Goal: Check status: Check status

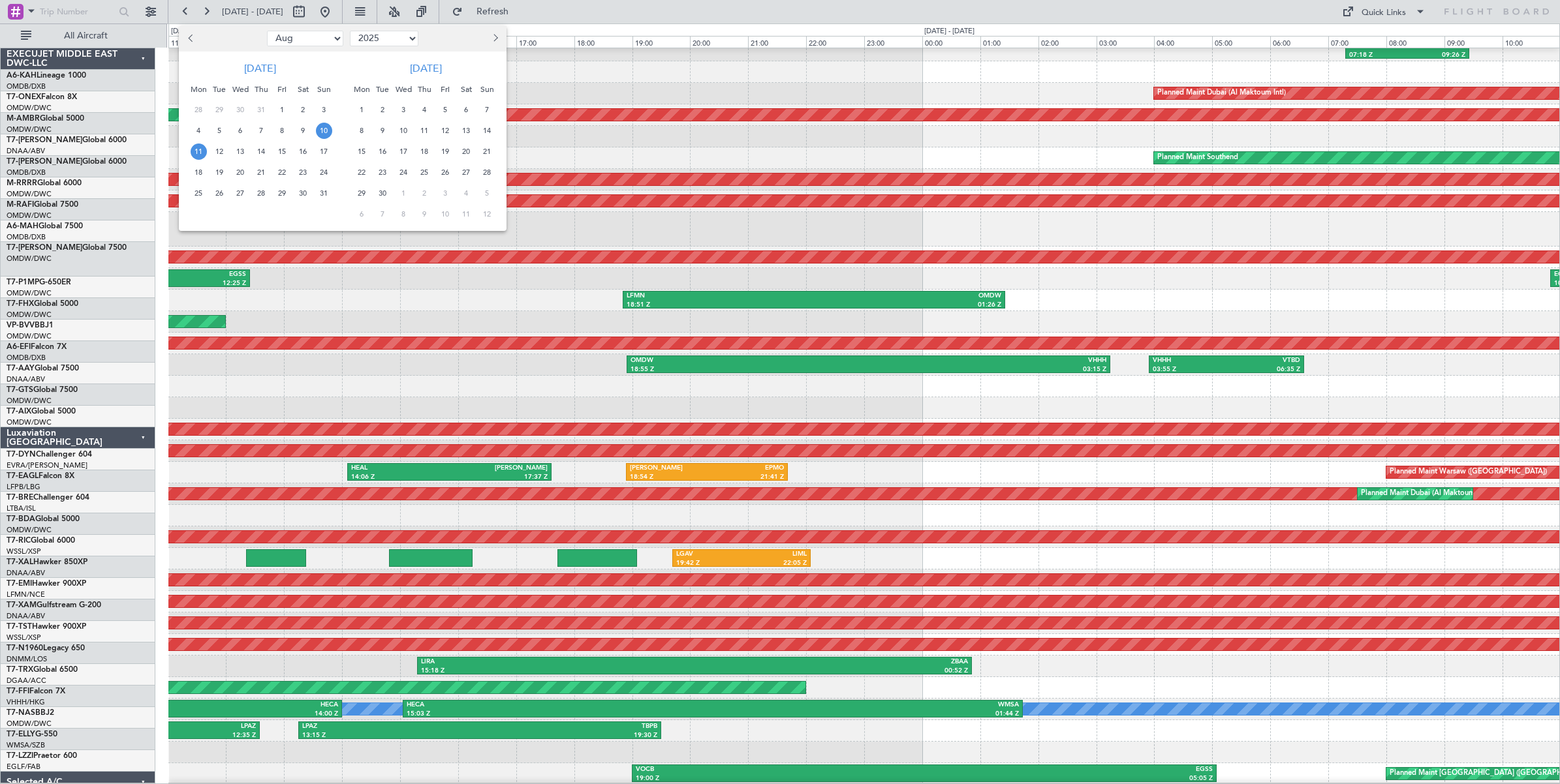
select select "8"
select select "2025"
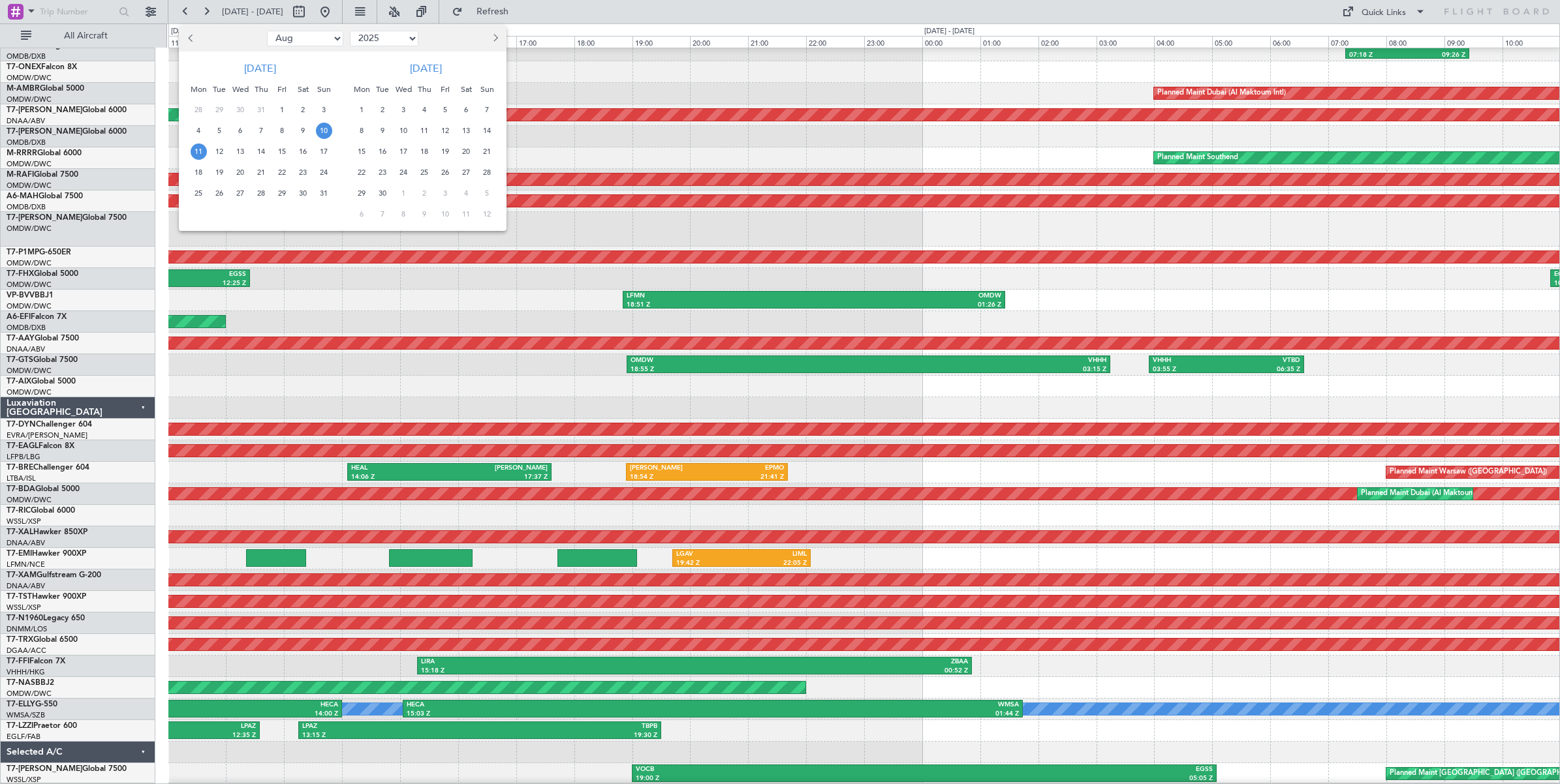
click at [321, 34] on select "Jan Feb Mar Apr May Jun [DATE] Aug Sep Oct Nov Dec" at bounding box center [305, 39] width 76 height 16
select select "6"
click at [267, 31] on select "Jan Feb Mar Apr May Jun [DATE] Aug Sep Oct Nov Dec" at bounding box center [305, 39] width 76 height 16
click at [198, 174] on span "16" at bounding box center [199, 172] width 16 height 16
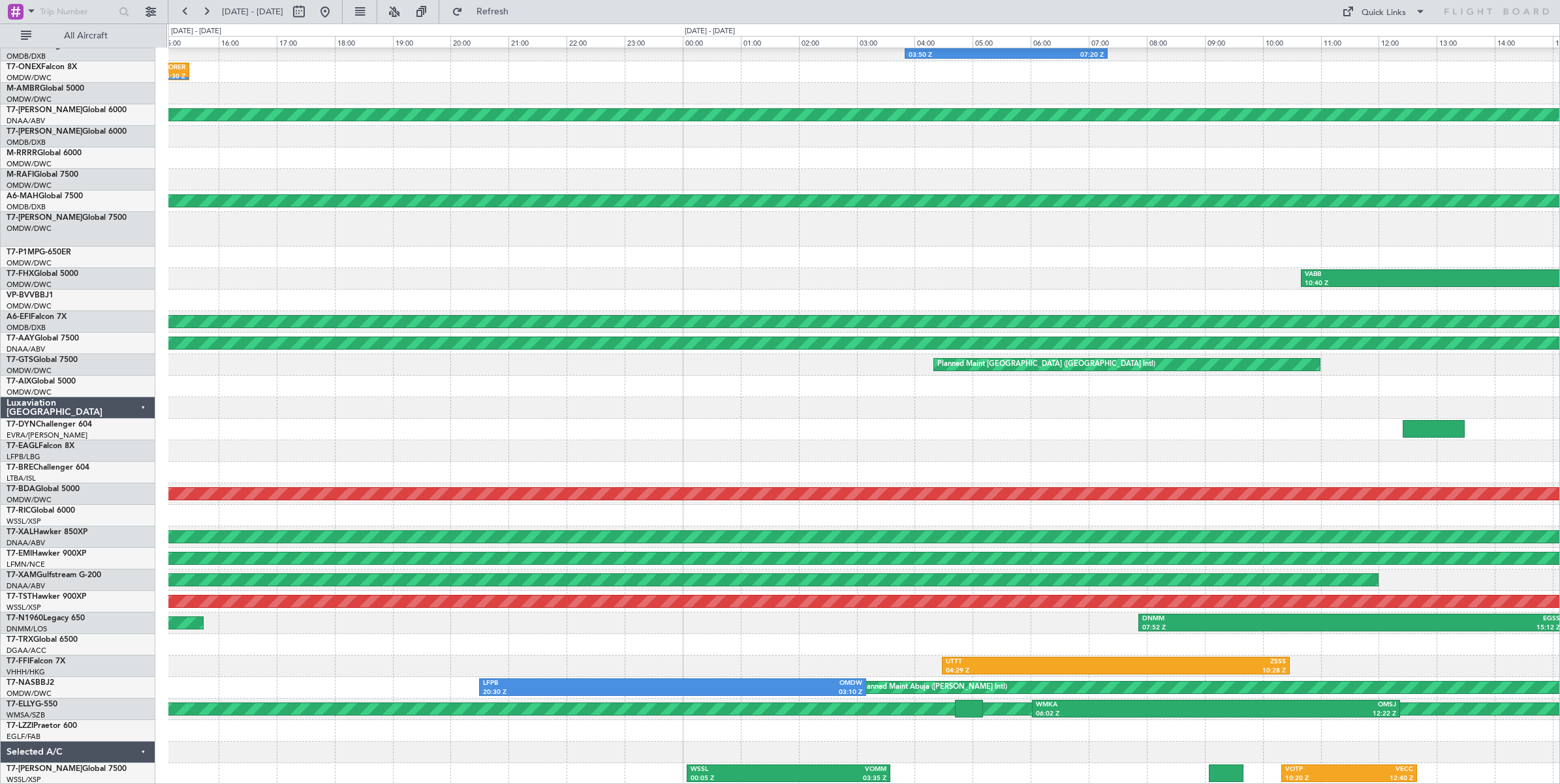
click at [312, 394] on div "OMDW 03:50 Z HECA 07:20 Z LFPB 11:05 Z ORER 15:30 Z Planned Maint Abuja ([PERSO…" at bounding box center [864, 402] width 1391 height 767
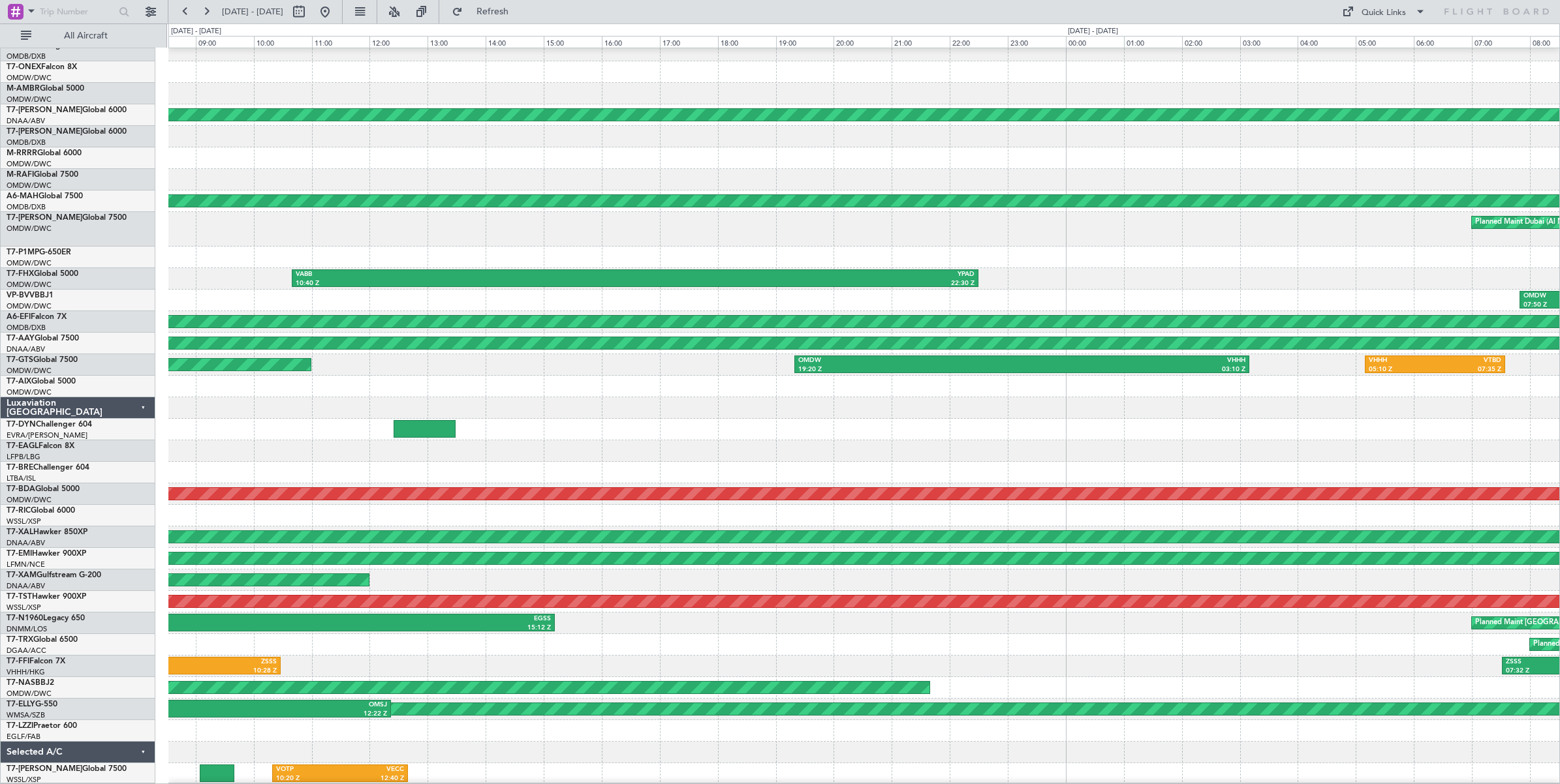
click at [121, 396] on div "OMDW 03:50 Z HECA 07:20 Z Planned Maint Abuja ([PERSON_NAME] Intl) Planned Main…" at bounding box center [780, 404] width 1560 height 761
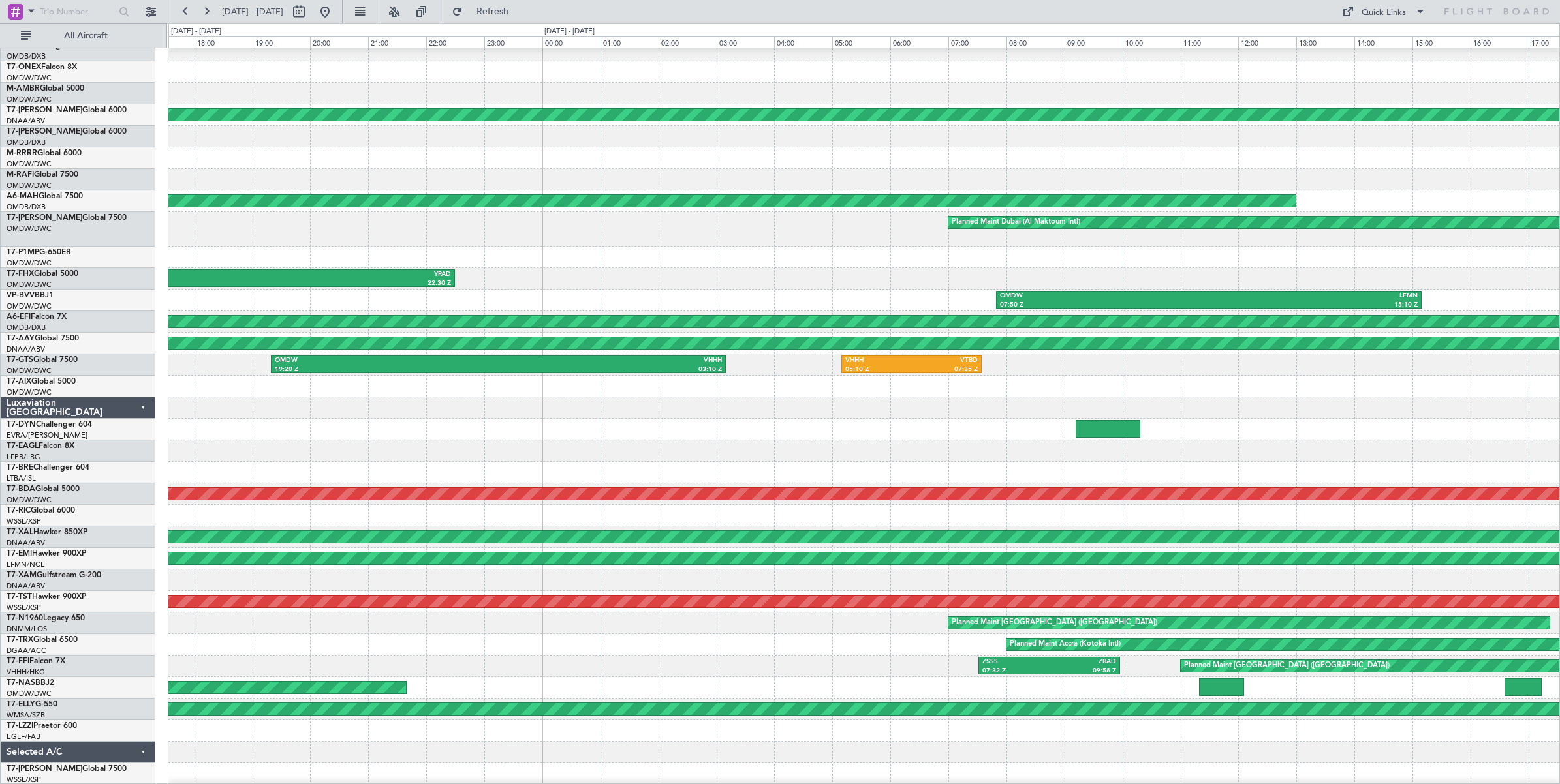
click at [448, 394] on div "Planned Maint Abuja ([PERSON_NAME] Intl) Planned Maint [GEOGRAPHIC_DATA] ([GEOG…" at bounding box center [864, 402] width 1391 height 767
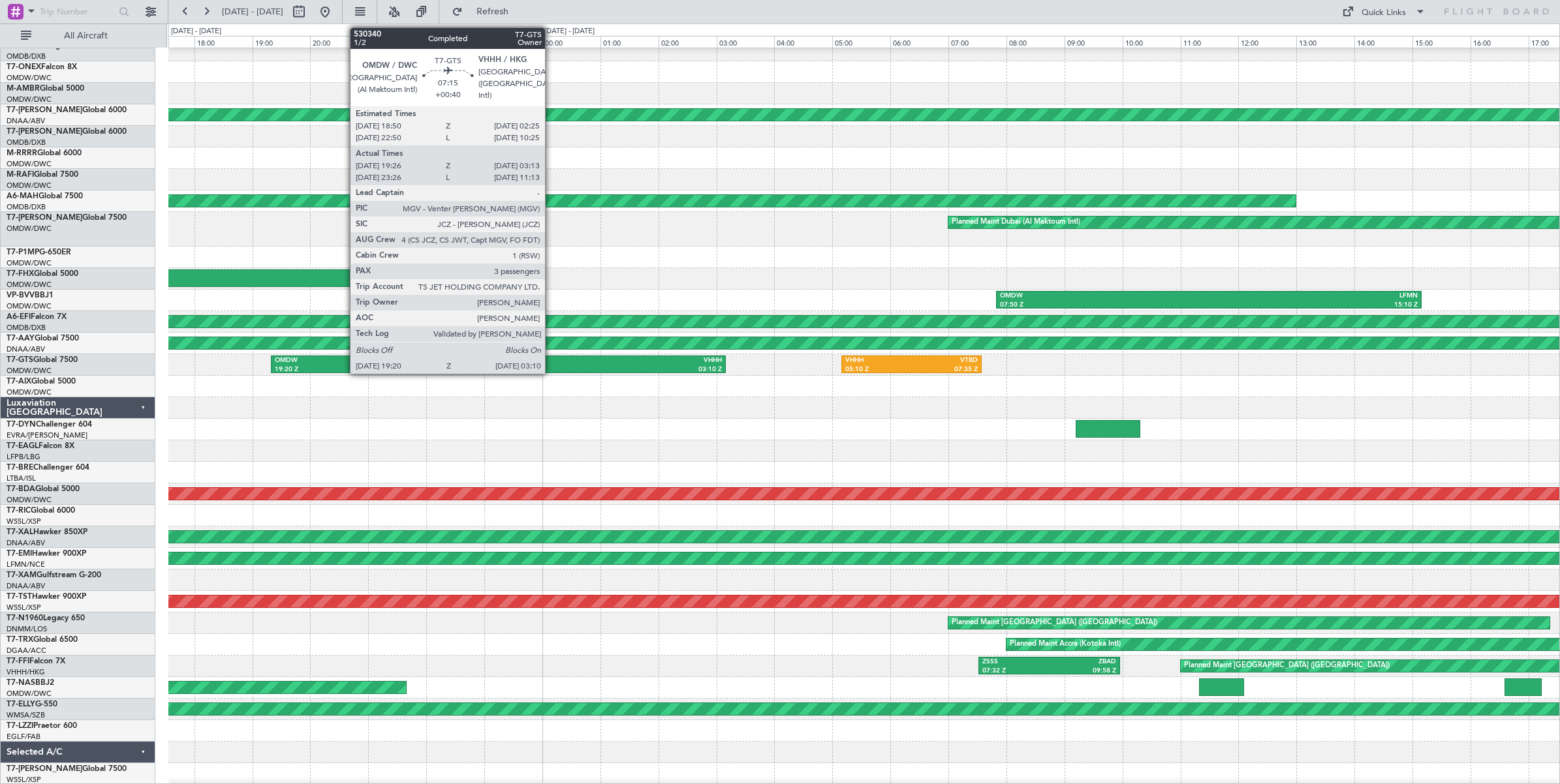
click at [552, 361] on div "VHHH" at bounding box center [611, 361] width 224 height 9
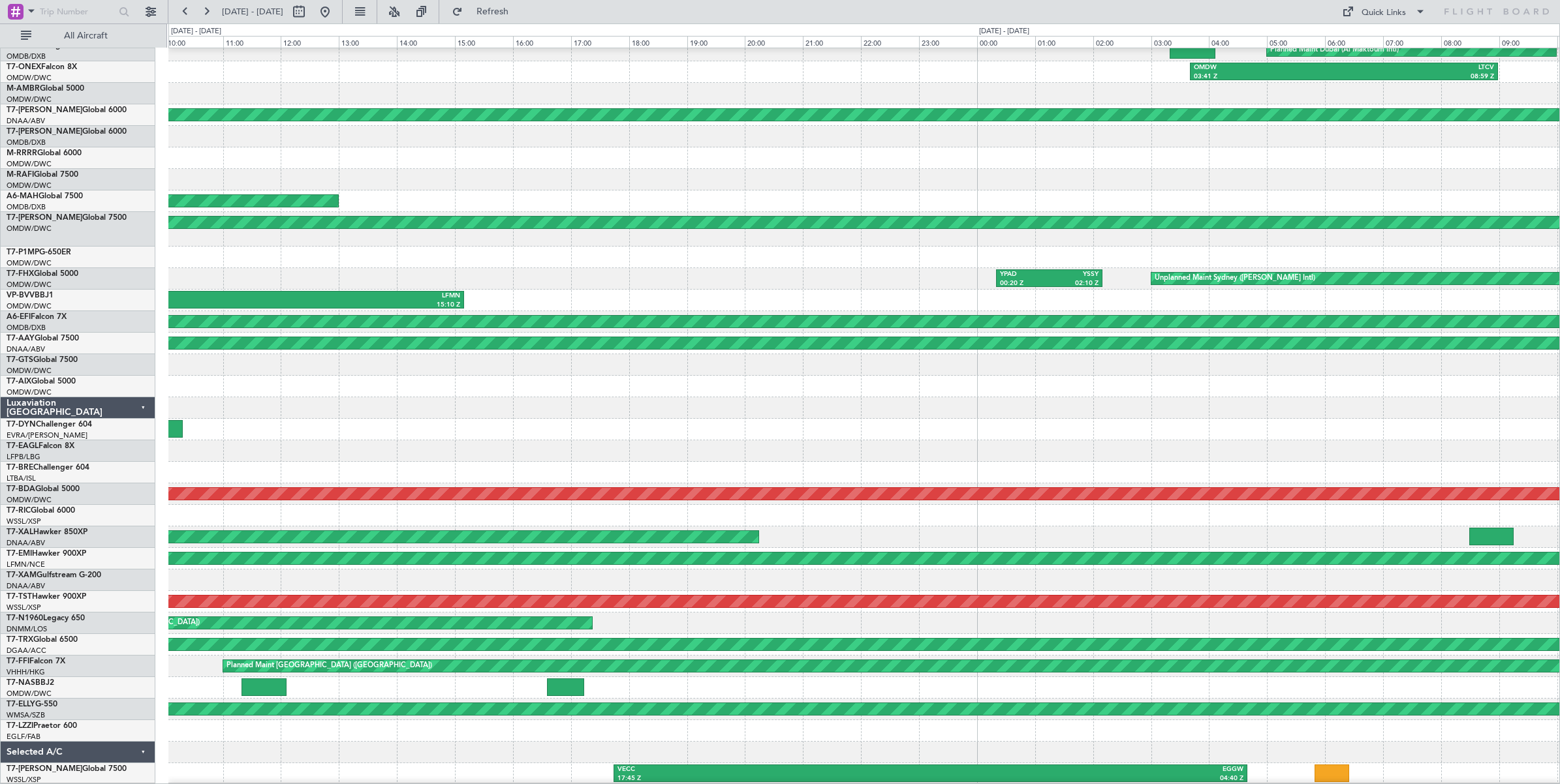
click at [441, 382] on div "Planned Maint Dubai (Al Maktoum Intl) OMDW 03:41 Z LTCV 08:59 Z Planned Maint A…" at bounding box center [864, 402] width 1391 height 767
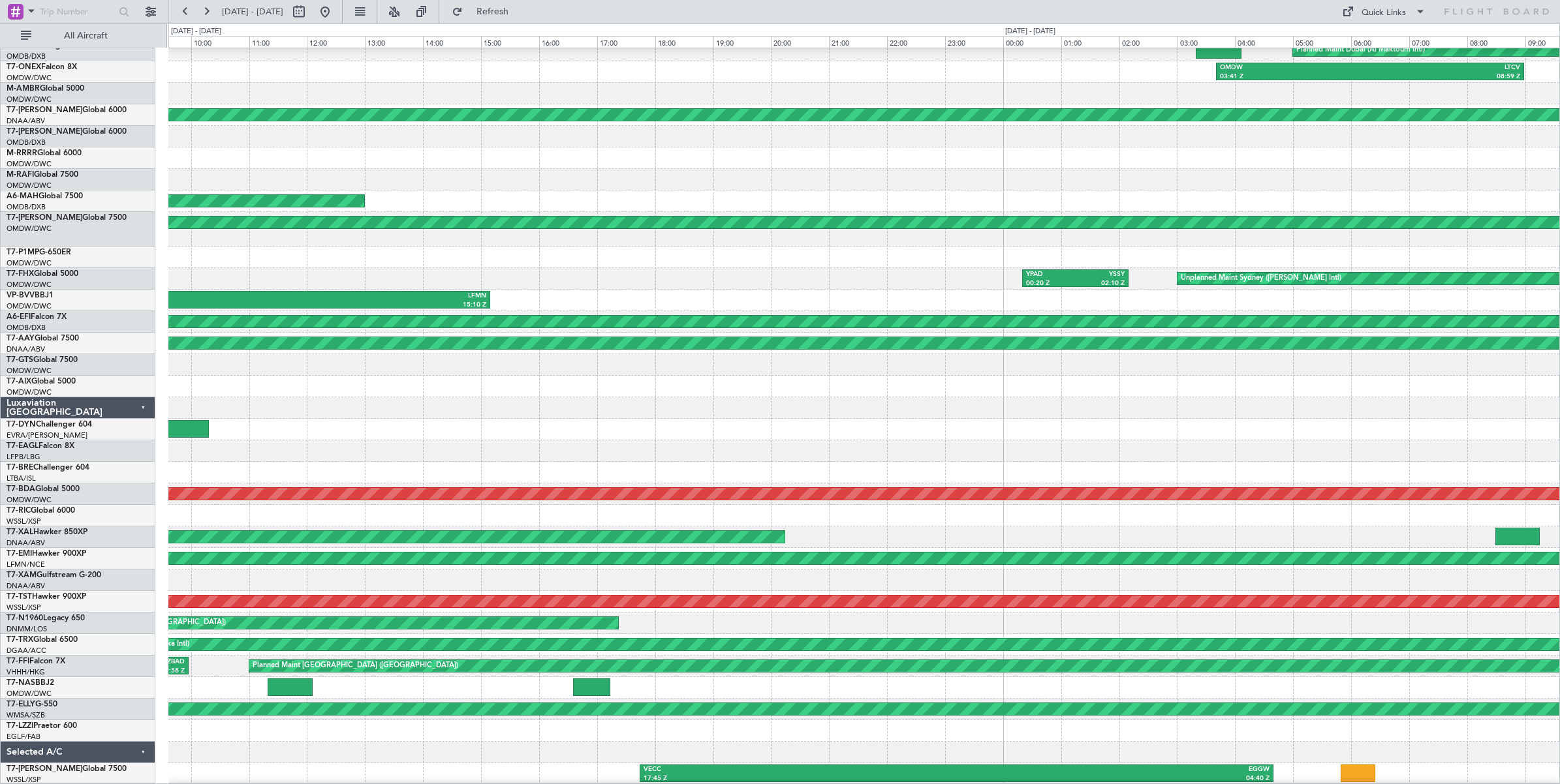
click at [527, 370] on div "Planned Maint Dubai (Al Maktoum Intl) OMDW 03:41 Z LTCV 08:59 Z Planned Maint A…" at bounding box center [864, 402] width 1391 height 767
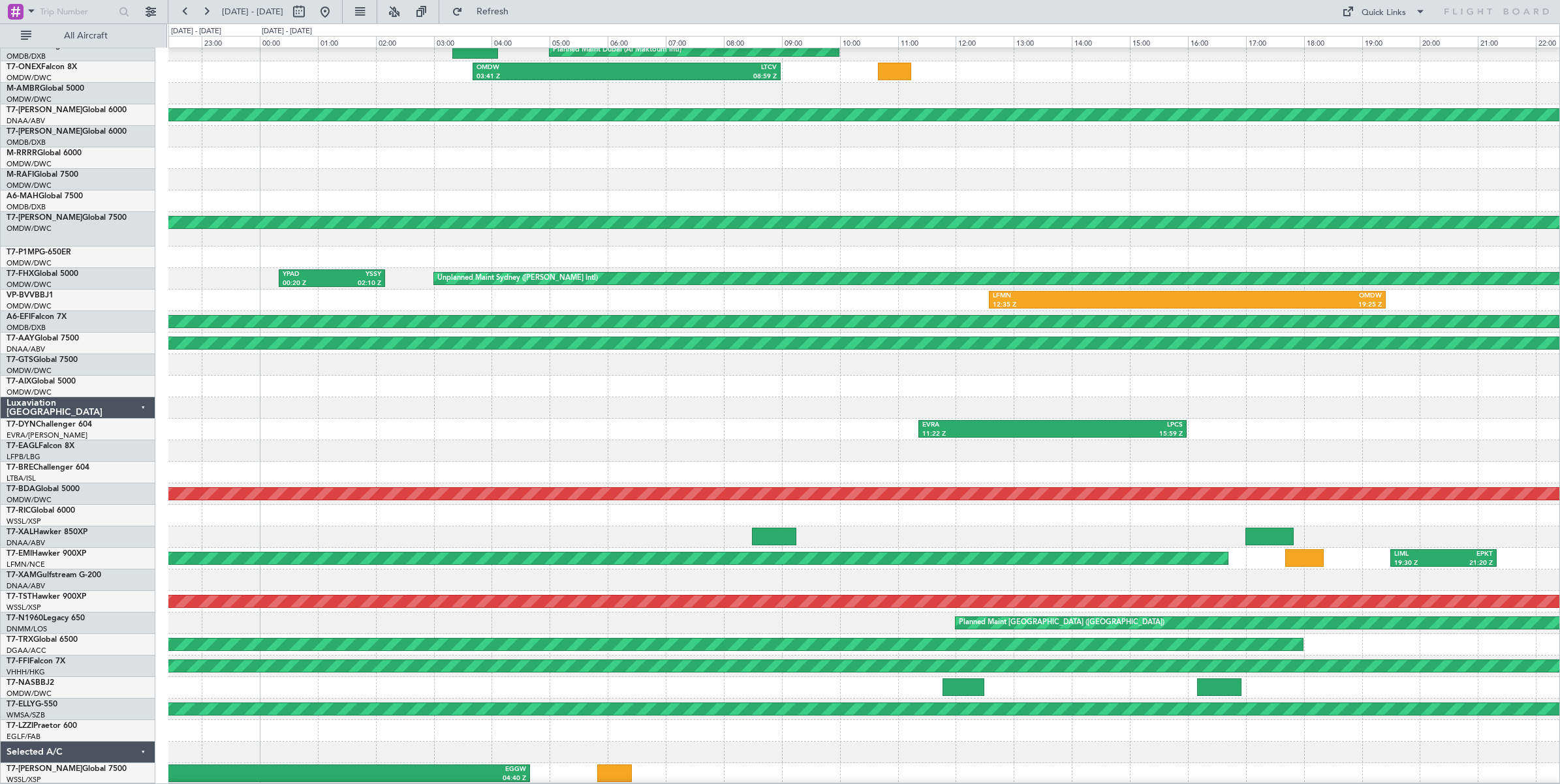
click at [379, 340] on div "Planned Maint Dubai (Al Maktoum Intl) OMDW 04:04 Z LHBP 10:38 Z OMDW 03:41 Z LT…" at bounding box center [864, 402] width 1391 height 767
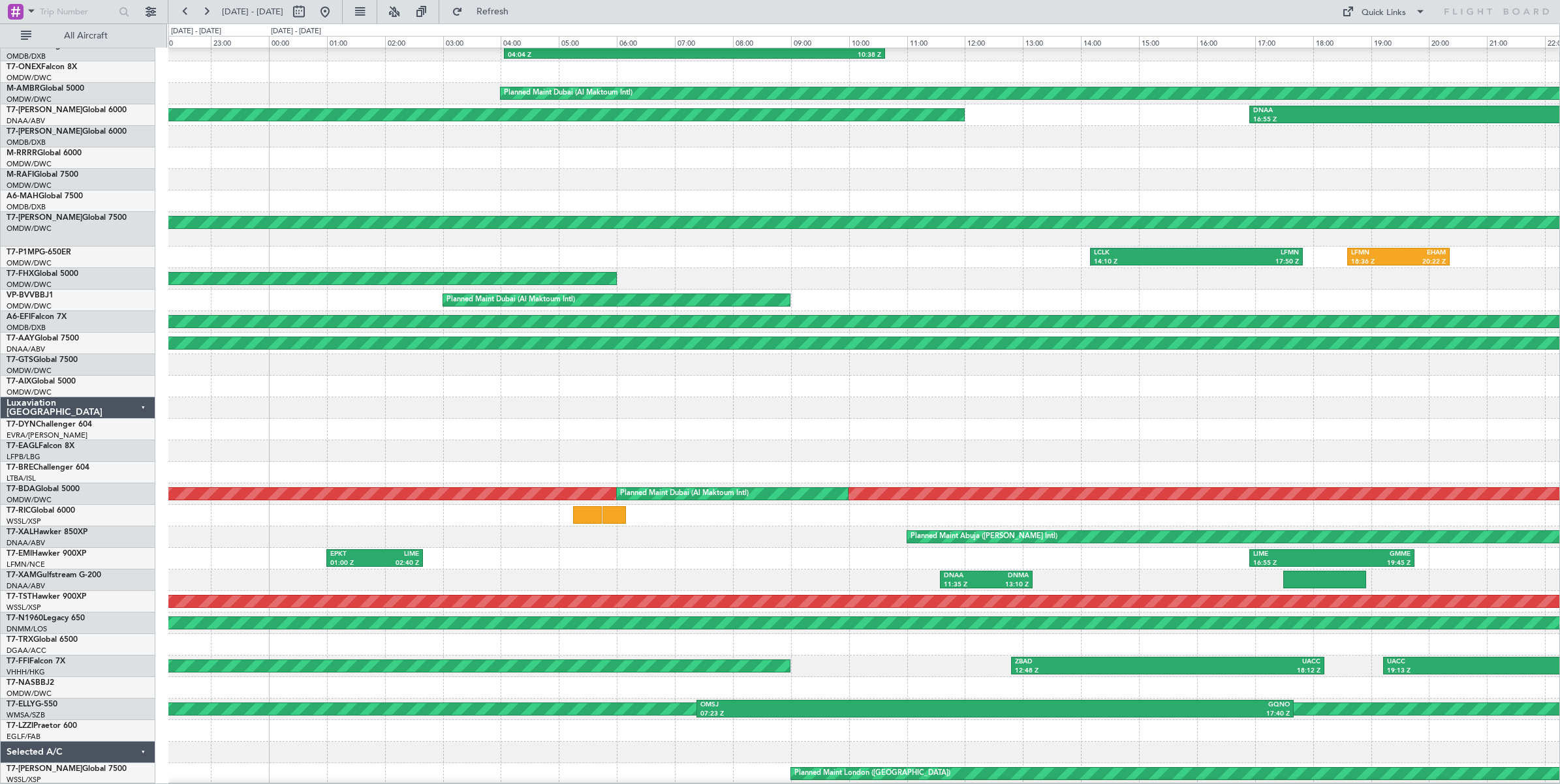
click at [266, 362] on div "OMDW 04:04 Z LHBP 10:38 Z Planned Maint [GEOGRAPHIC_DATA] (Al Maktoum Intl) Pla…" at bounding box center [864, 402] width 1391 height 767
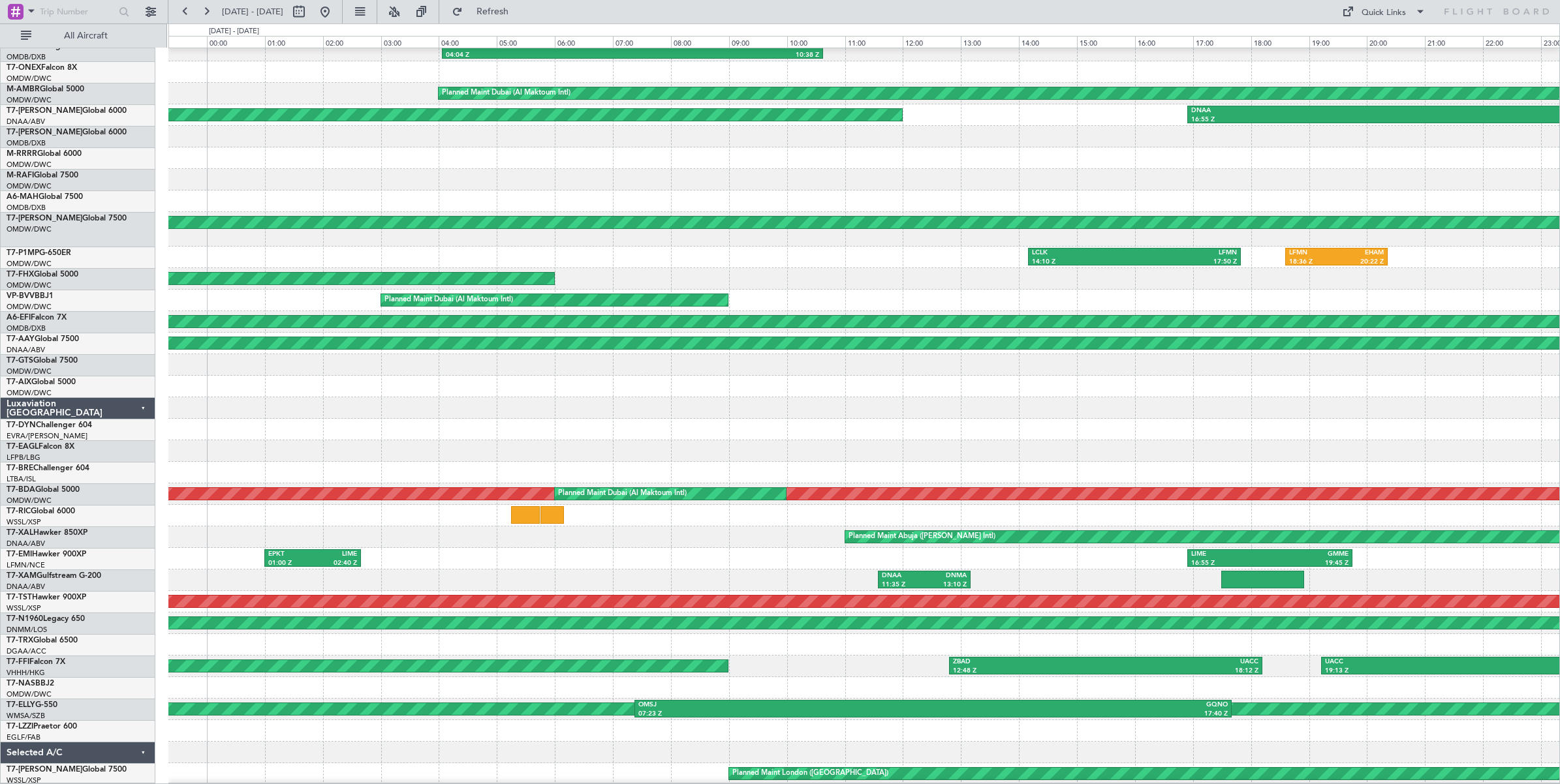
click at [269, 357] on div "OMDW 04:04 Z LHBP 10:38 Z HECA 04:50 Z OSDI 06:10 Z Planned Maint [GEOGRAPHIC_D…" at bounding box center [864, 402] width 1391 height 767
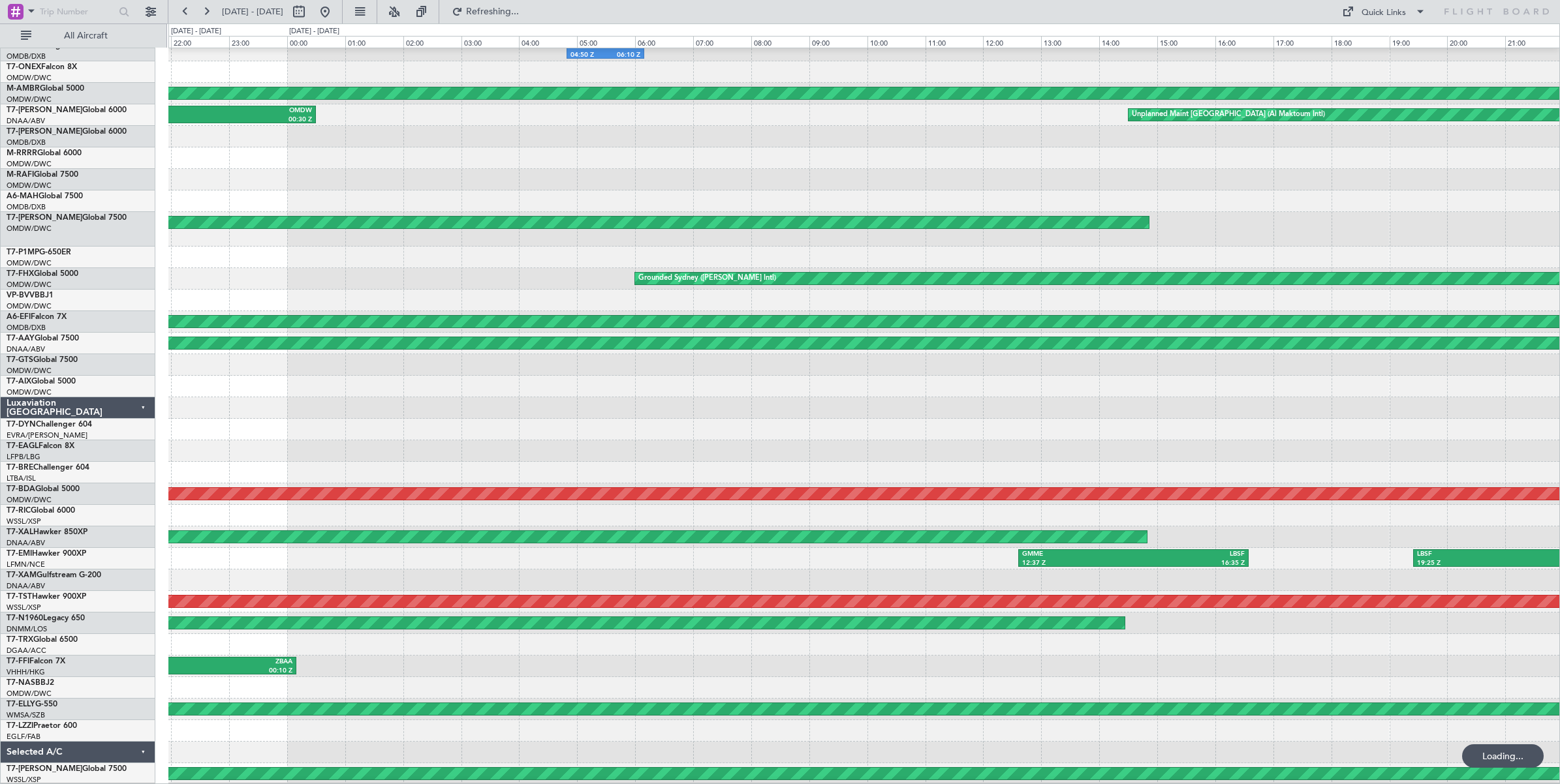
click at [450, 356] on div "HECA 04:50 Z OSDI 06:10 Z Planned Maint [GEOGRAPHIC_DATA] (Al Maktoum Intl) DNA…" at bounding box center [864, 402] width 1391 height 767
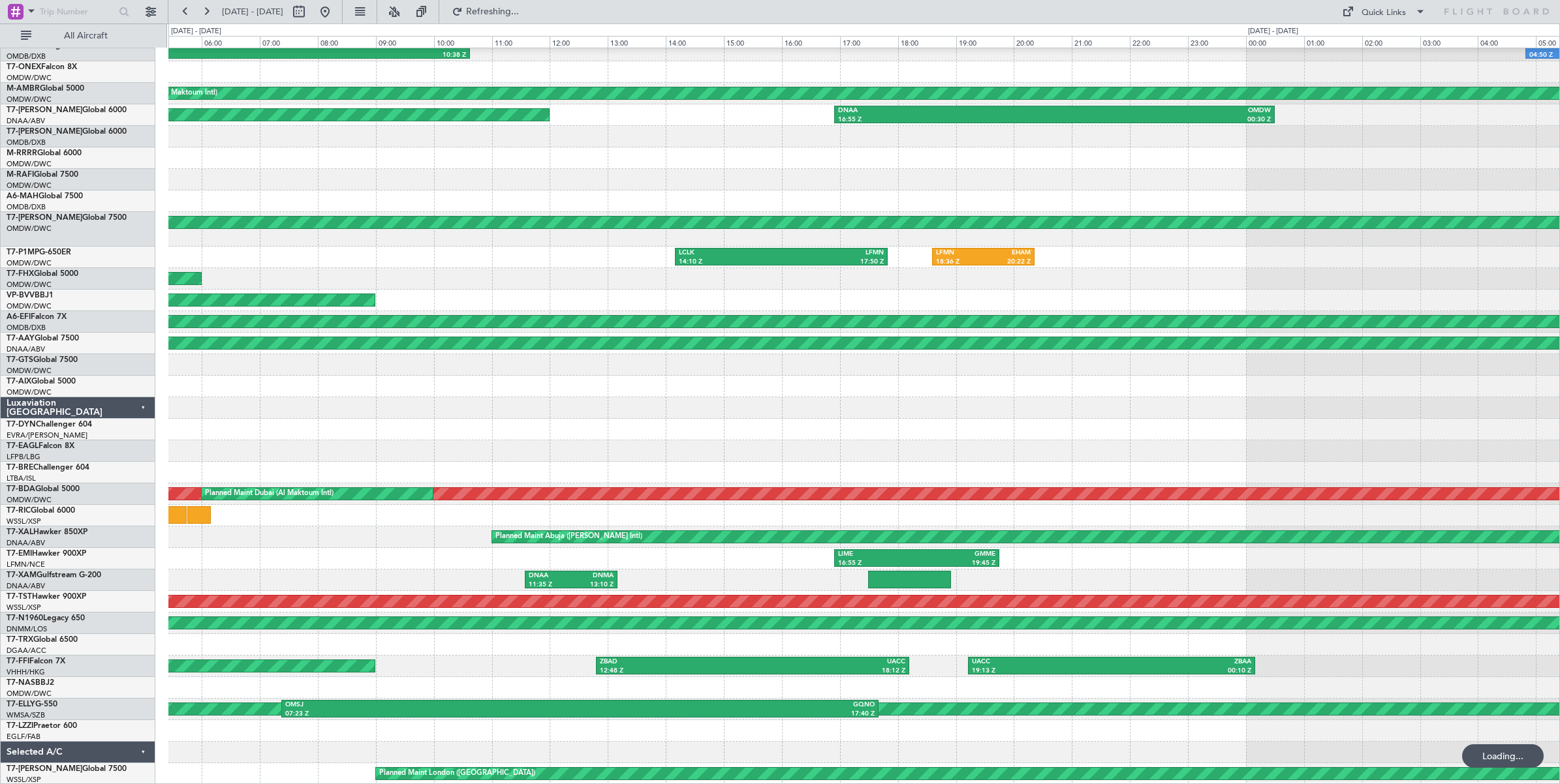
click at [1379, 354] on div at bounding box center [864, 365] width 1391 height 22
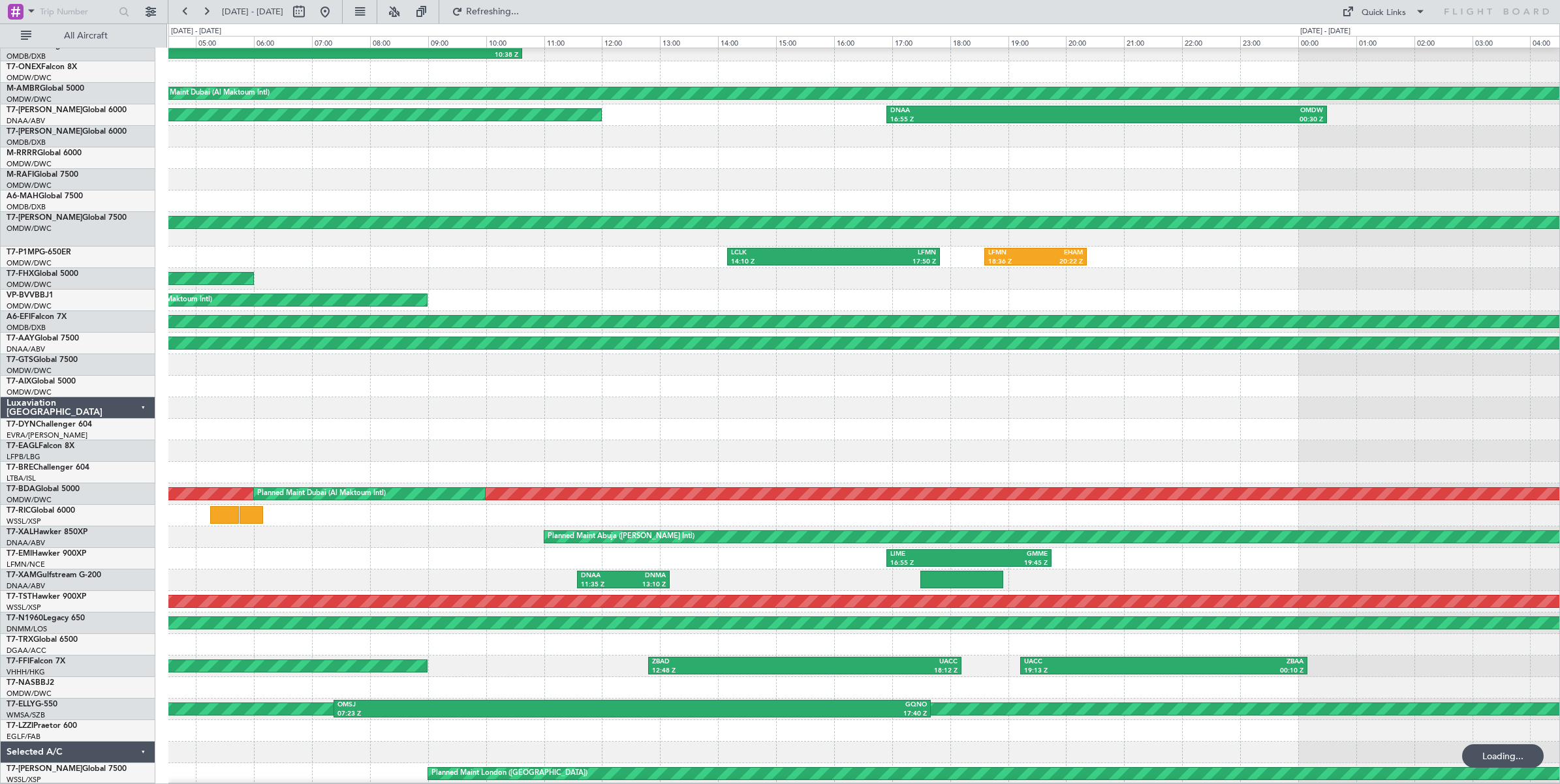
click at [1427, 373] on div "OMDW 04:04 Z LHBP 10:38 Z HECA 04:50 Z OSDI 06:10 Z Planned Maint [GEOGRAPHIC_D…" at bounding box center [864, 402] width 1391 height 767
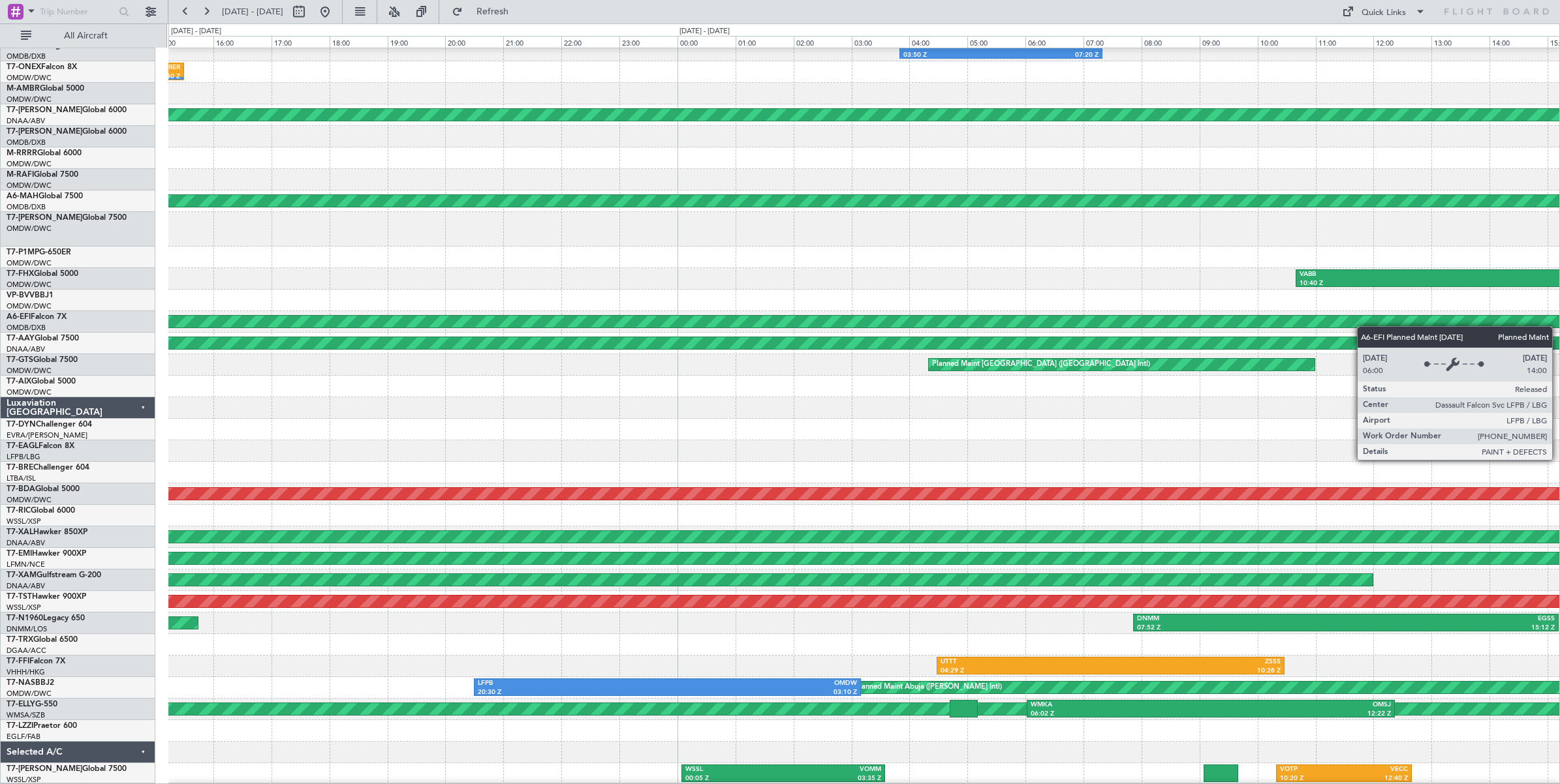
click at [1472, 321] on div "OMDW 03:50 Z HECA 07:20 Z LFPB 11:05 Z ORER 15:30 Z Planned Maint Abuja ([PERSO…" at bounding box center [864, 402] width 1391 height 767
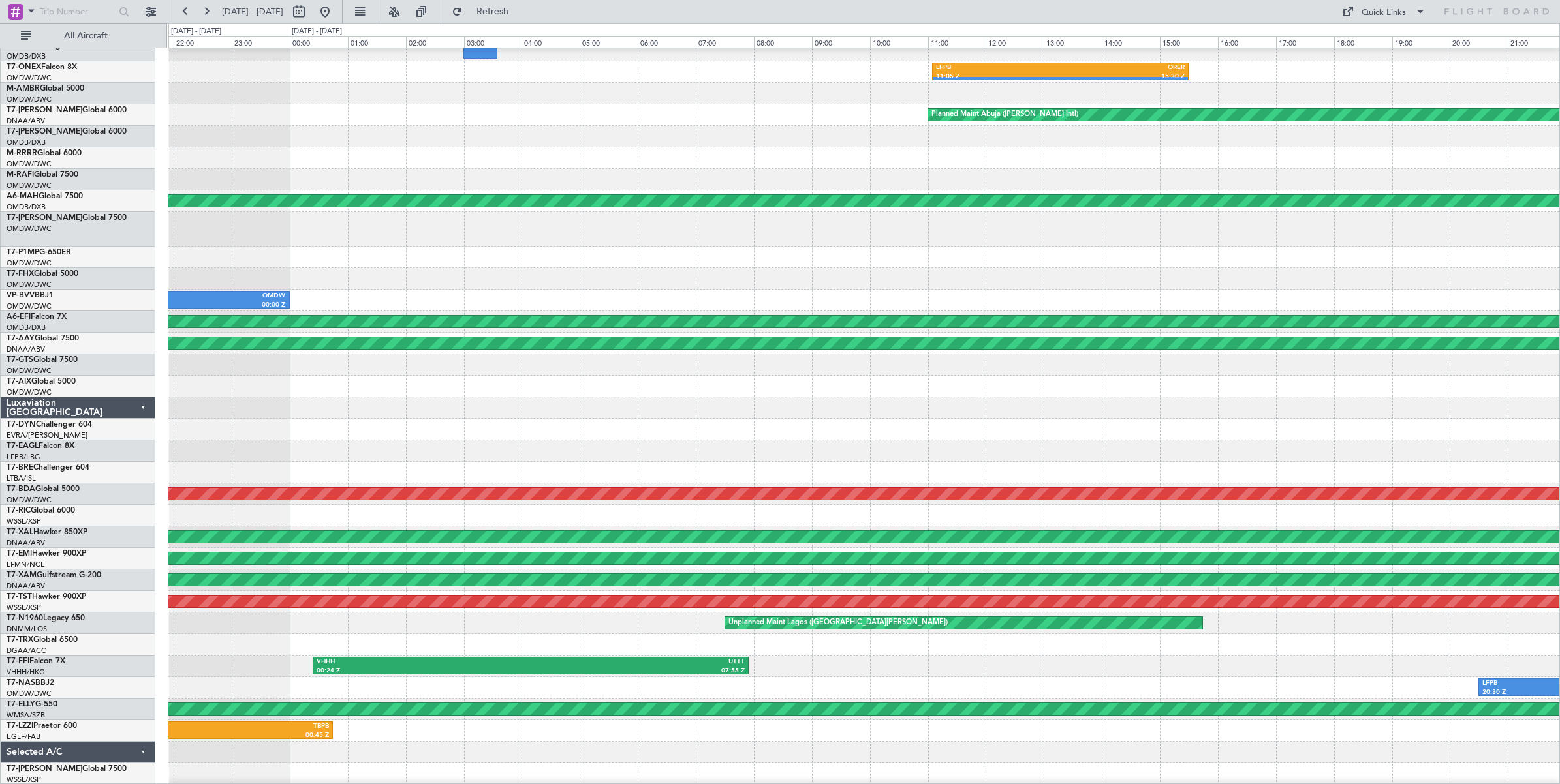
click at [1535, 337] on div "OMDW 03:50 Z HECA 07:20 Z LFPB 11:05 Z ORER 15:30 Z Planned Maint Abuja ([PERSO…" at bounding box center [864, 402] width 1391 height 767
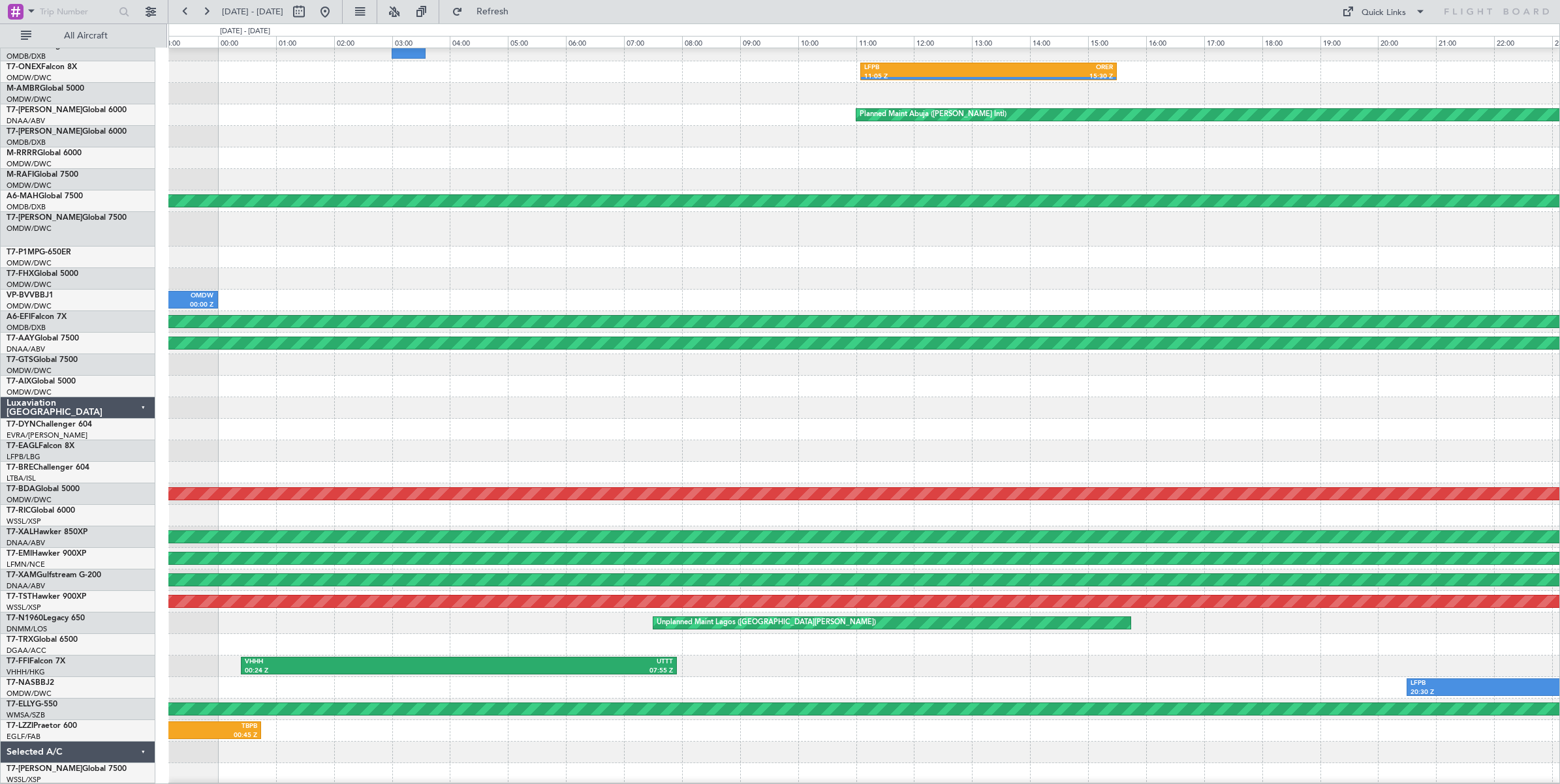
click at [579, 398] on div at bounding box center [864, 408] width 1391 height 22
click at [310, 11] on button at bounding box center [299, 12] width 21 height 21
select select "6"
select select "2025"
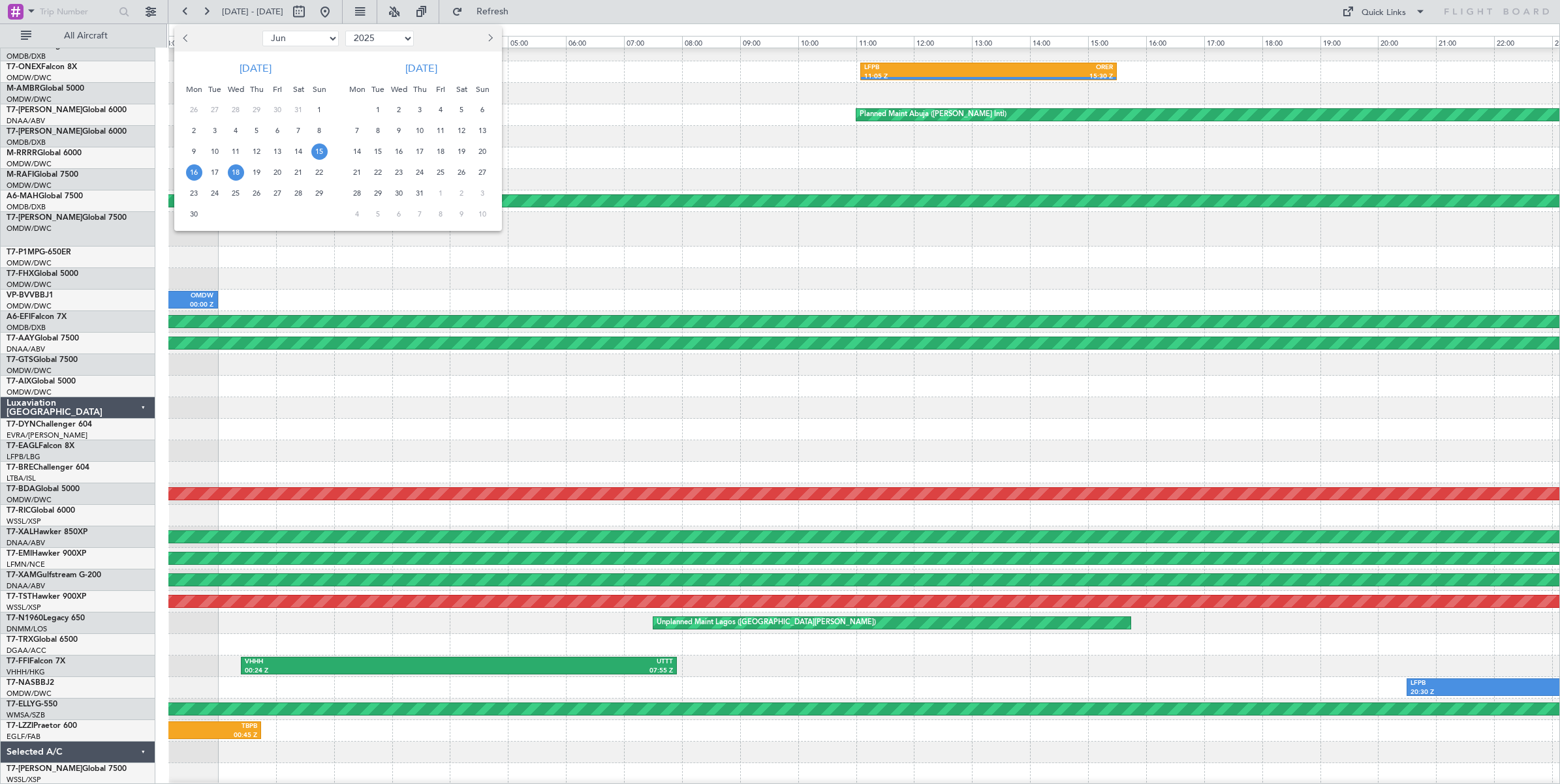
click at [235, 172] on span "18" at bounding box center [236, 172] width 16 height 16
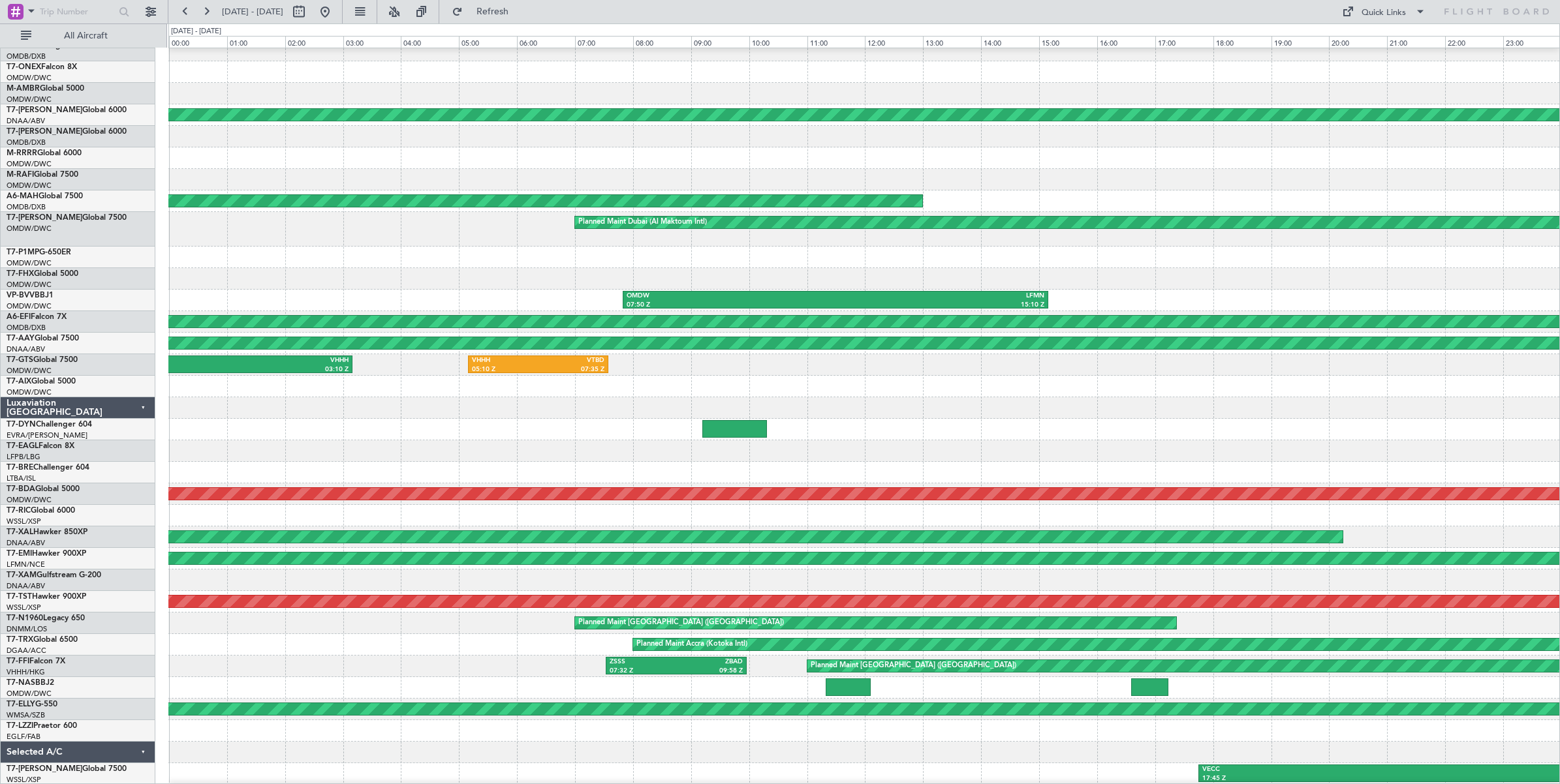
scroll to position [25, 0]
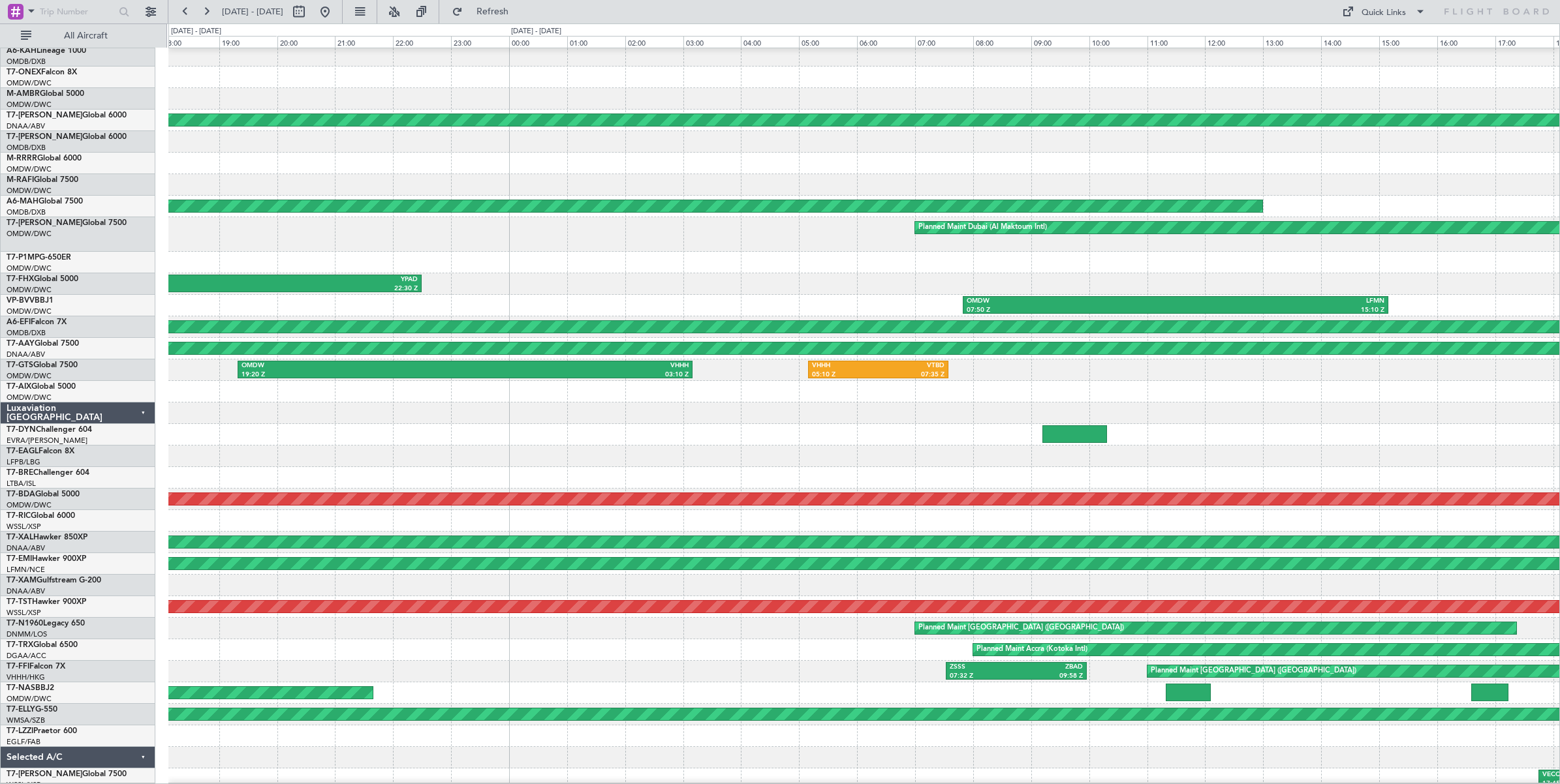
click at [734, 415] on div at bounding box center [864, 413] width 1391 height 22
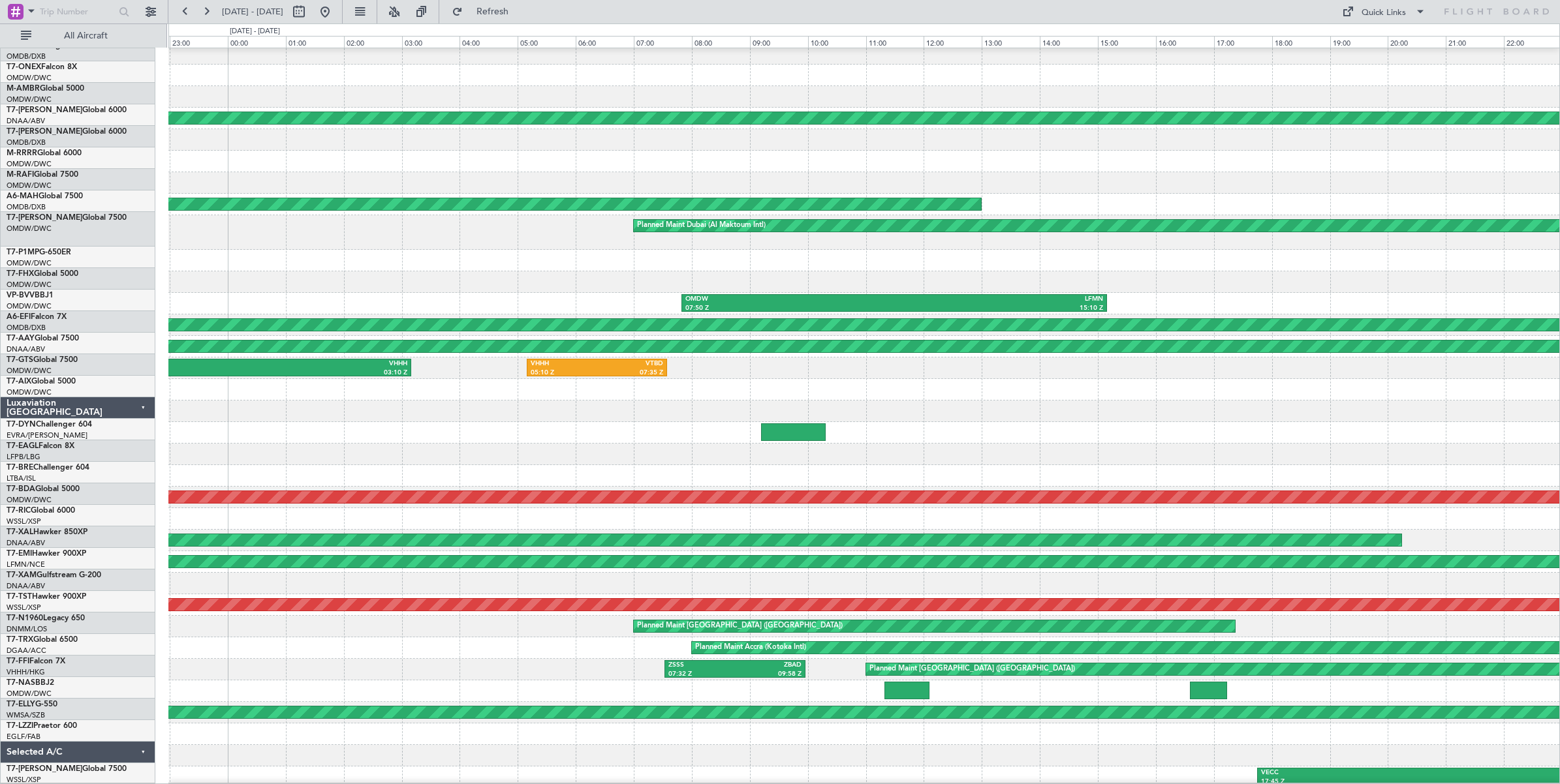
scroll to position [30, 0]
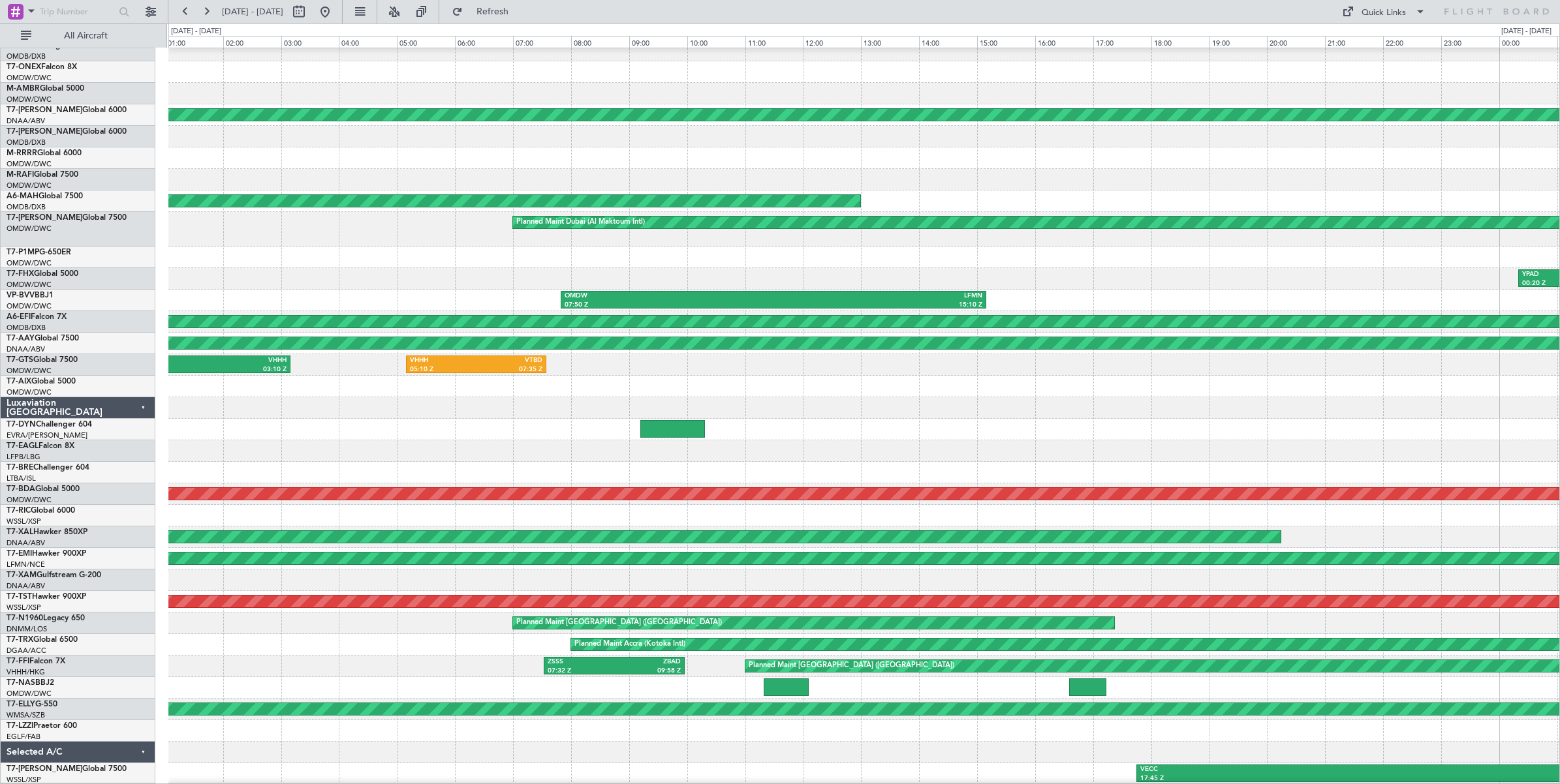
click at [490, 410] on div at bounding box center [864, 408] width 1391 height 22
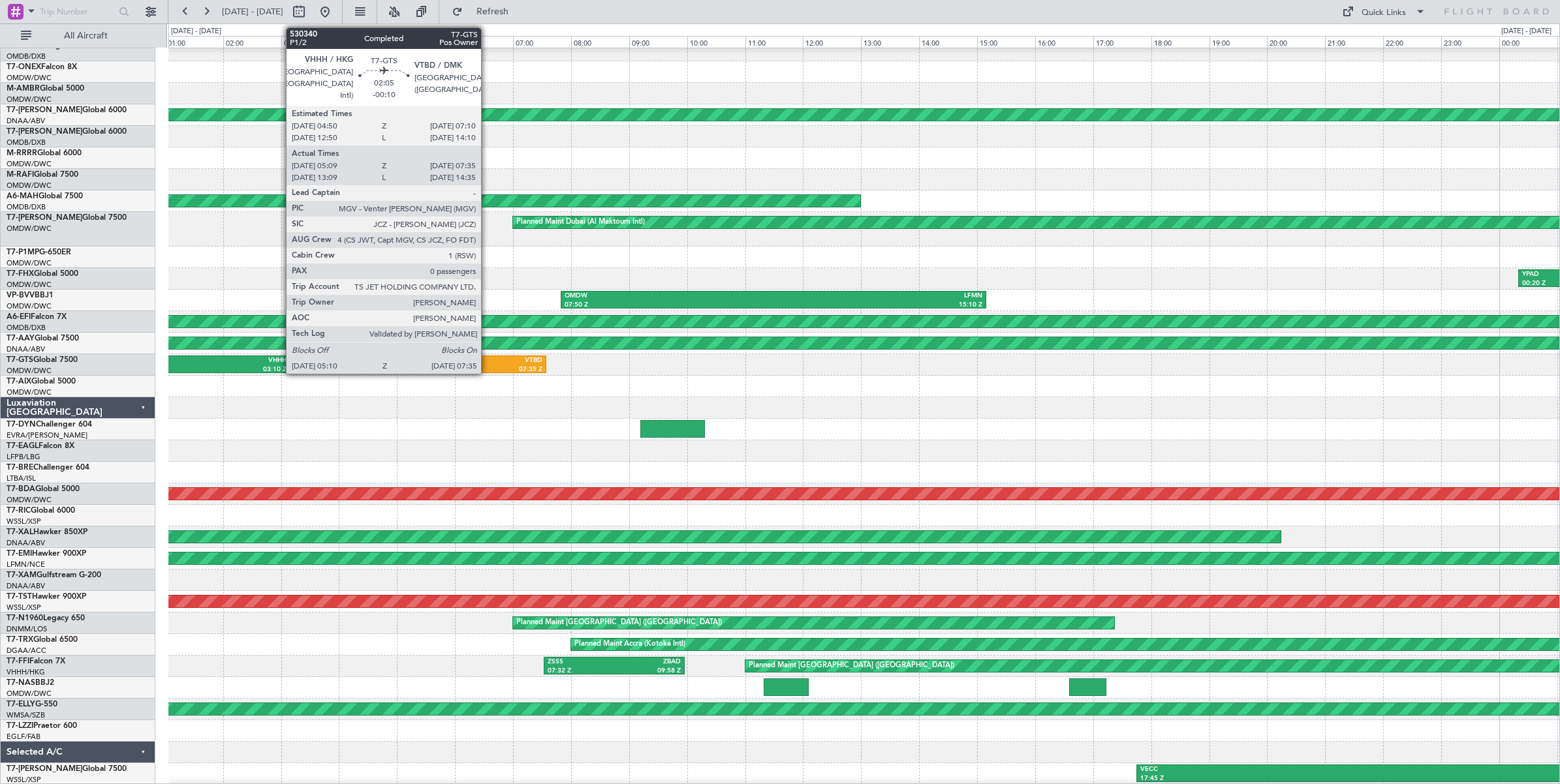
click at [488, 367] on div "07:35 Z" at bounding box center [509, 370] width 66 height 9
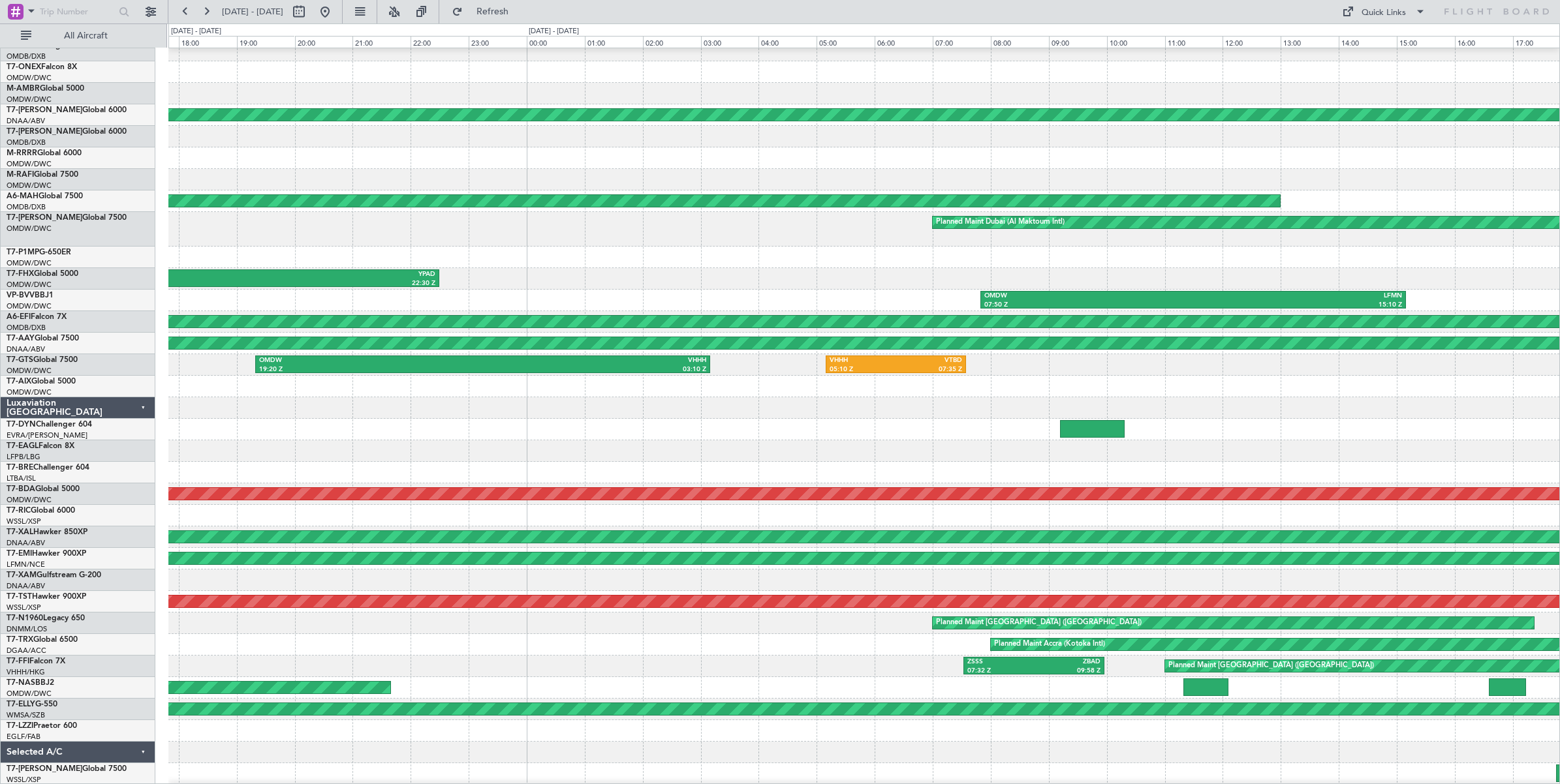
click at [797, 423] on div at bounding box center [864, 429] width 1391 height 22
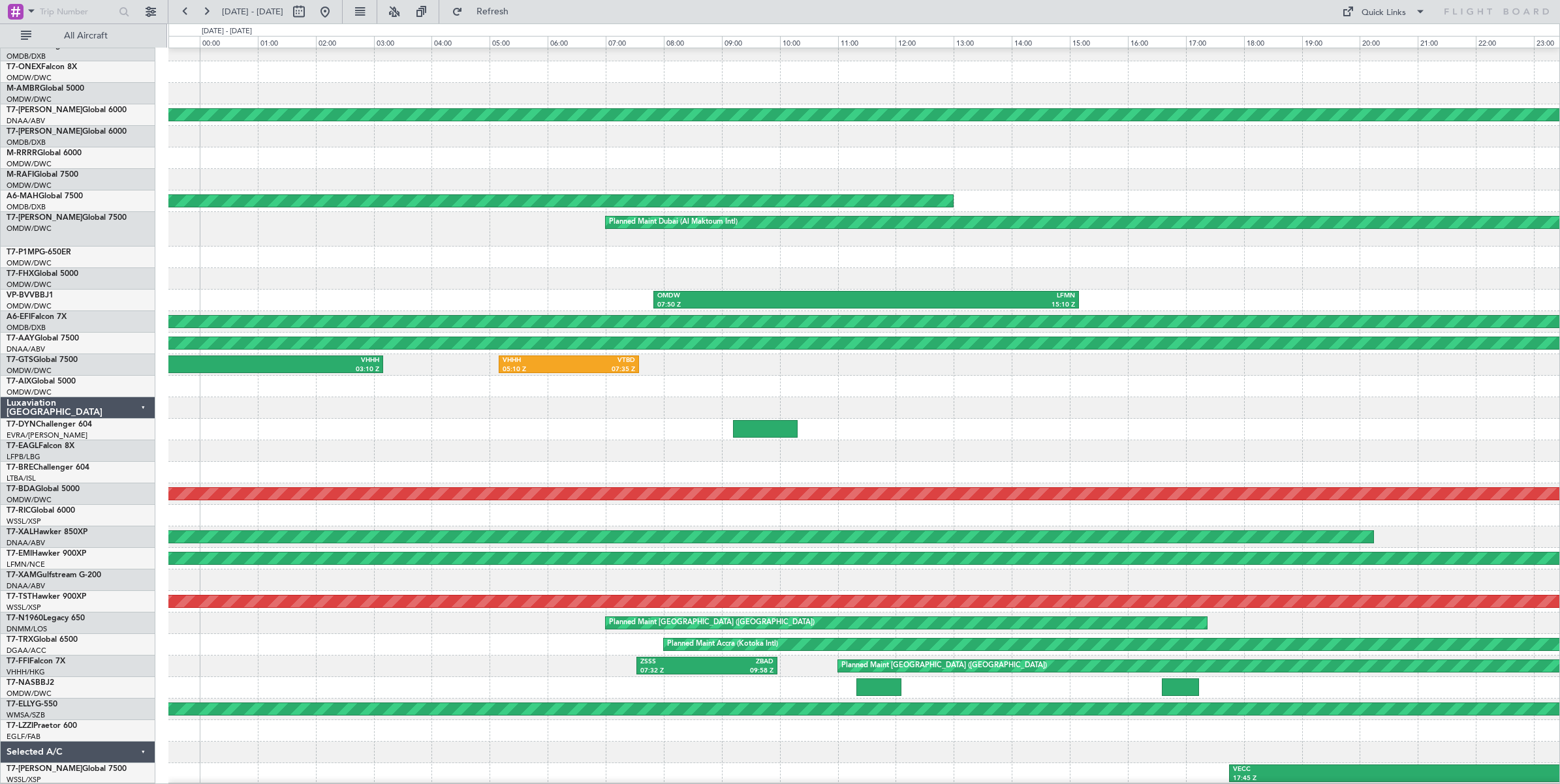
click at [605, 411] on div "Planned Maint Dubai (Al Maktoum Intl) OMDW 03:41 Z LTCV 08:59 Z Planned Maint A…" at bounding box center [864, 402] width 1391 height 767
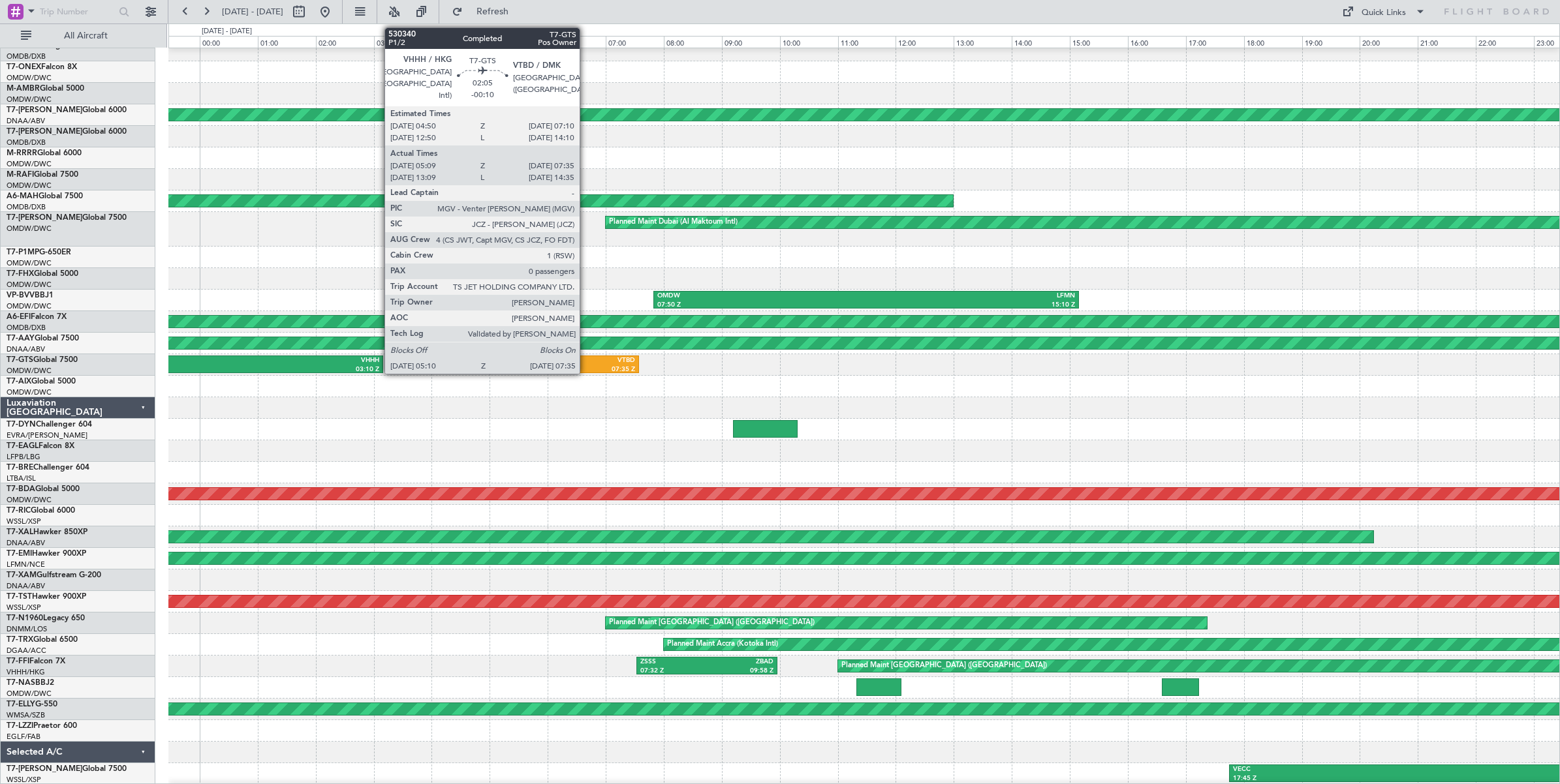
click at [586, 363] on div "VTBD" at bounding box center [602, 361] width 66 height 9
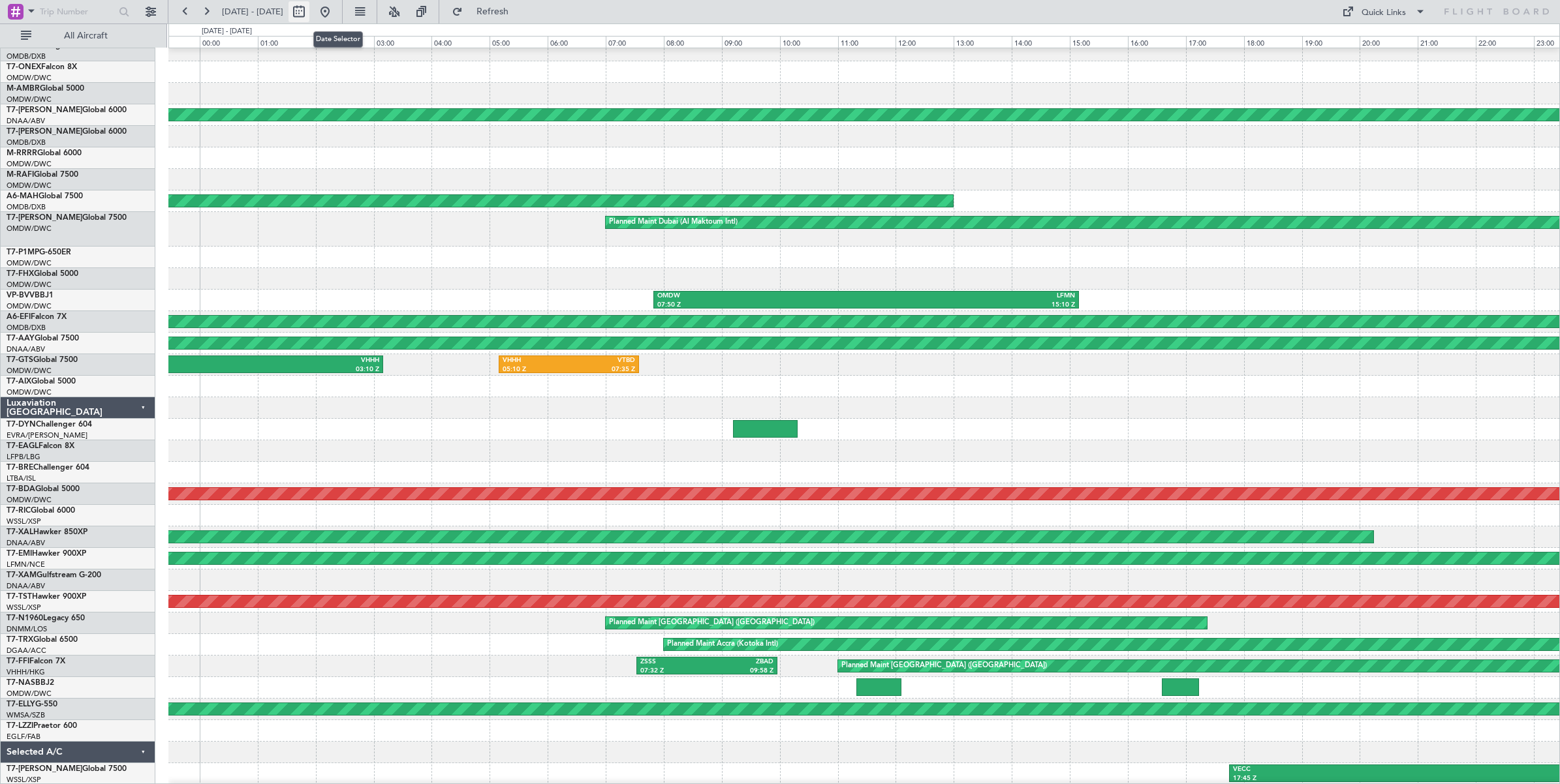
click at [310, 15] on button at bounding box center [299, 12] width 21 height 21
select select "6"
select select "2025"
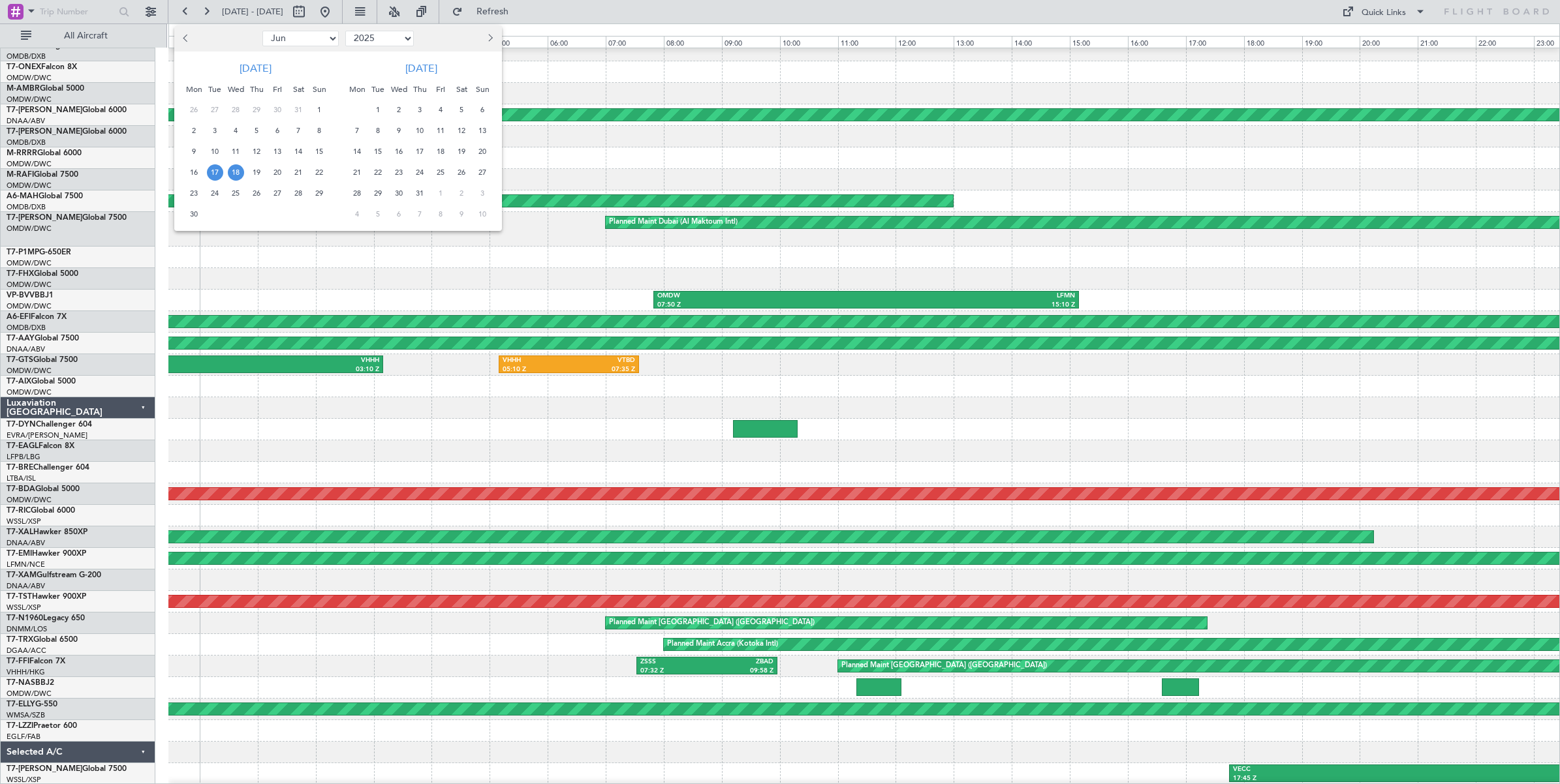
click at [321, 43] on select "Jan Feb Mar Apr May Jun [DATE] Aug Sep Oct Nov Dec" at bounding box center [300, 39] width 76 height 16
select select "8"
click at [262, 31] on select "Jan Feb Mar Apr May Jun [DATE] Aug Sep Oct Nov Dec" at bounding box center [300, 39] width 76 height 16
click at [278, 110] on span "1" at bounding box center [277, 110] width 16 height 16
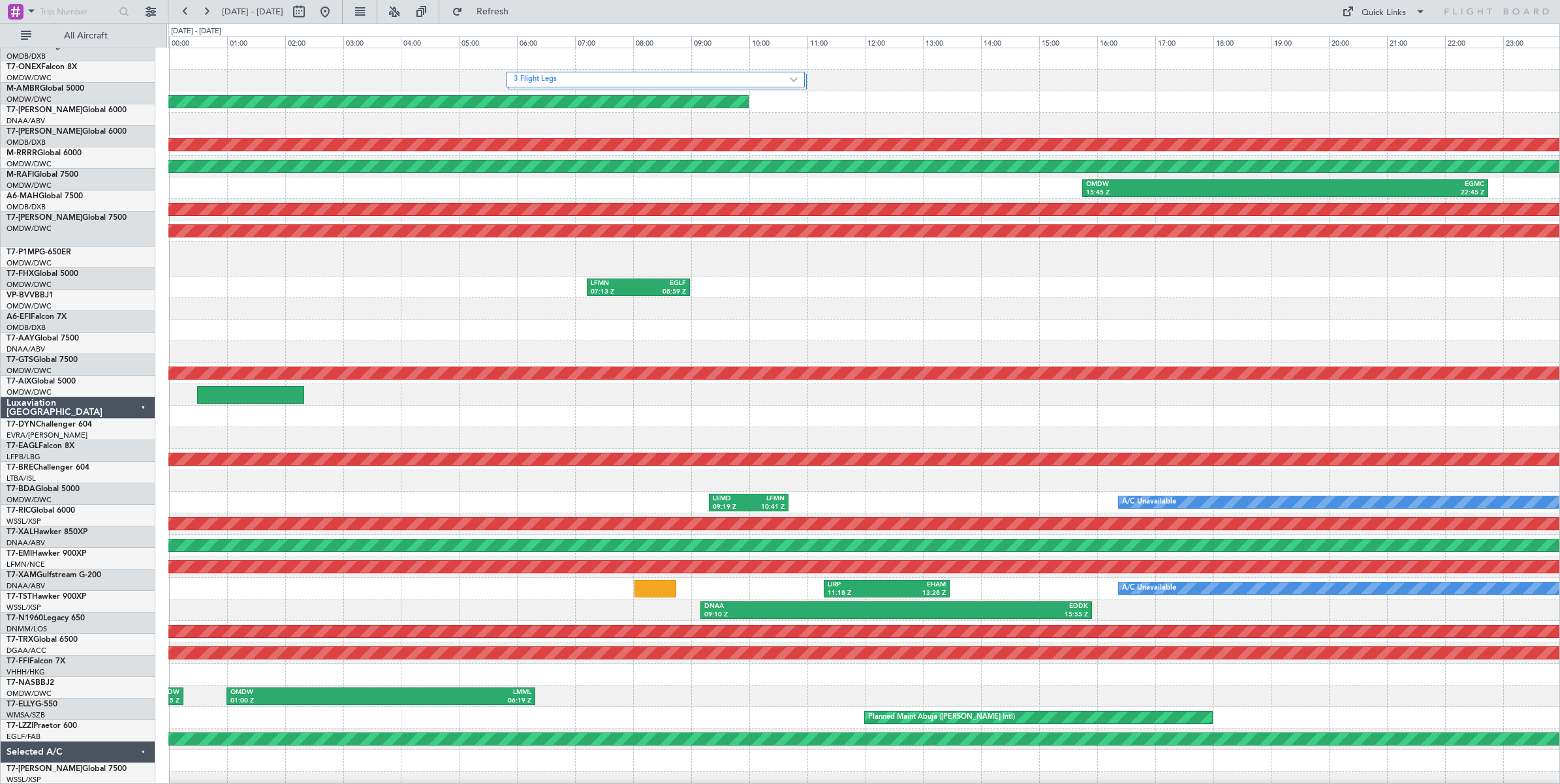
scroll to position [0, 0]
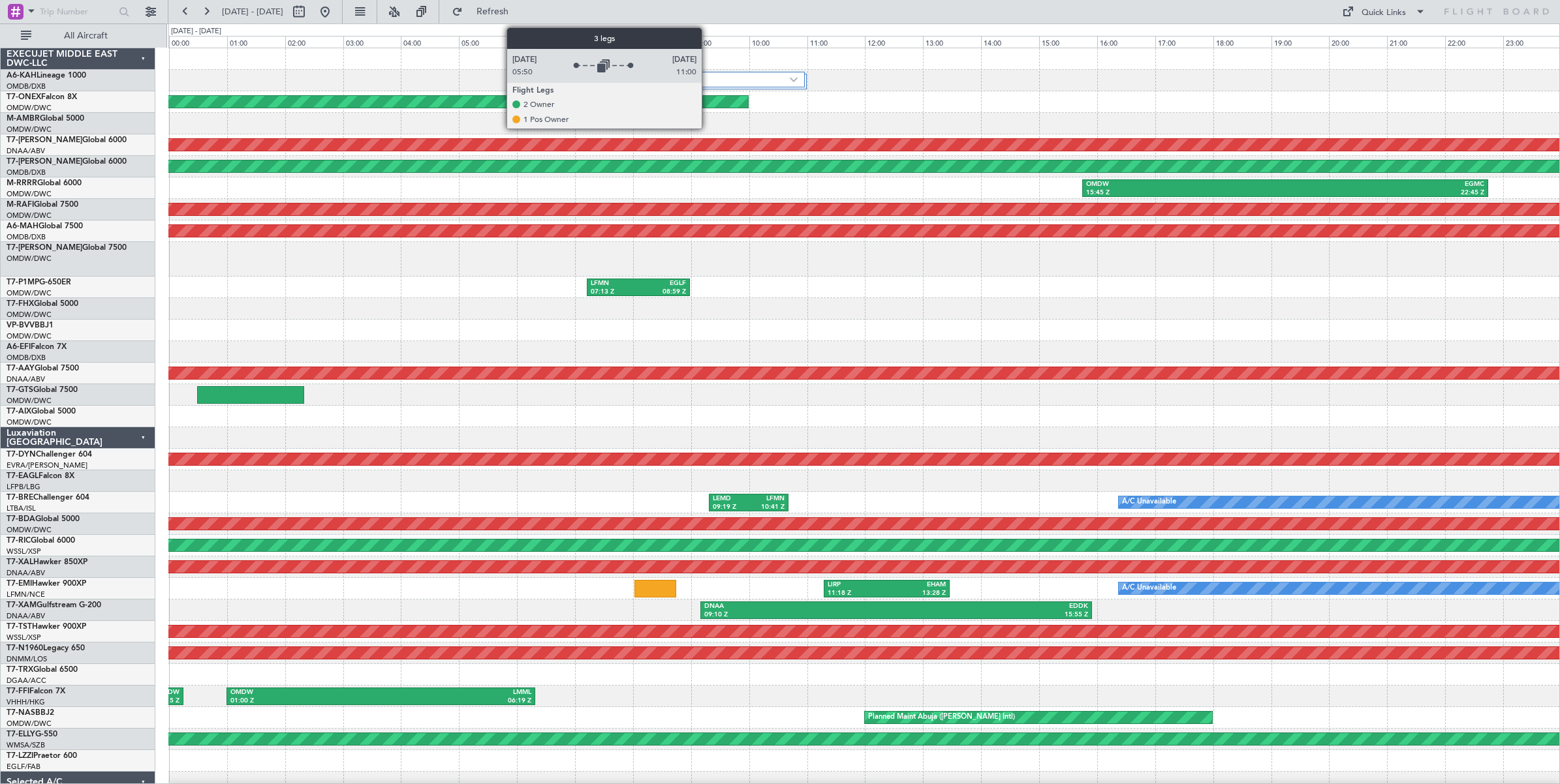
click at [708, 80] on label "3 Flight Legs" at bounding box center [651, 80] width 276 height 11
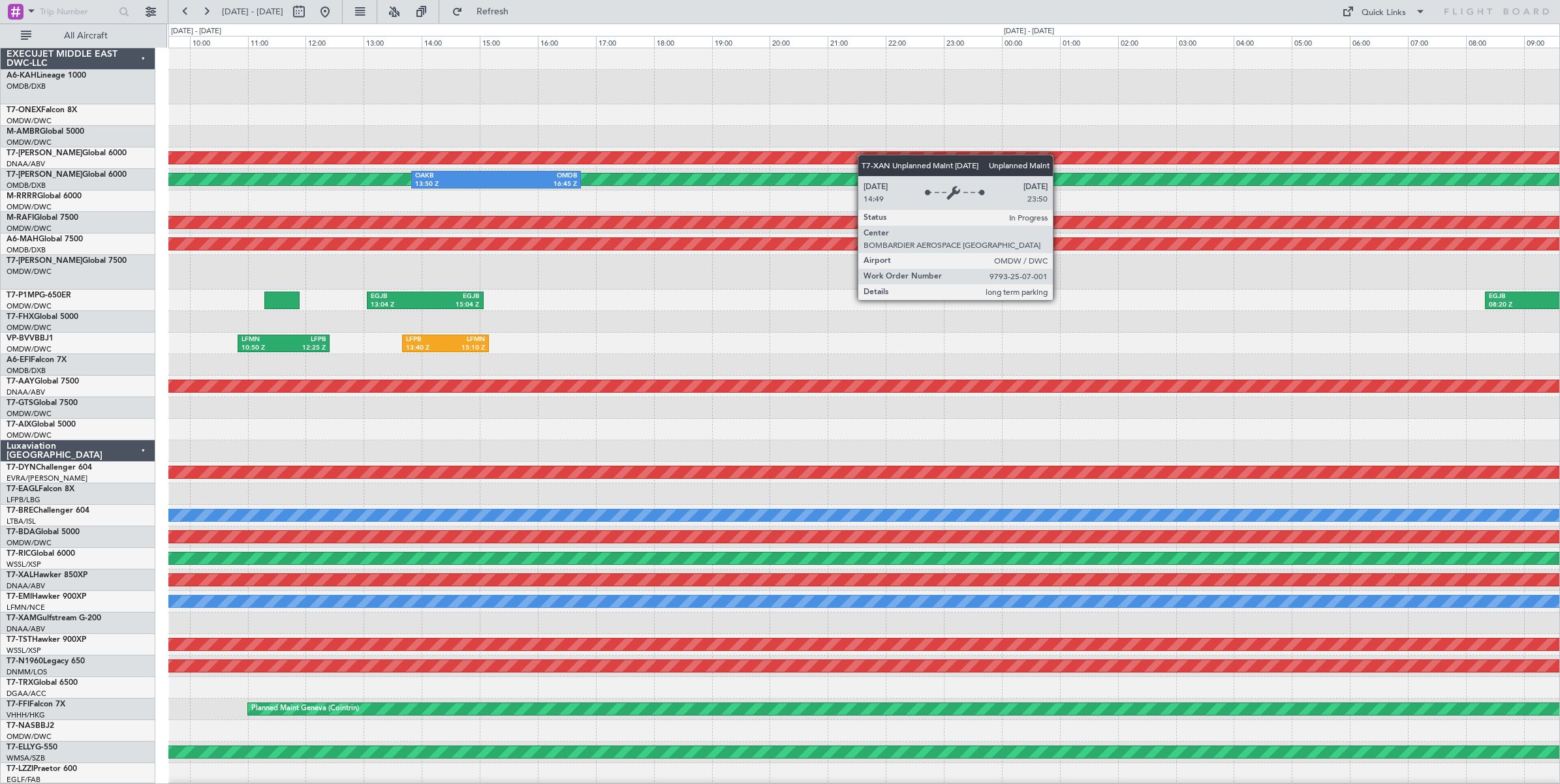
click at [392, 214] on div "Unplanned Maint [GEOGRAPHIC_DATA] (Al Maktoum Intl) Planned Maint [GEOGRAPHIC_D…" at bounding box center [864, 438] width 1391 height 780
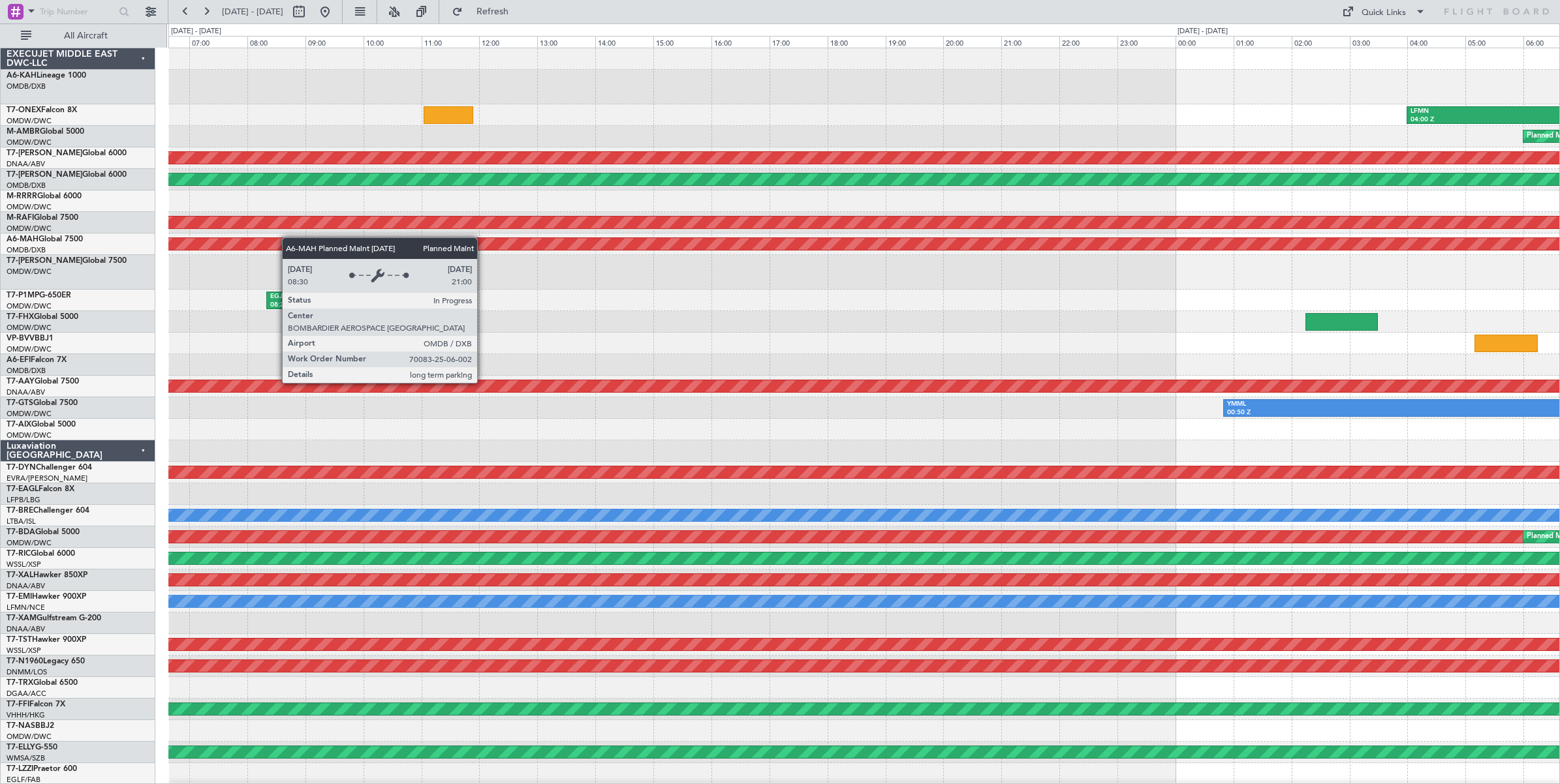
click at [164, 243] on div "LFMN 04:00 Z ORBI 08:24 Z Planned Maint [GEOGRAPHIC_DATA] ([GEOGRAPHIC_DATA]) U…" at bounding box center [780, 404] width 1560 height 761
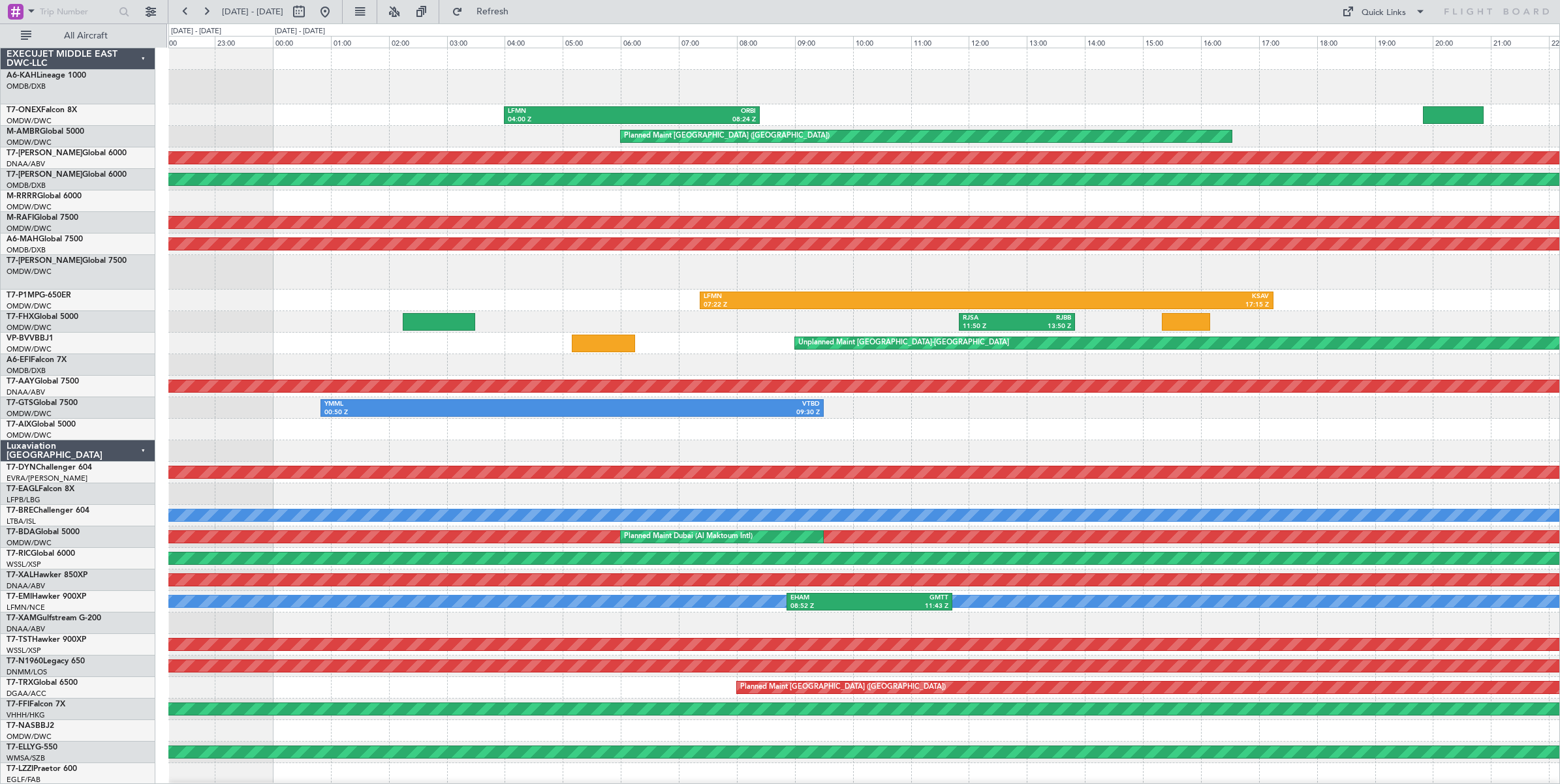
click at [241, 271] on div "Planned Maint [GEOGRAPHIC_DATA] ([GEOGRAPHIC_DATA]) LFMN 04:00 Z ORBI 08:24 Z P…" at bounding box center [864, 438] width 1391 height 780
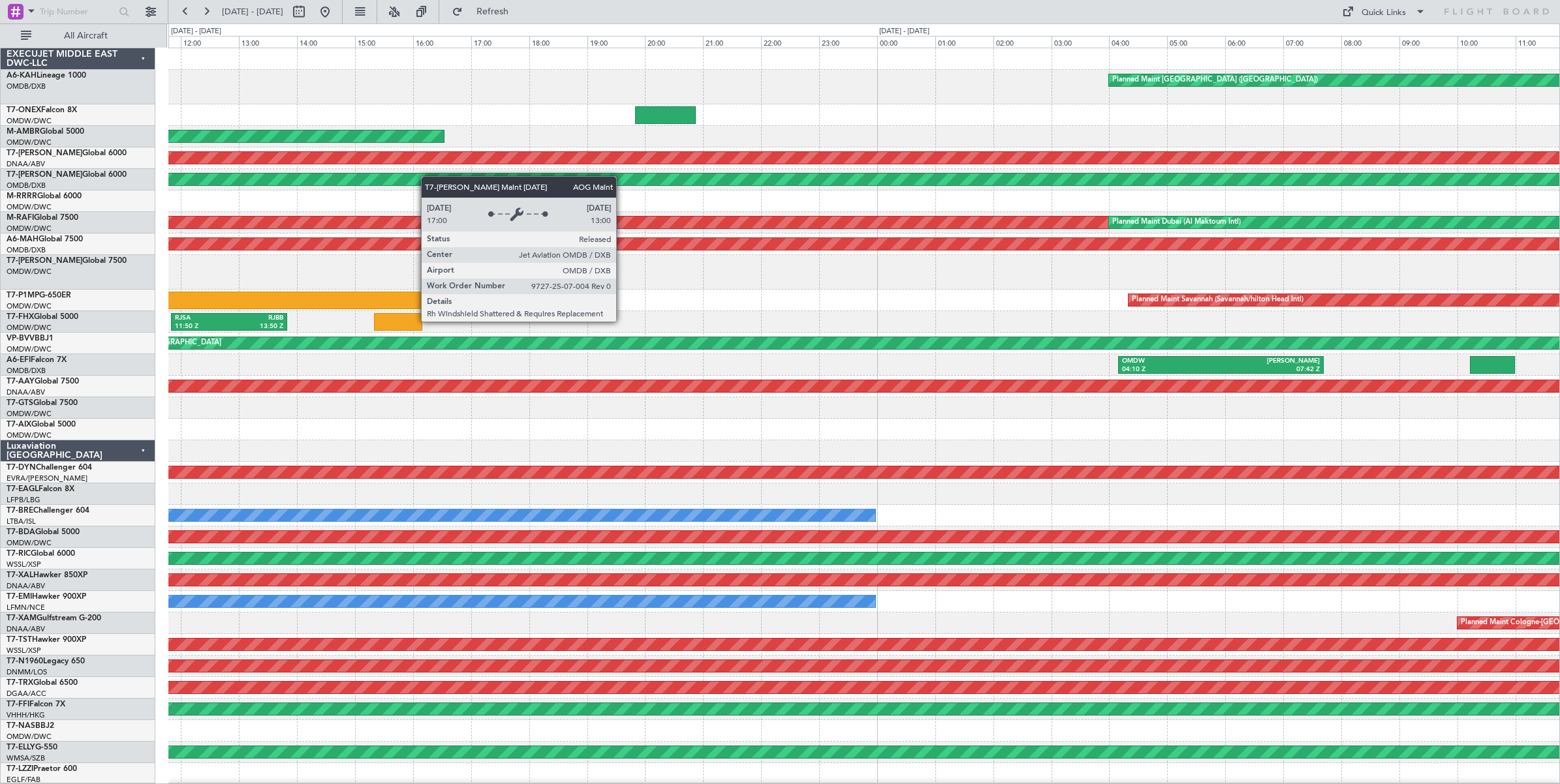
click at [291, 186] on div "Planned Maint [GEOGRAPHIC_DATA] ([GEOGRAPHIC_DATA]) ORER 13:05 Z LFMD 17:24 Z L…" at bounding box center [864, 438] width 1391 height 780
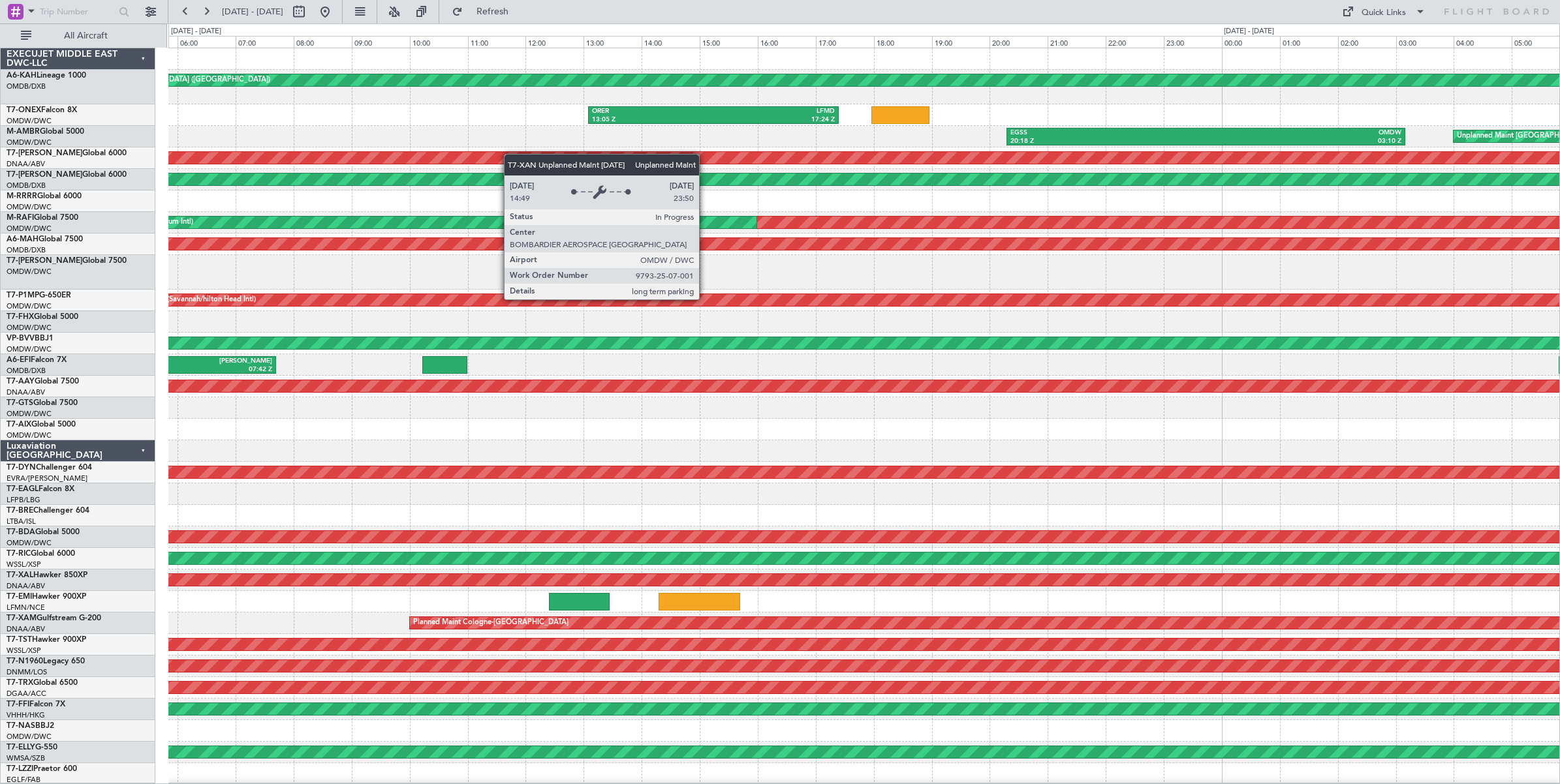
click at [209, 154] on div "Planned Maint [GEOGRAPHIC_DATA] ([GEOGRAPHIC_DATA]) ORER 13:05 Z LFMD 17:24 Z E…" at bounding box center [864, 438] width 1391 height 780
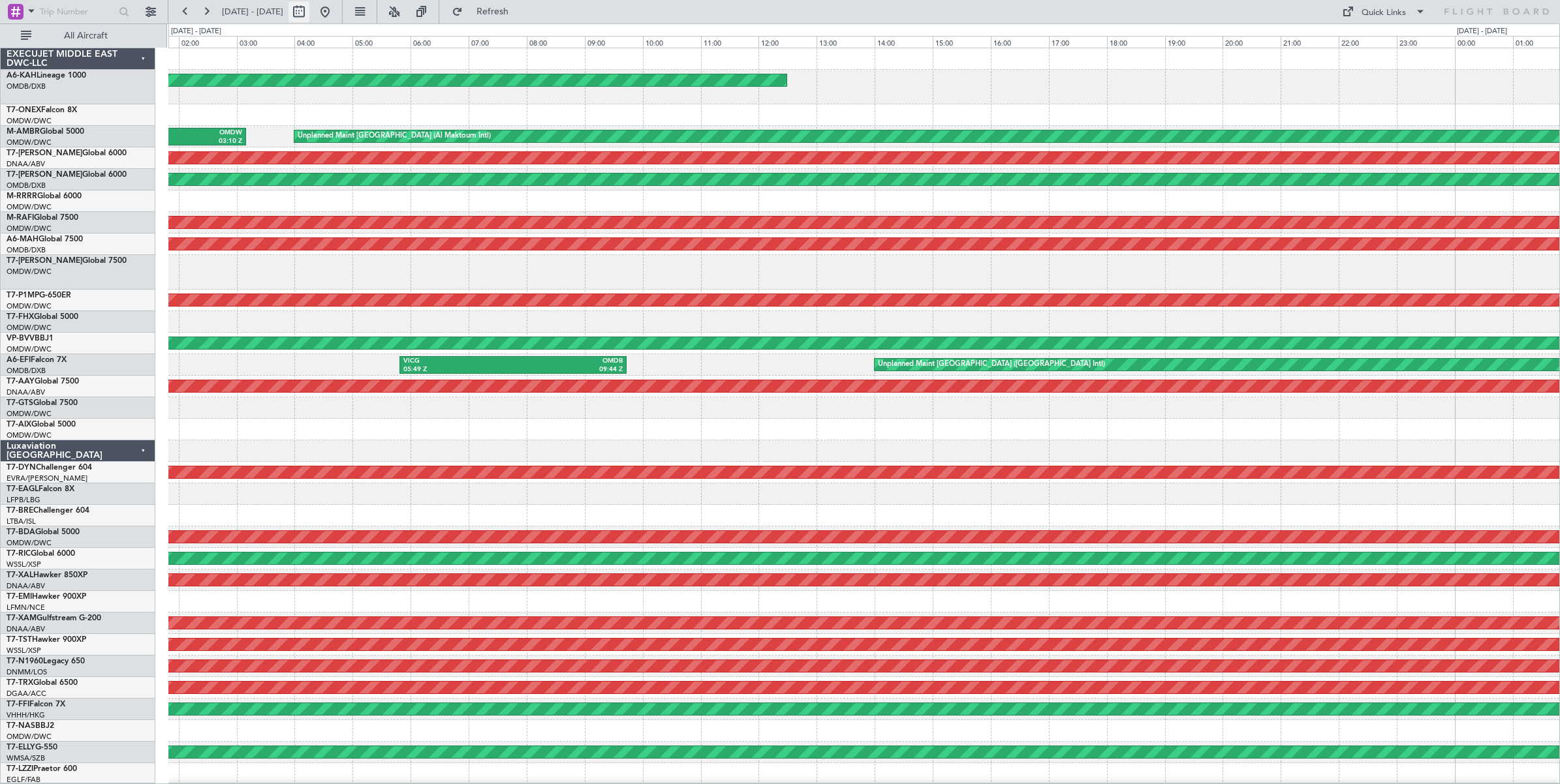
click at [310, 13] on button at bounding box center [299, 12] width 21 height 21
select select "8"
select select "2025"
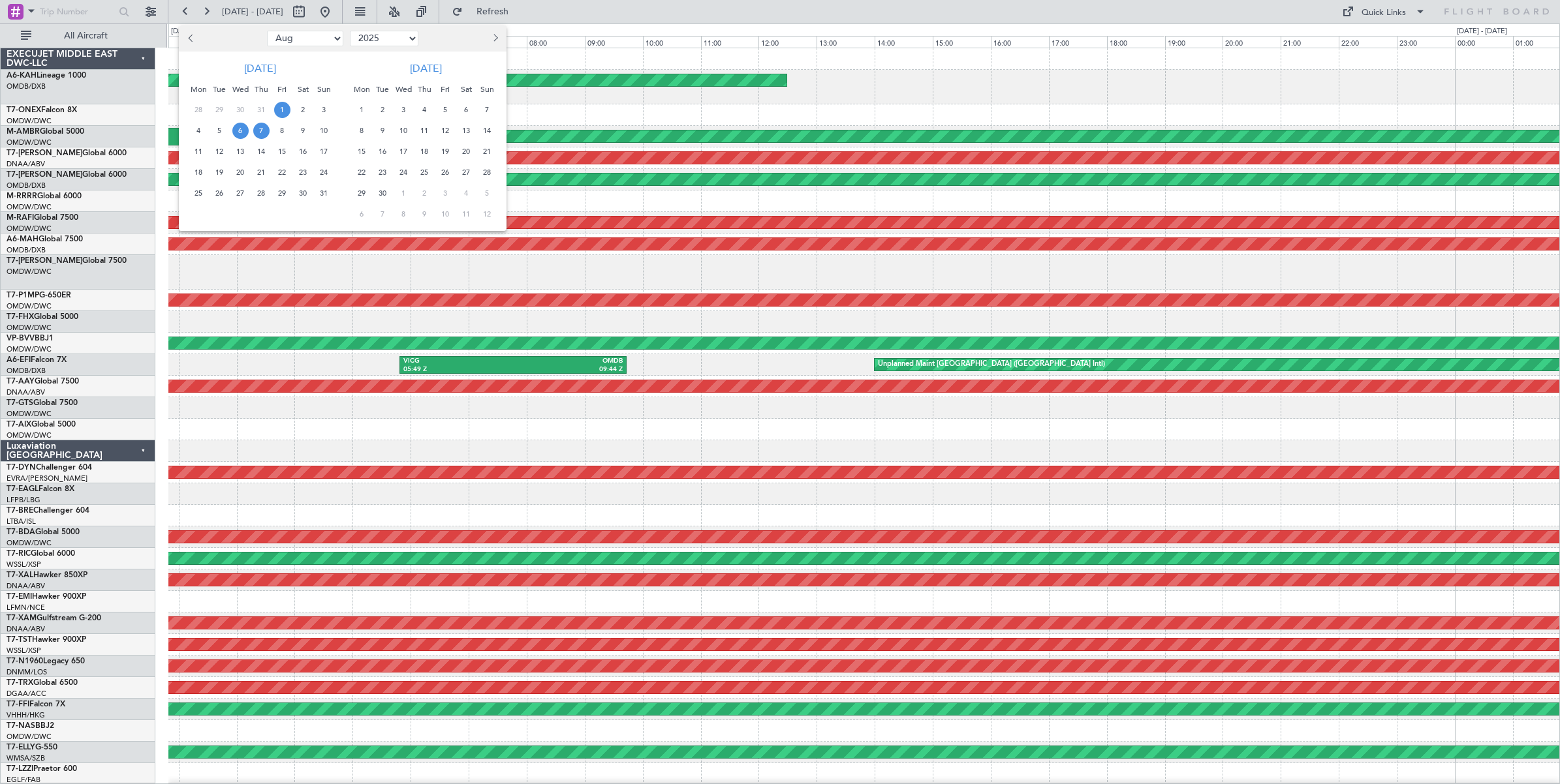
click at [283, 112] on span "1" at bounding box center [282, 110] width 16 height 16
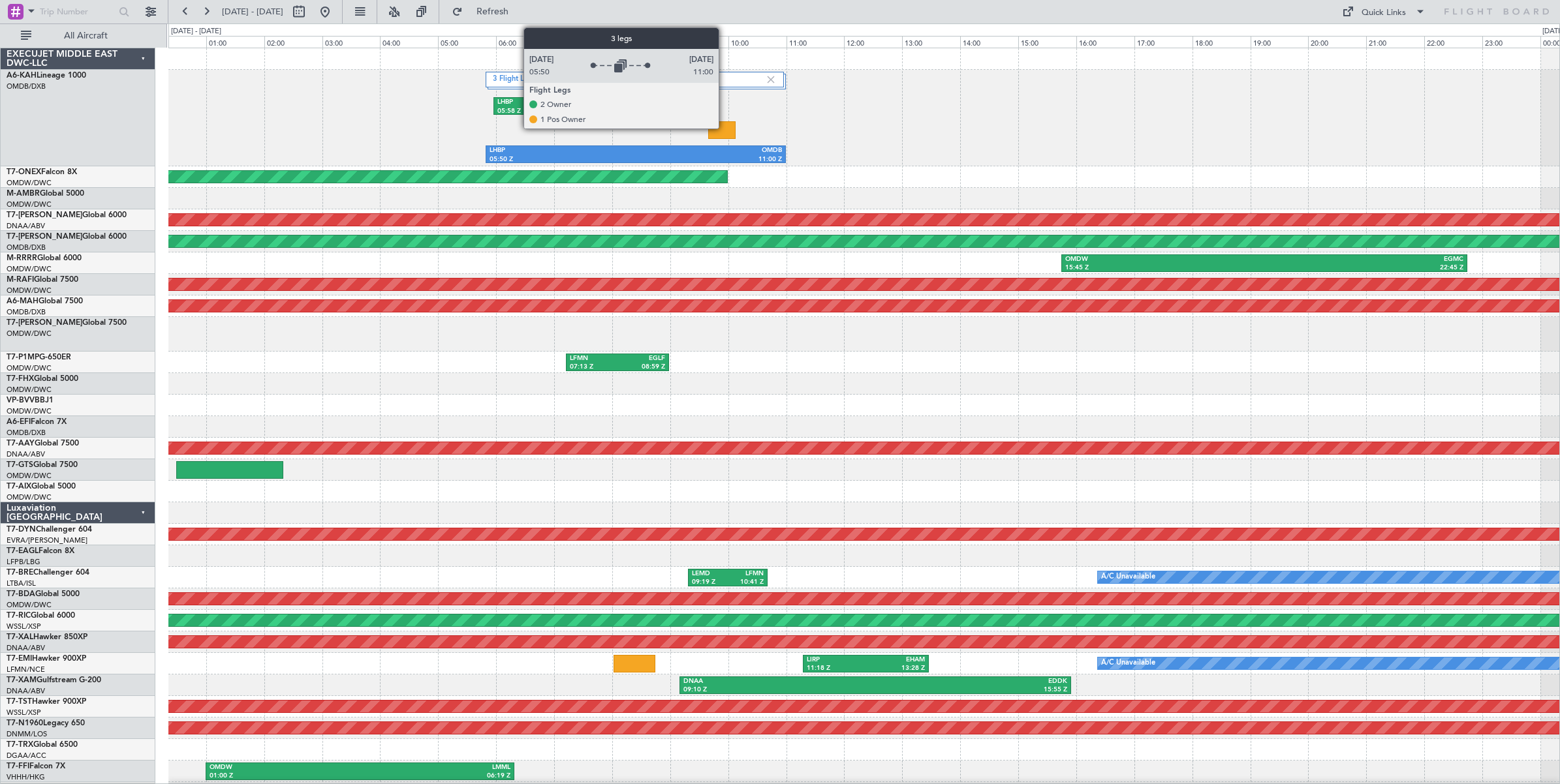
click at [725, 83] on label "3 Flight Legs" at bounding box center [629, 80] width 272 height 11
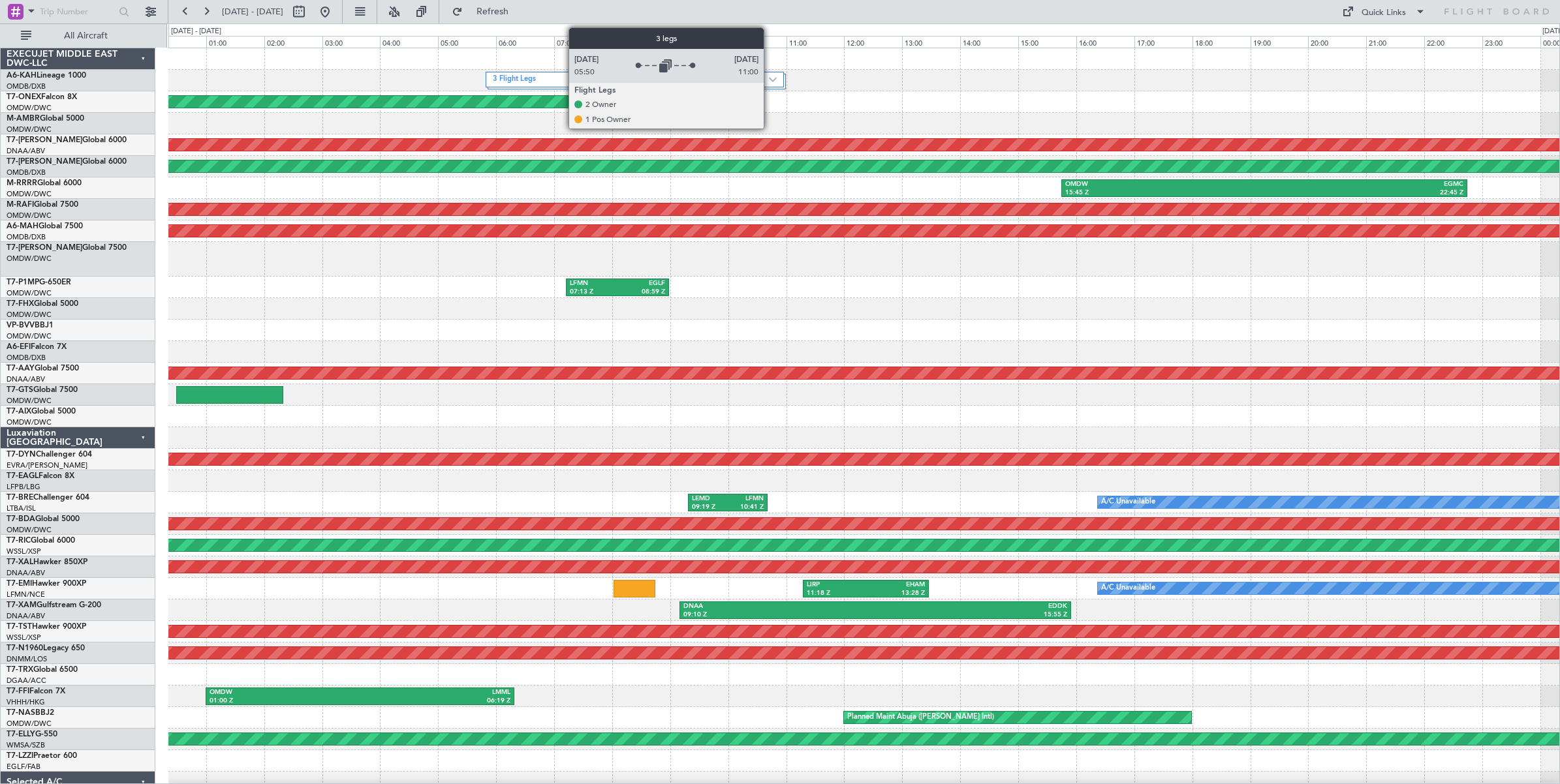
click at [770, 80] on img at bounding box center [773, 80] width 8 height 5
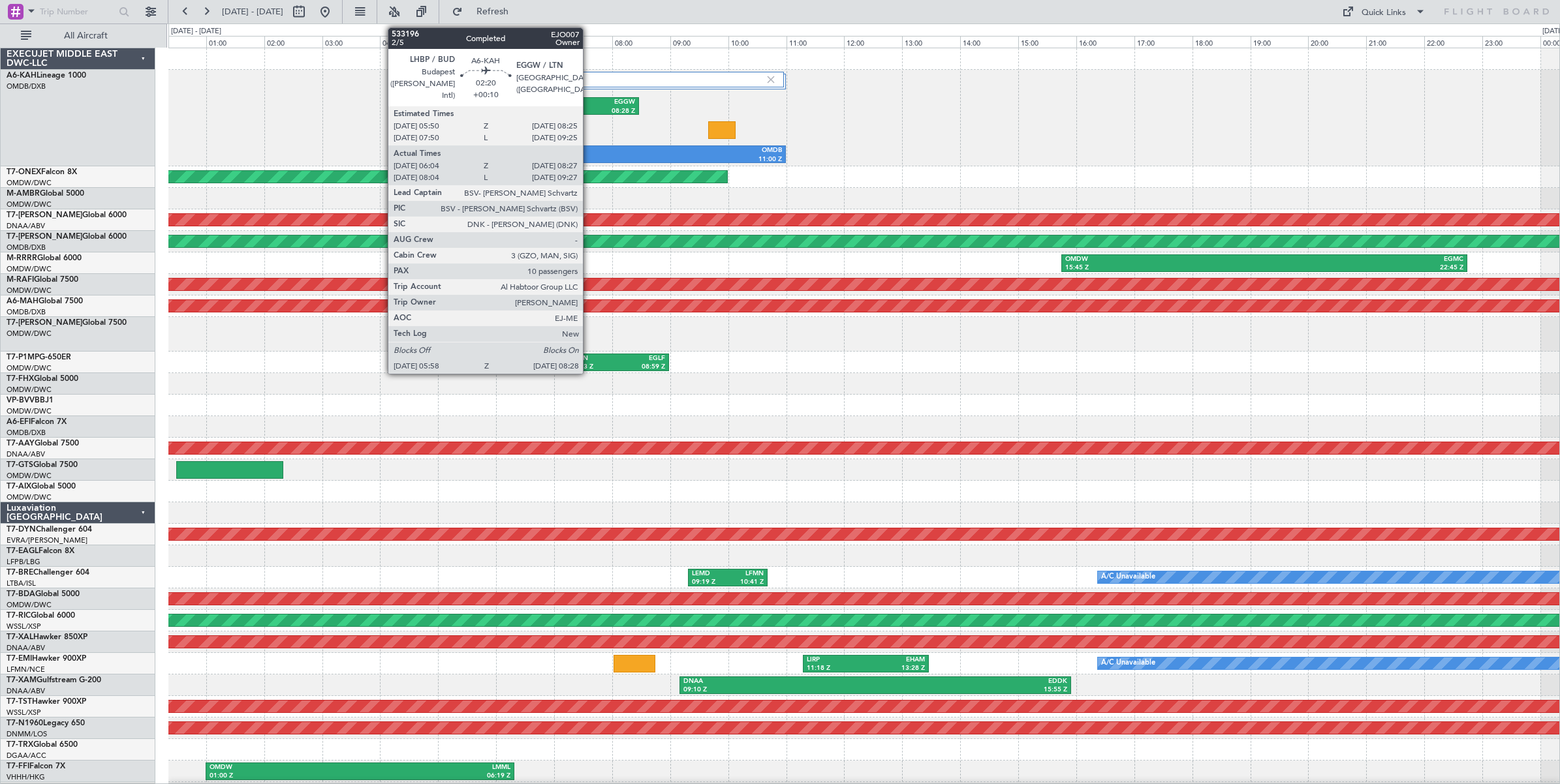
click at [590, 108] on div "08:28 Z" at bounding box center [601, 112] width 68 height 9
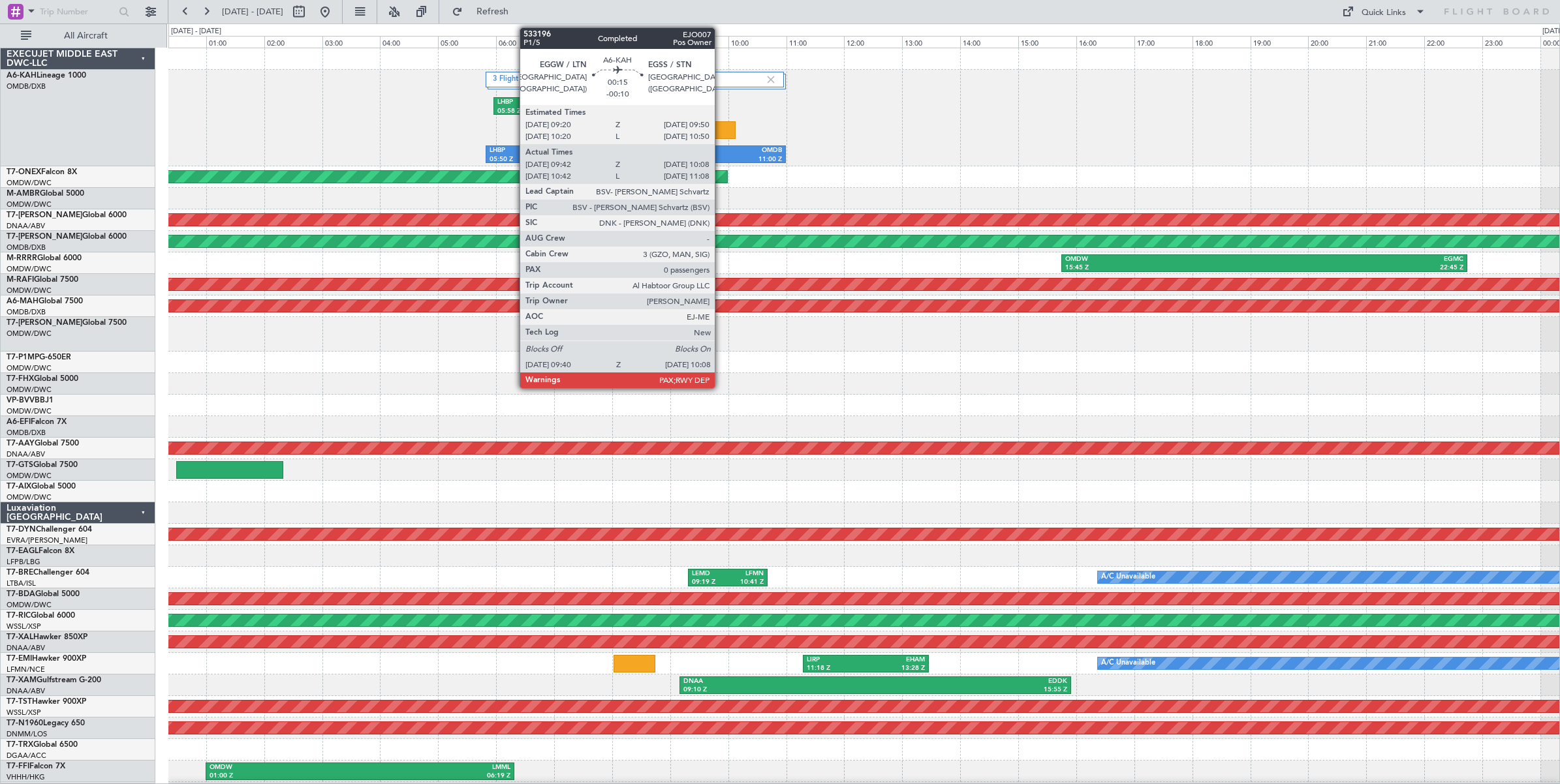
click at [721, 131] on div at bounding box center [722, 130] width 28 height 18
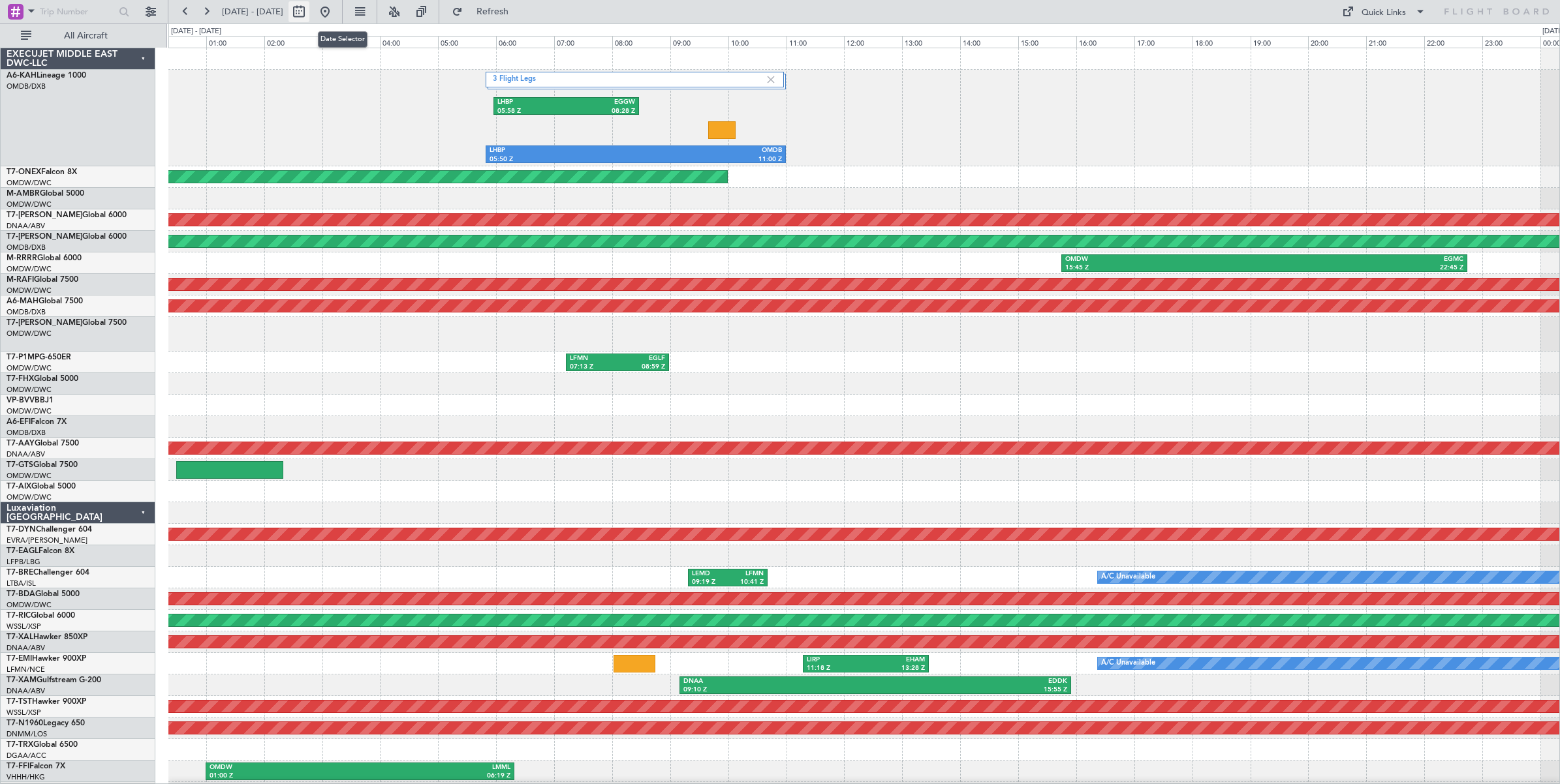
click at [310, 12] on button at bounding box center [299, 12] width 21 height 21
select select "8"
select select "2025"
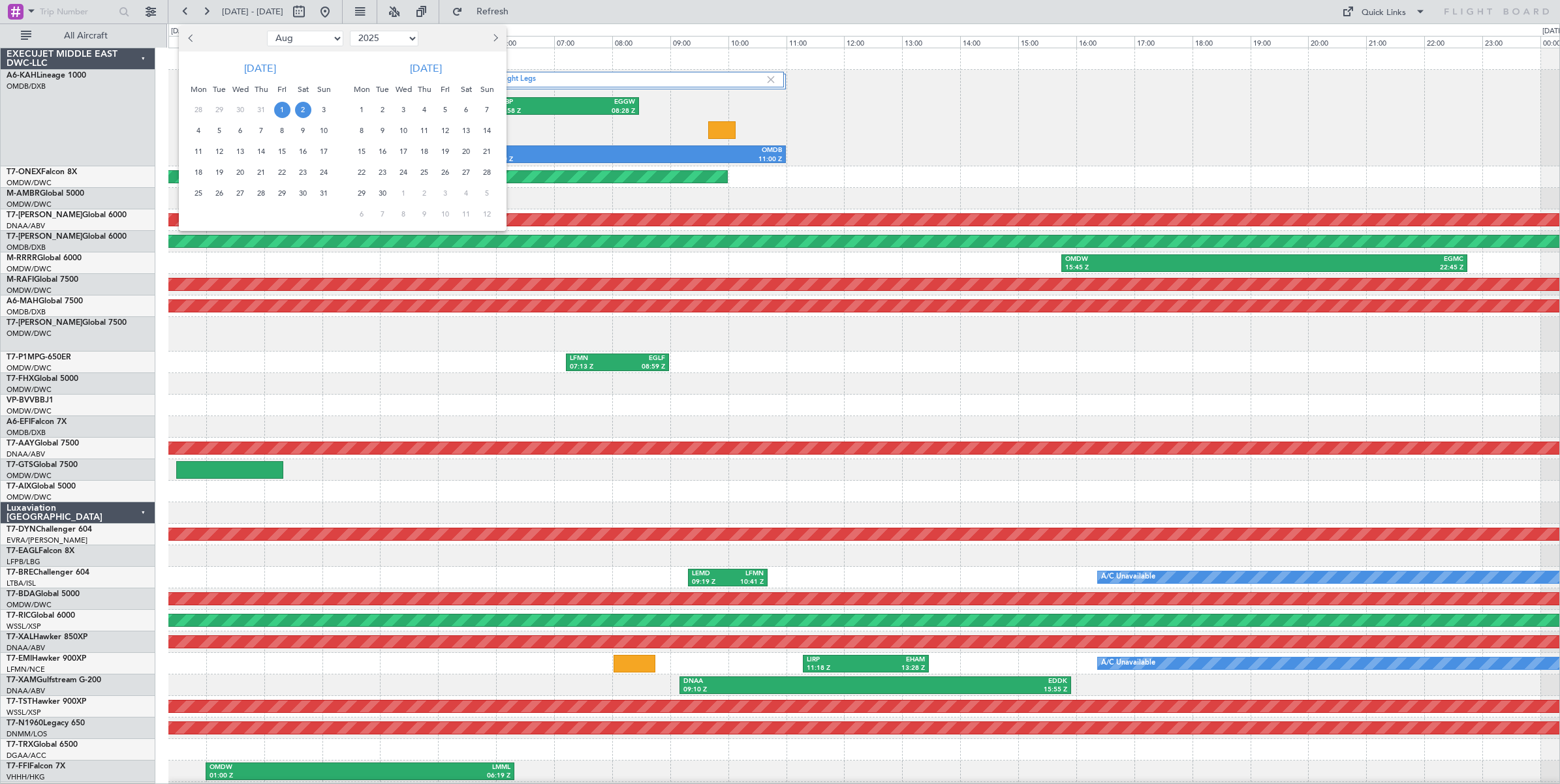
click at [321, 38] on select "Jan Feb Mar Apr May Jun [DATE] Aug Sep Oct Nov Dec" at bounding box center [305, 39] width 76 height 16
select select "7"
click at [267, 31] on select "Jan Feb Mar Apr May Jun [DATE] Aug Sep Oct Nov Dec" at bounding box center [305, 39] width 76 height 16
click at [260, 133] on span "10" at bounding box center [261, 131] width 16 height 16
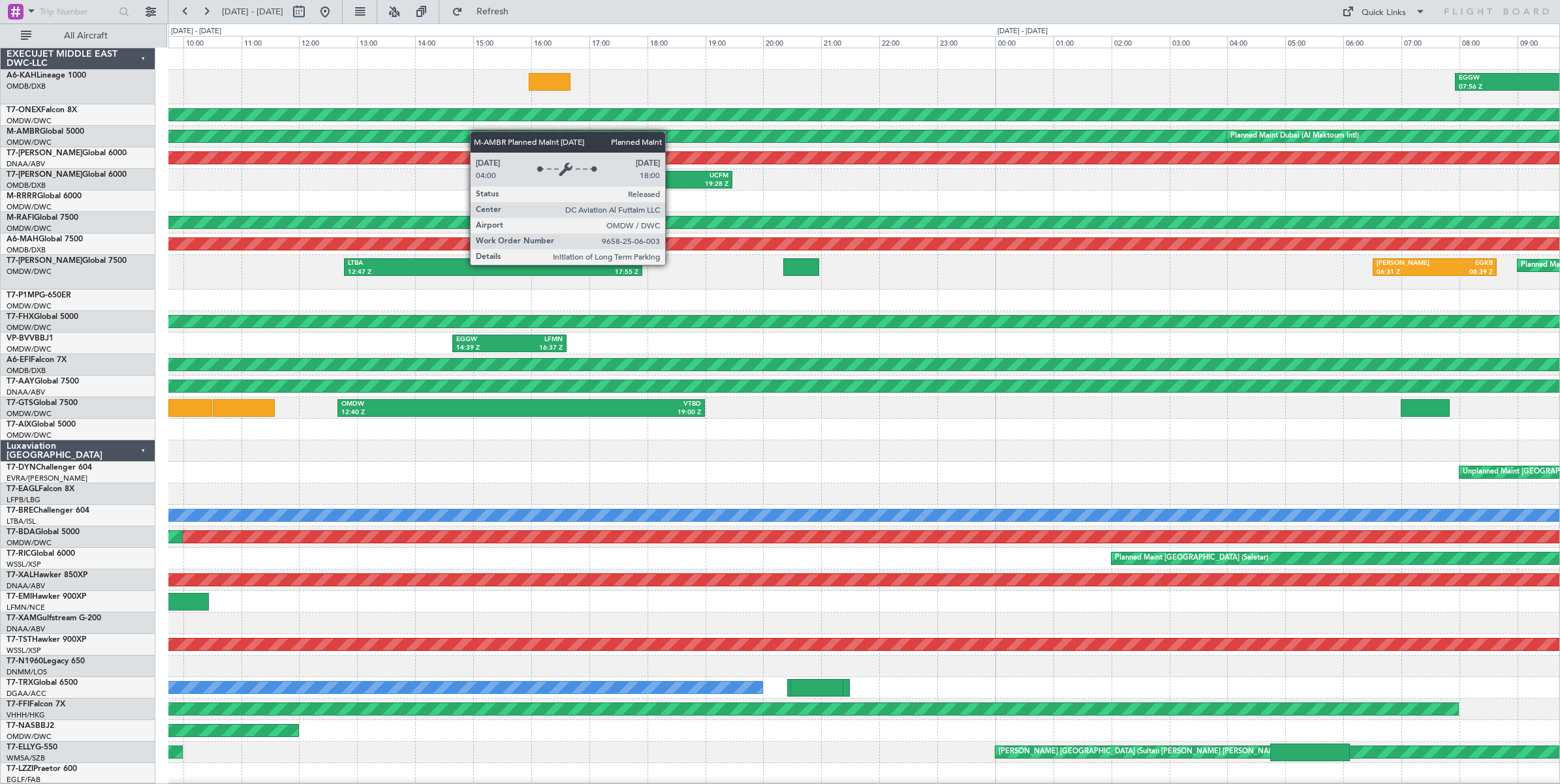
click at [236, 136] on div "EGGW 07:56 Z LHBP 10:29 Z Planned Maint Geneva ([GEOGRAPHIC_DATA]) Planned Main…" at bounding box center [864, 438] width 1391 height 780
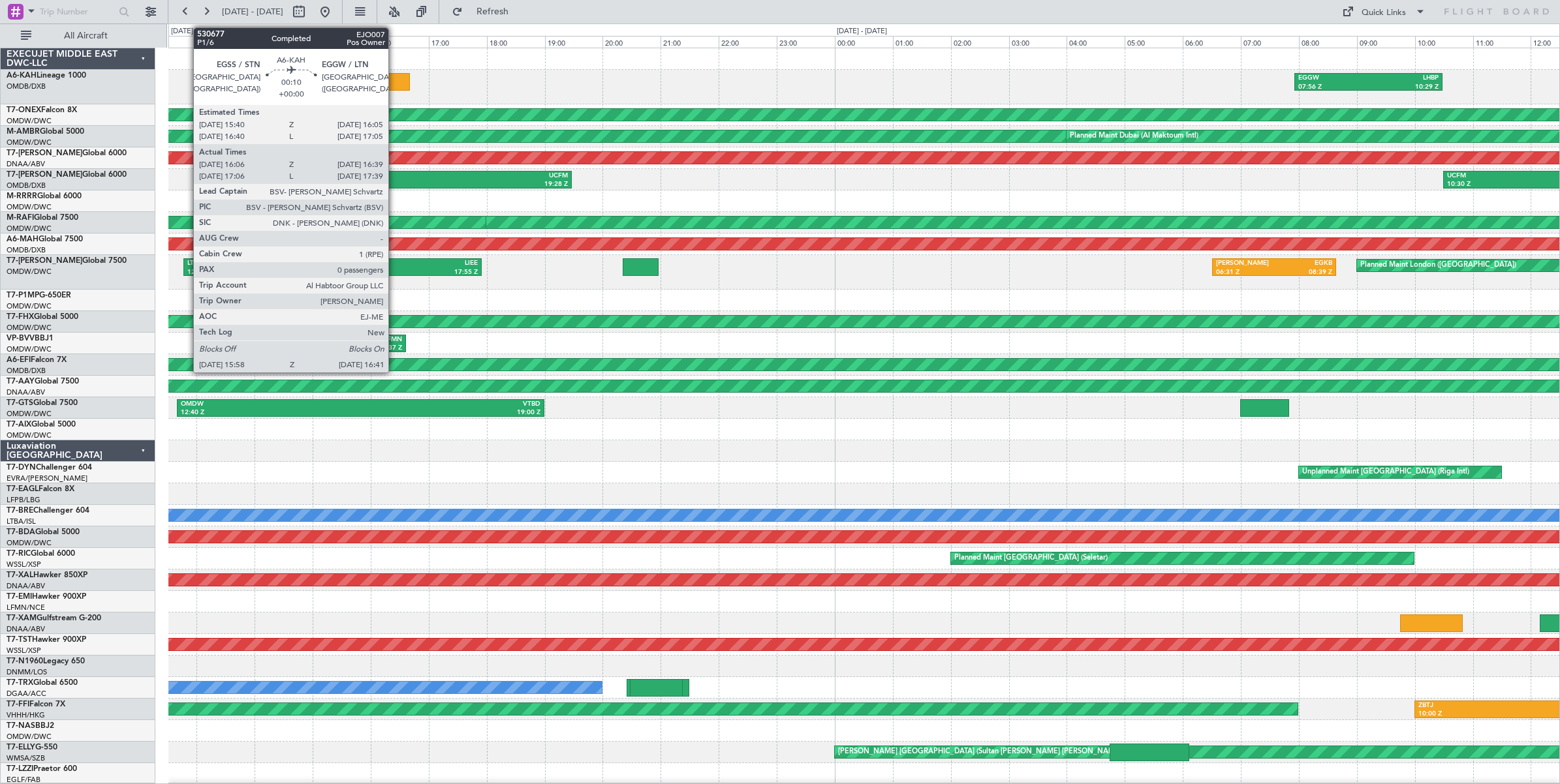
click at [395, 82] on div at bounding box center [389, 81] width 42 height 18
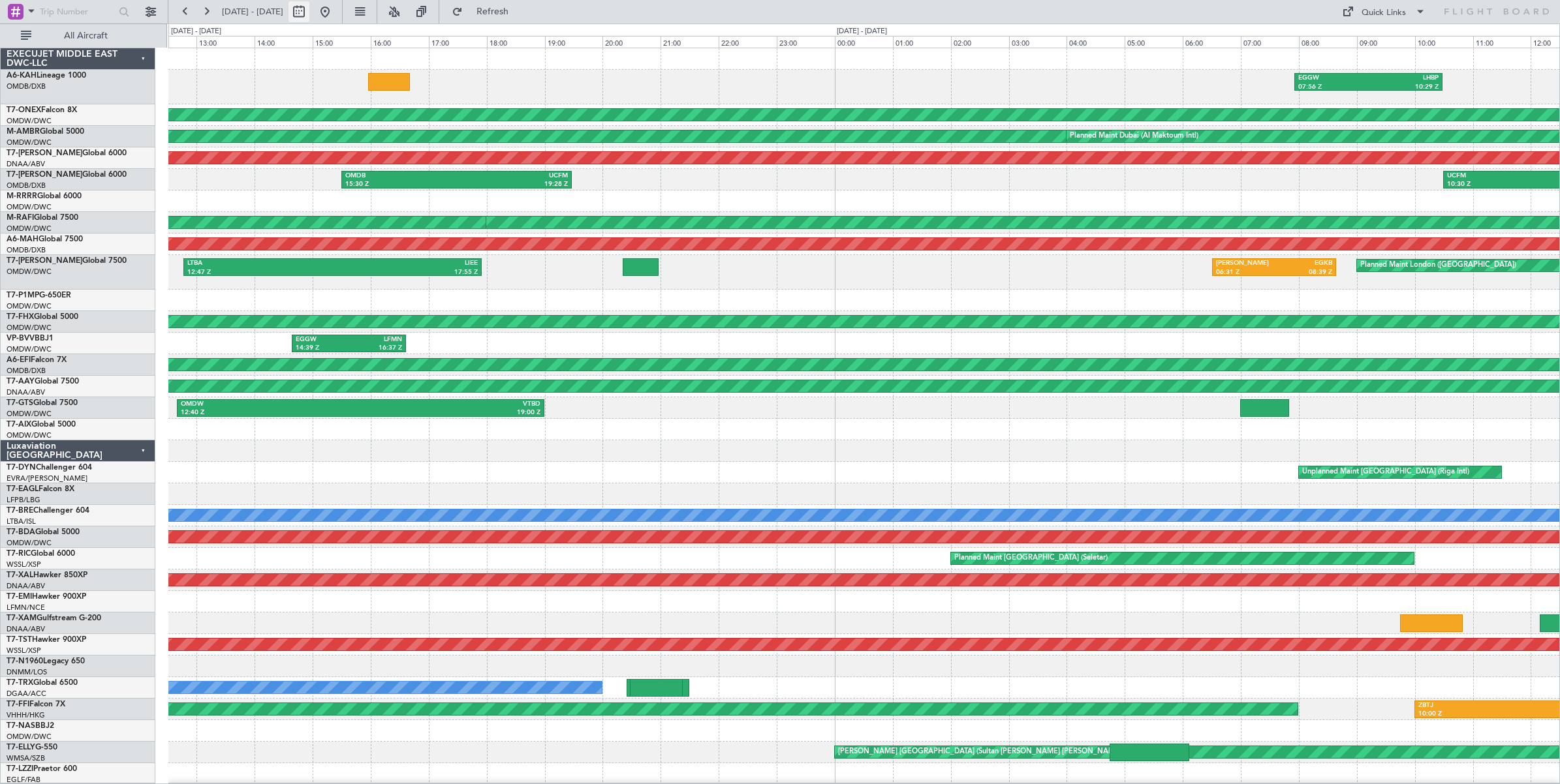
click at [310, 15] on button at bounding box center [299, 12] width 21 height 21
select select "7"
select select "2025"
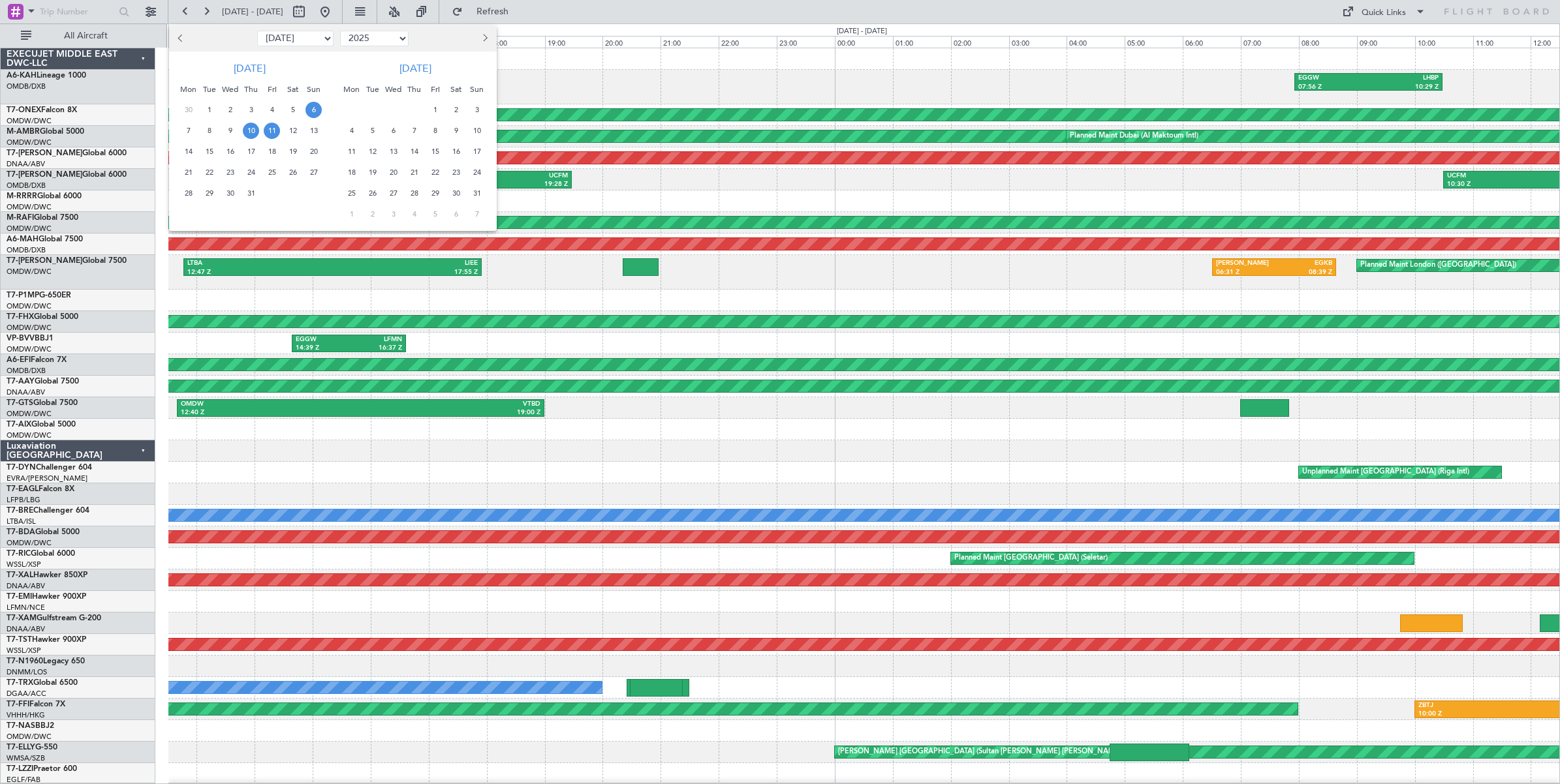
click at [312, 112] on span "6" at bounding box center [314, 110] width 16 height 16
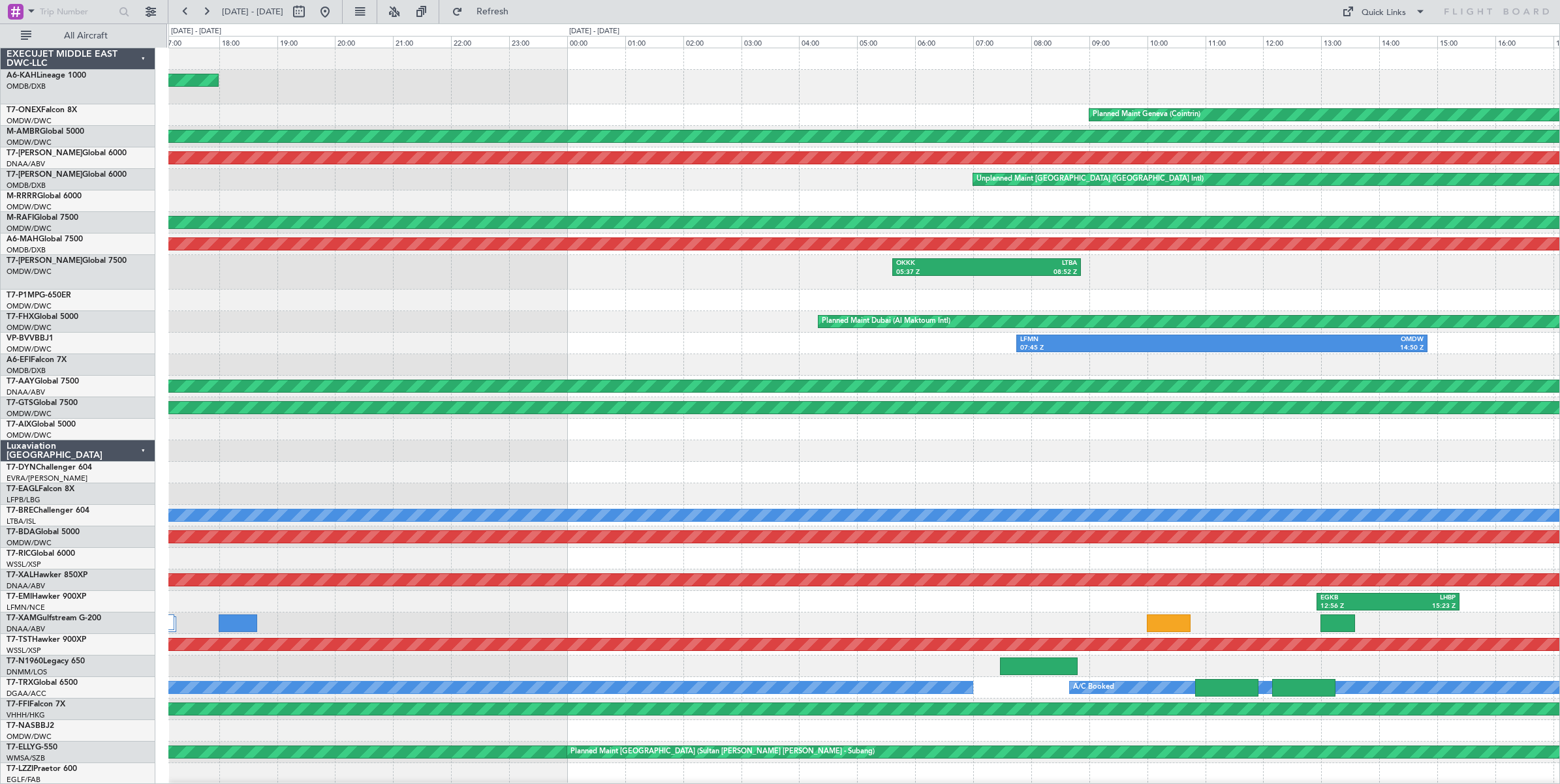
click at [201, 120] on div "Planned Maint [GEOGRAPHIC_DATA] ([GEOGRAPHIC_DATA]) Planned Maint Geneva ([GEOG…" at bounding box center [864, 438] width 1391 height 780
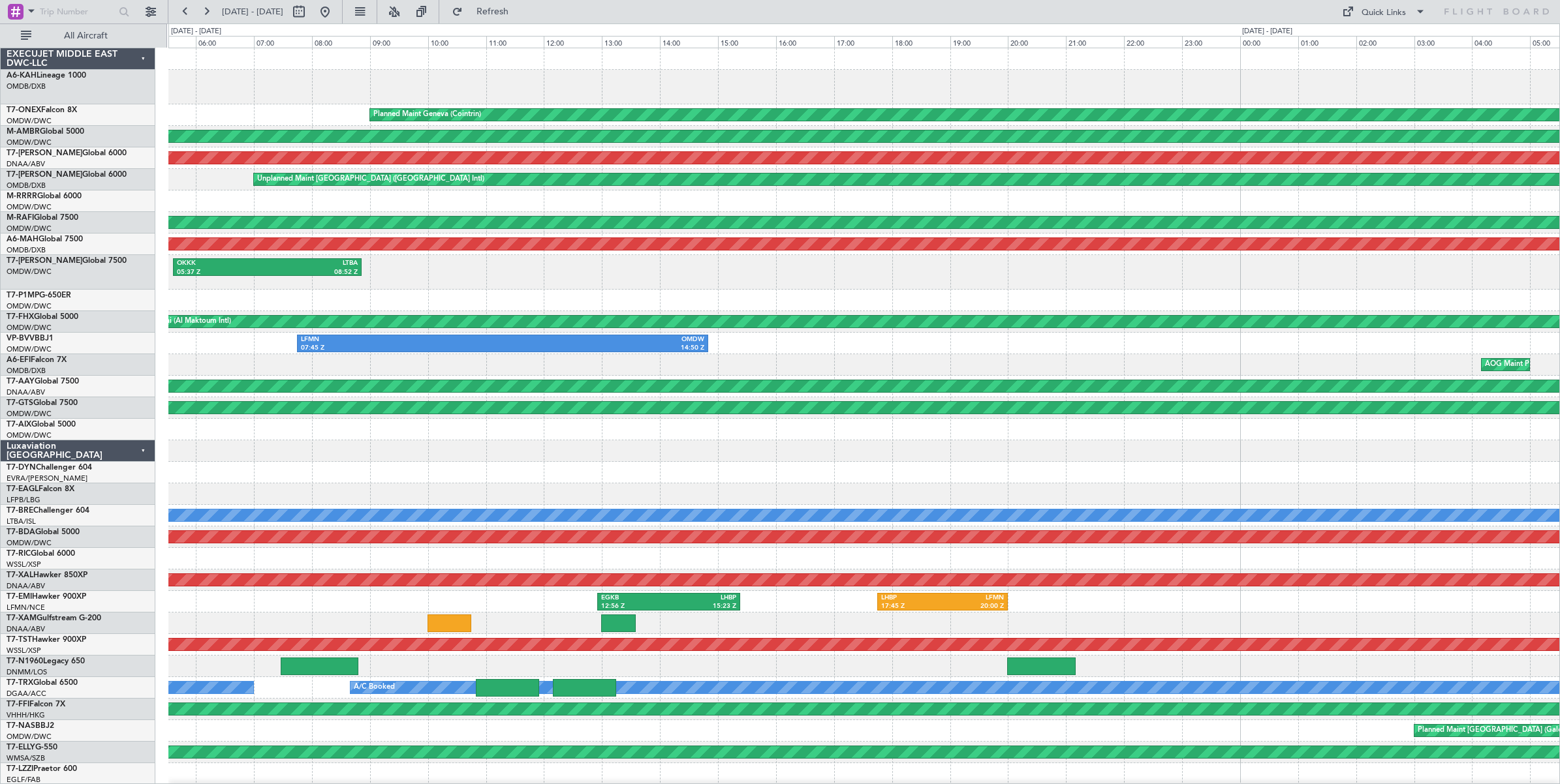
click at [118, 85] on div "Planned Maint Geneva (Cointrin) Planned Maint [GEOGRAPHIC_DATA] (Al Maktoum Int…" at bounding box center [780, 404] width 1560 height 761
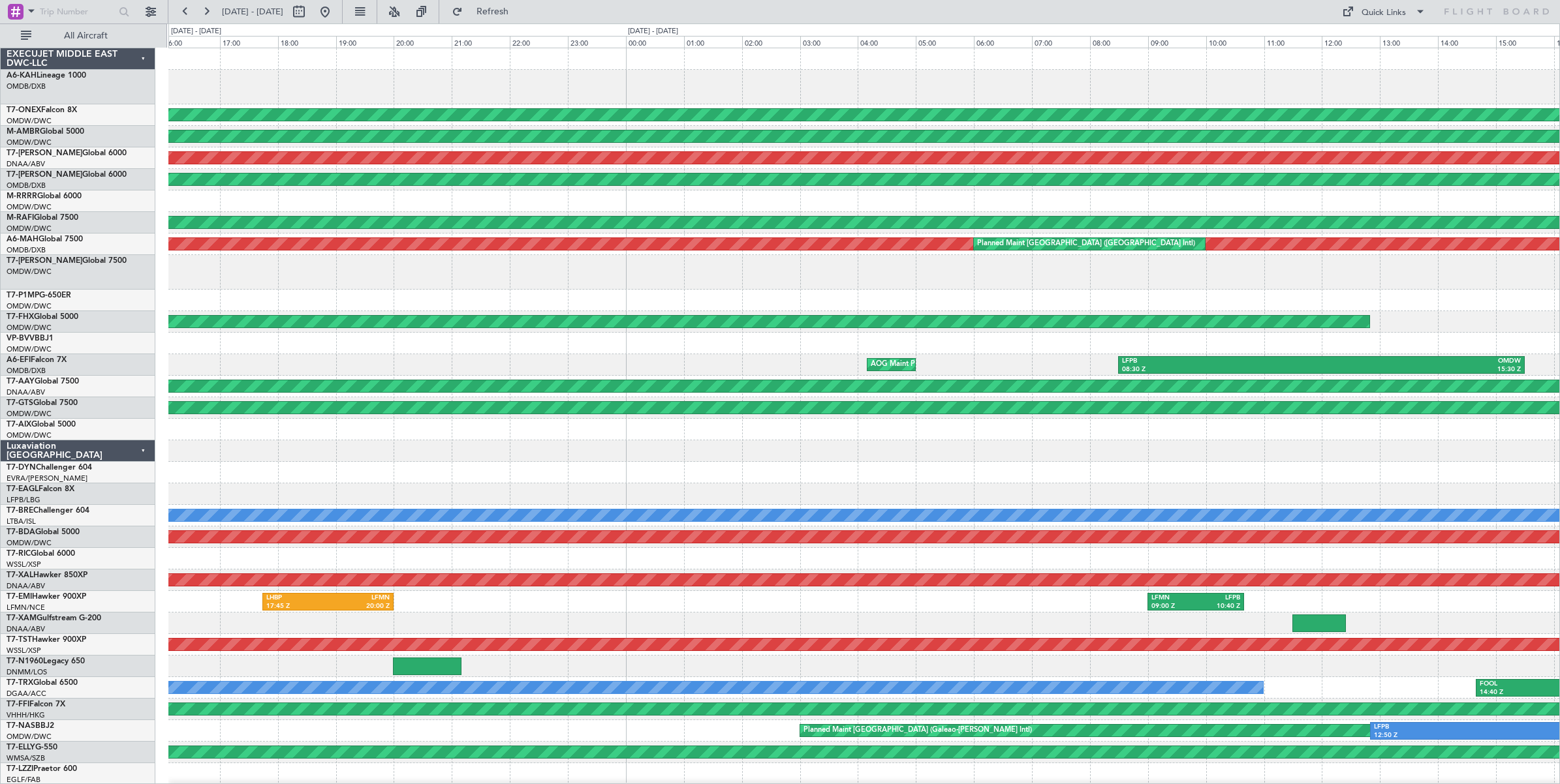
click at [261, 70] on div at bounding box center [864, 87] width 1391 height 35
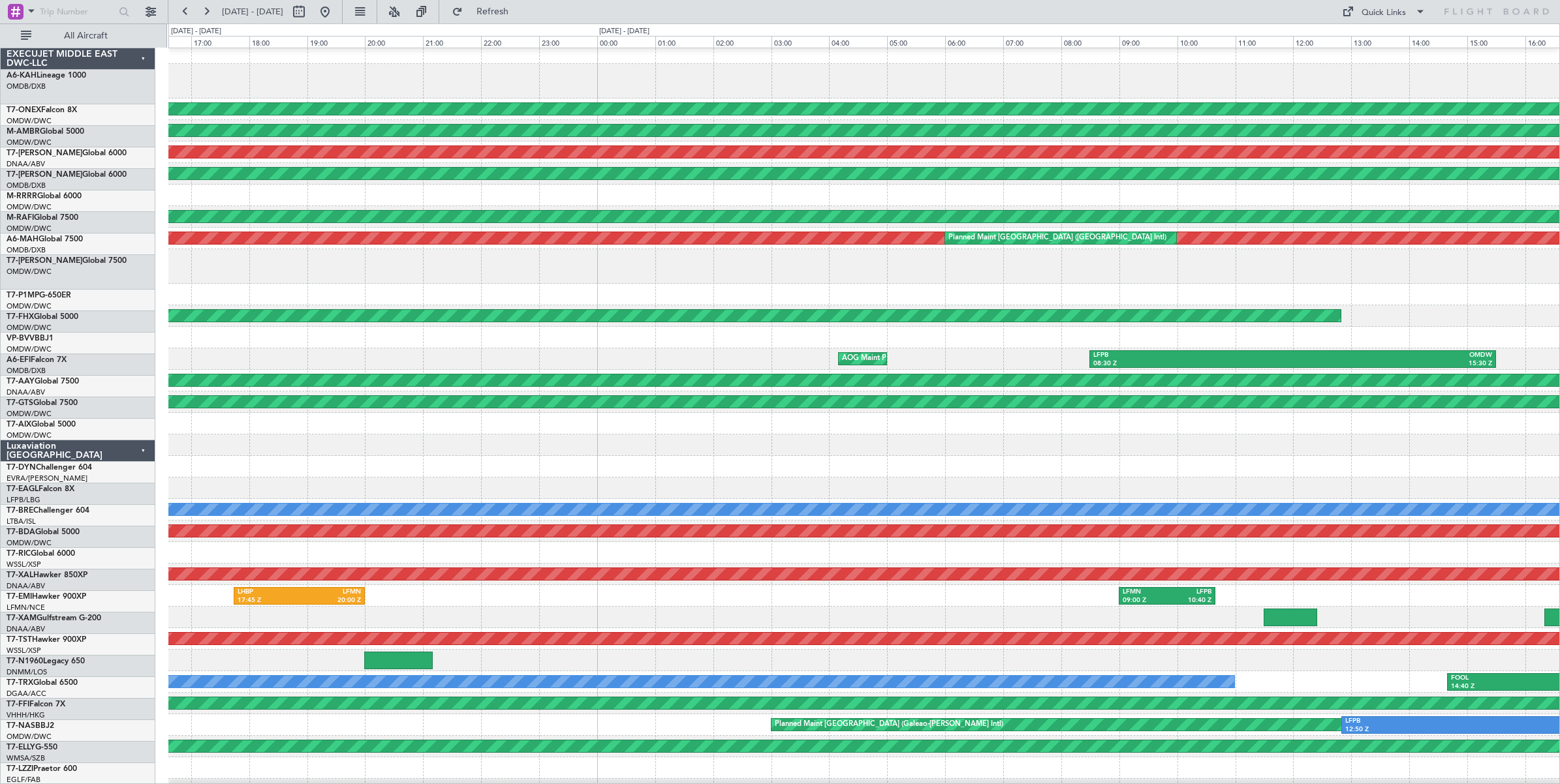
click at [253, 93] on div at bounding box center [864, 81] width 1391 height 35
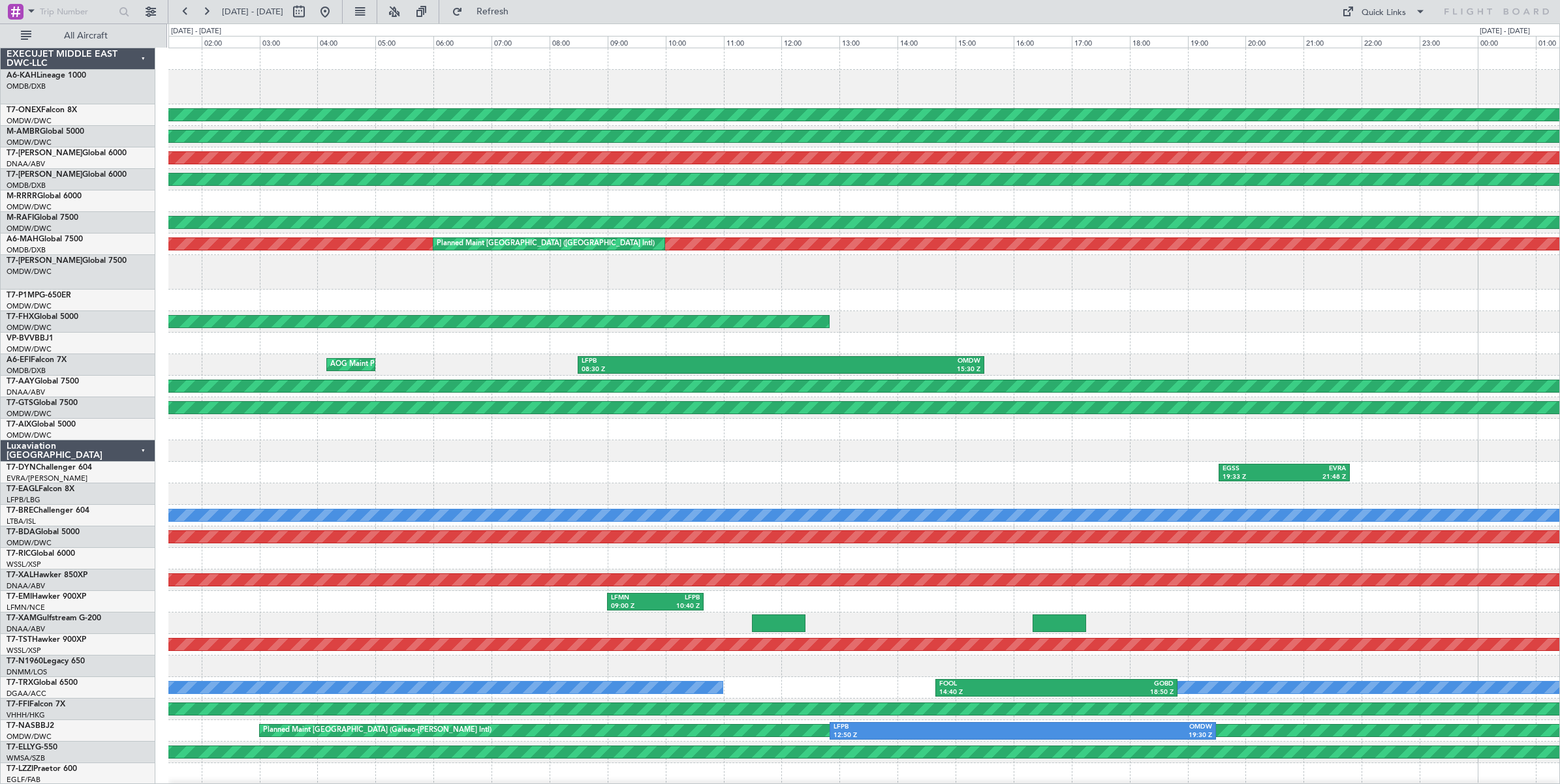
click at [348, 103] on div at bounding box center [864, 87] width 1391 height 35
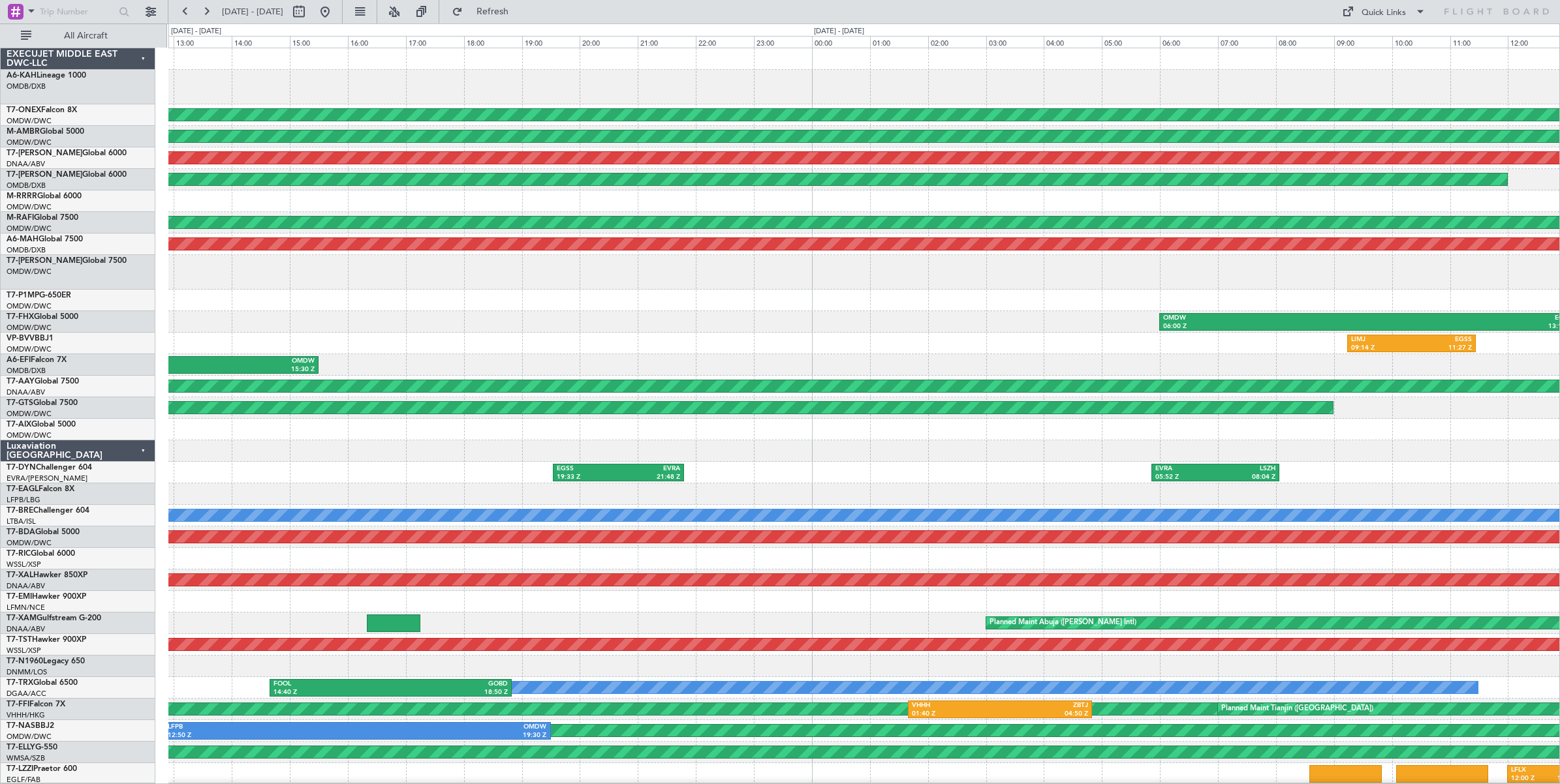
click at [450, 96] on div "Planned Maint Geneva (Cointrin) Planned Maint [GEOGRAPHIC_DATA] (Al Maktoum Int…" at bounding box center [864, 438] width 1391 height 780
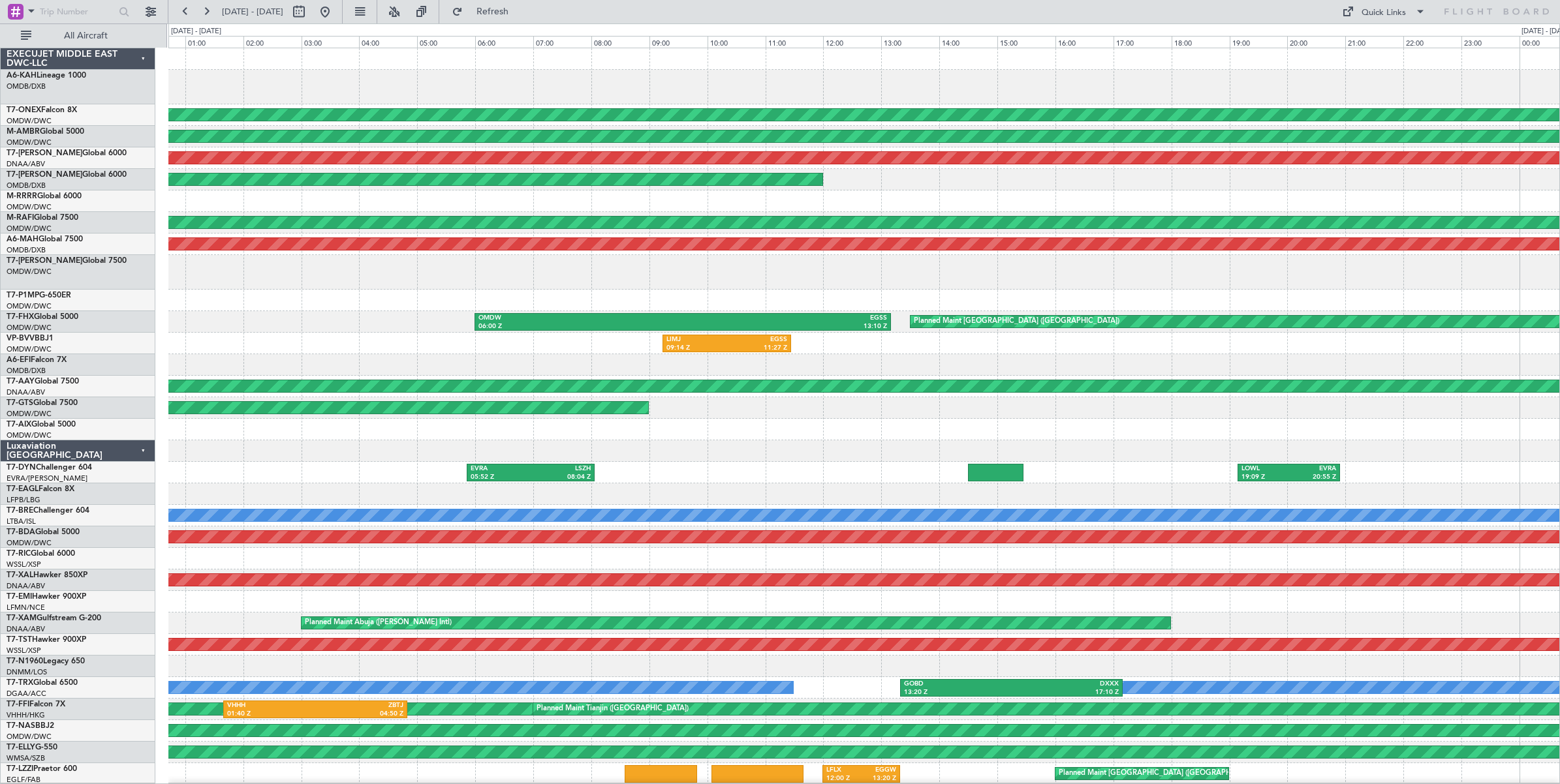
click at [491, 83] on div at bounding box center [864, 87] width 1391 height 35
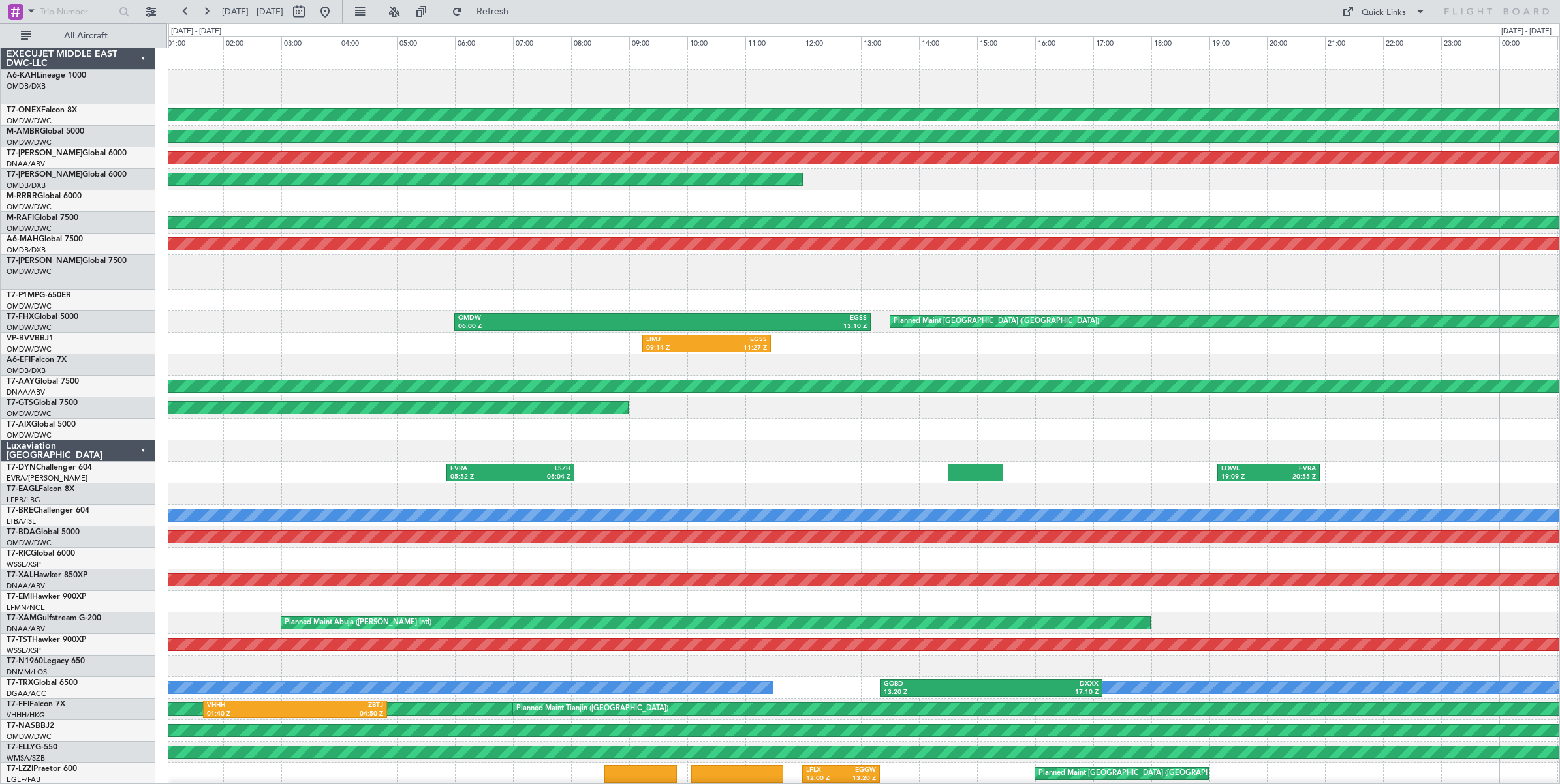
click at [671, 73] on div "Planned Maint Geneva (Cointrin) Planned Maint [GEOGRAPHIC_DATA] (Al Maktoum Int…" at bounding box center [864, 438] width 1391 height 780
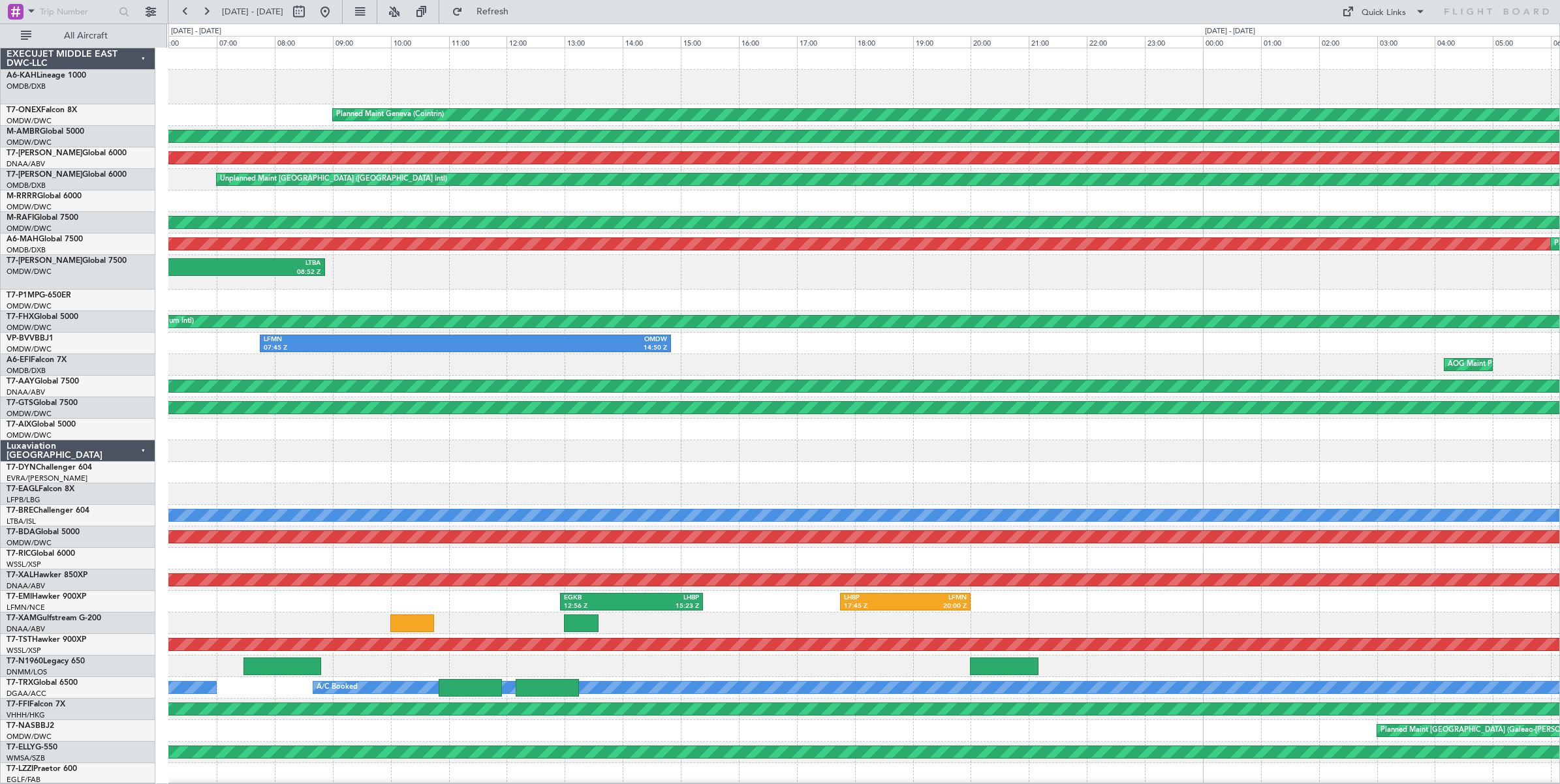
click at [1159, 95] on div at bounding box center [864, 87] width 1391 height 35
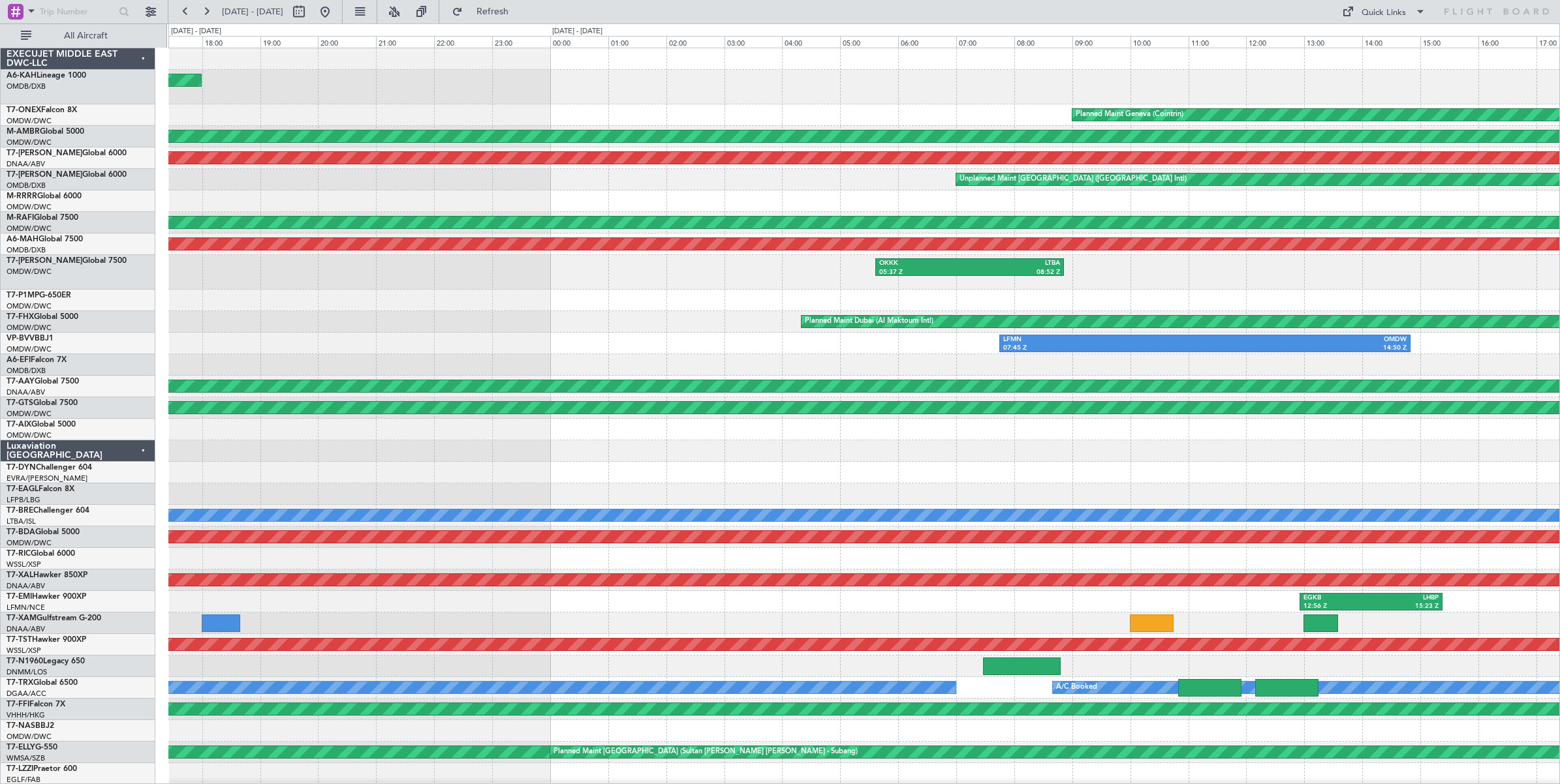
click at [1180, 118] on div "Planned Maint [GEOGRAPHIC_DATA] ([GEOGRAPHIC_DATA]) Planned Maint Geneva ([GEOG…" at bounding box center [864, 438] width 1391 height 780
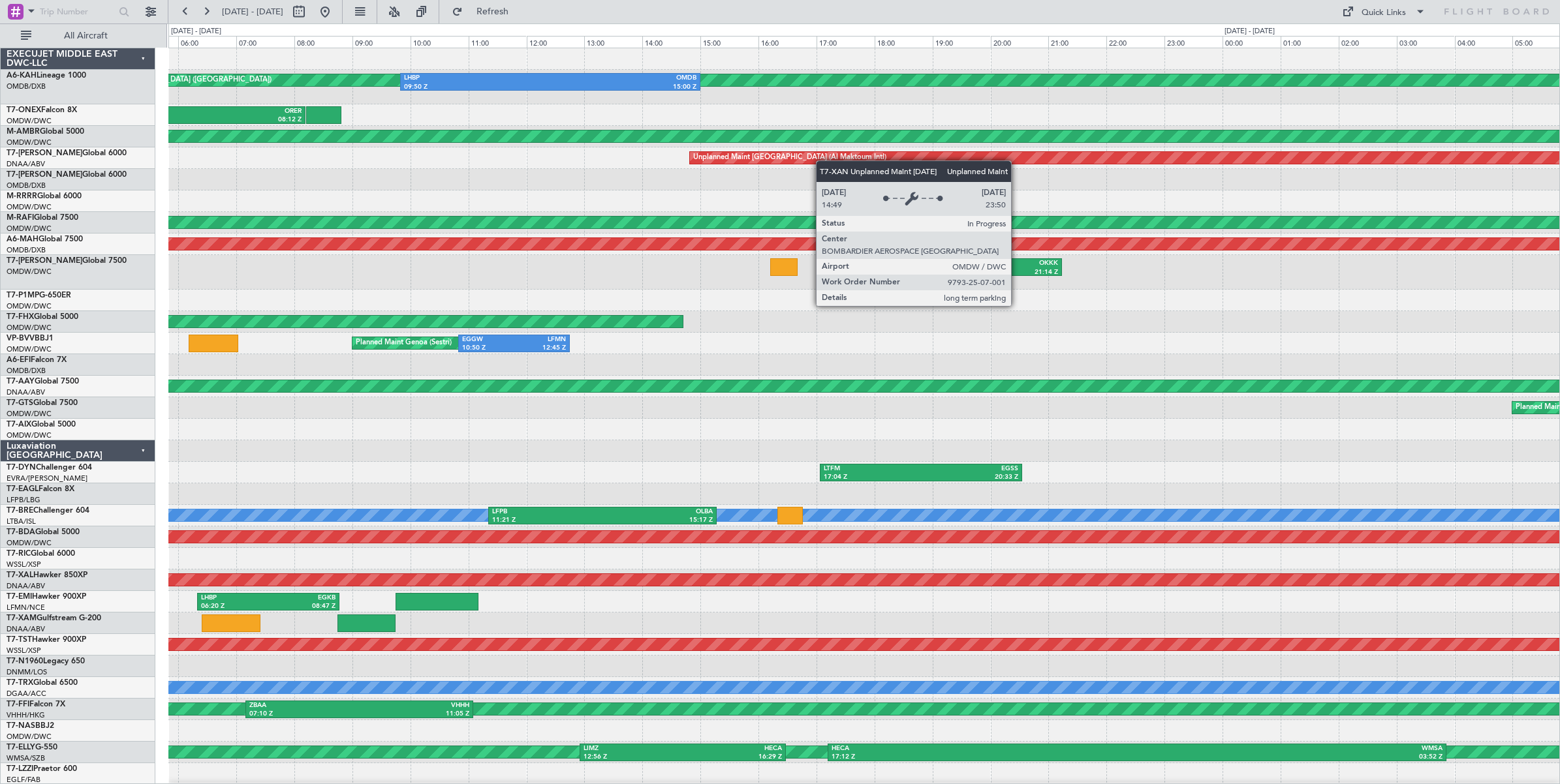
click at [795, 157] on div "Planned Maint [GEOGRAPHIC_DATA] ([GEOGRAPHIC_DATA]) LHBP 09:50 Z OMDB 15:00 Z K…" at bounding box center [864, 438] width 1391 height 780
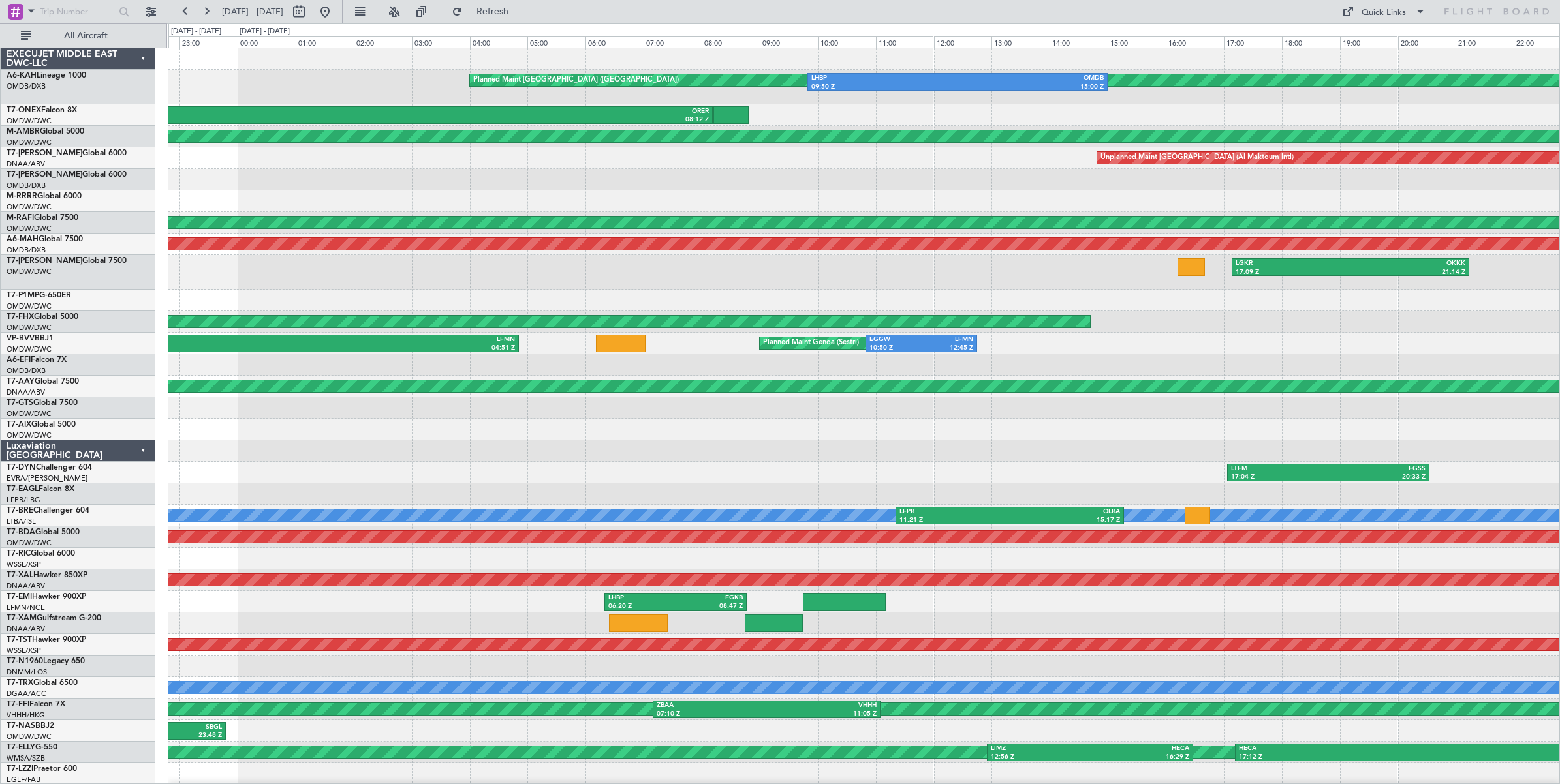
click at [1384, 131] on div "Planned Maint [GEOGRAPHIC_DATA] ([GEOGRAPHIC_DATA]) LHBP 09:50 Z OMDB 15:00 Z K…" at bounding box center [864, 438] width 1391 height 780
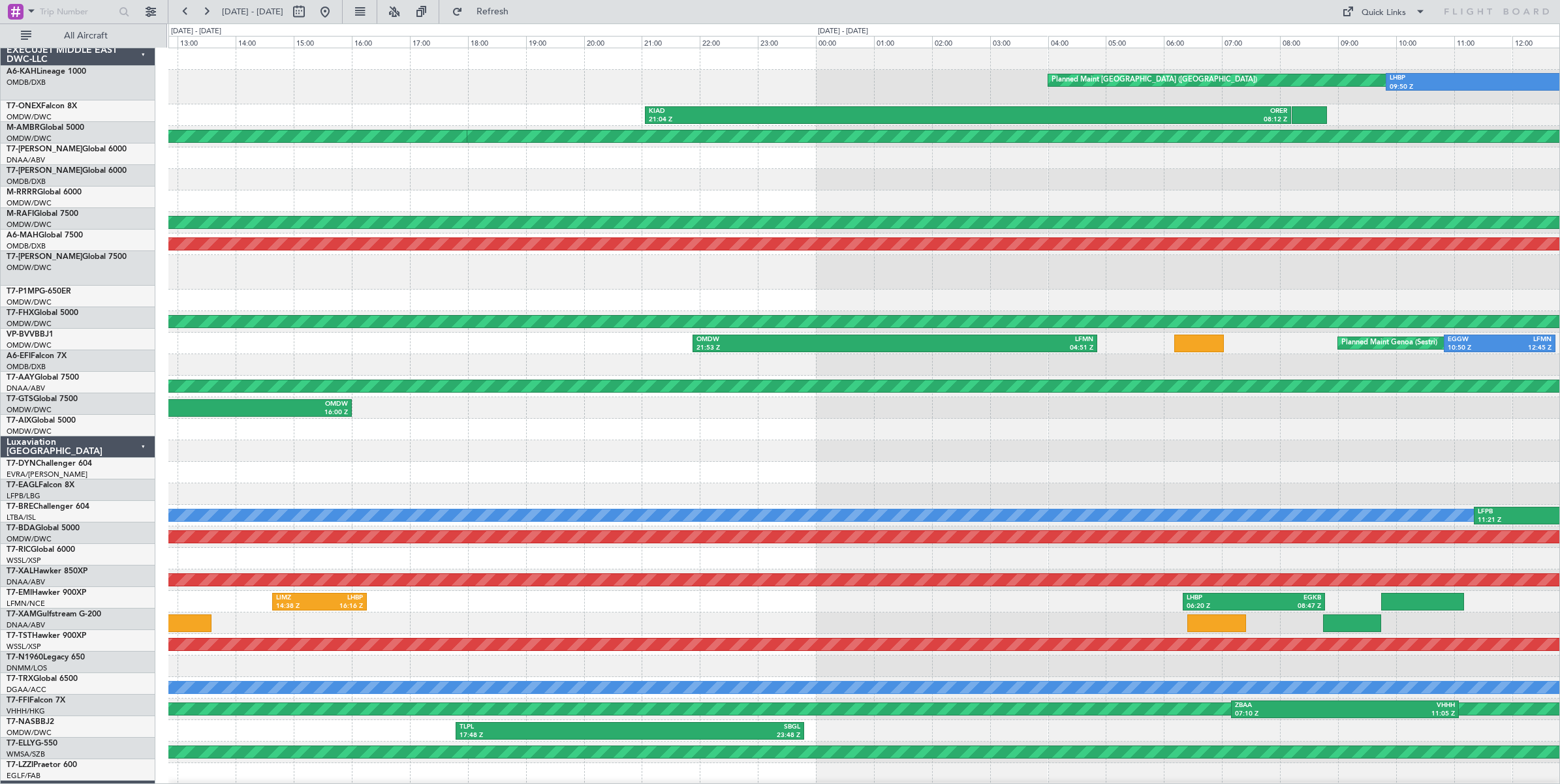
click at [1277, 87] on div "Planned Maint [GEOGRAPHIC_DATA] ([GEOGRAPHIC_DATA]) LHBP 09:50 Z OMDB 15:00 Z" at bounding box center [864, 87] width 1391 height 35
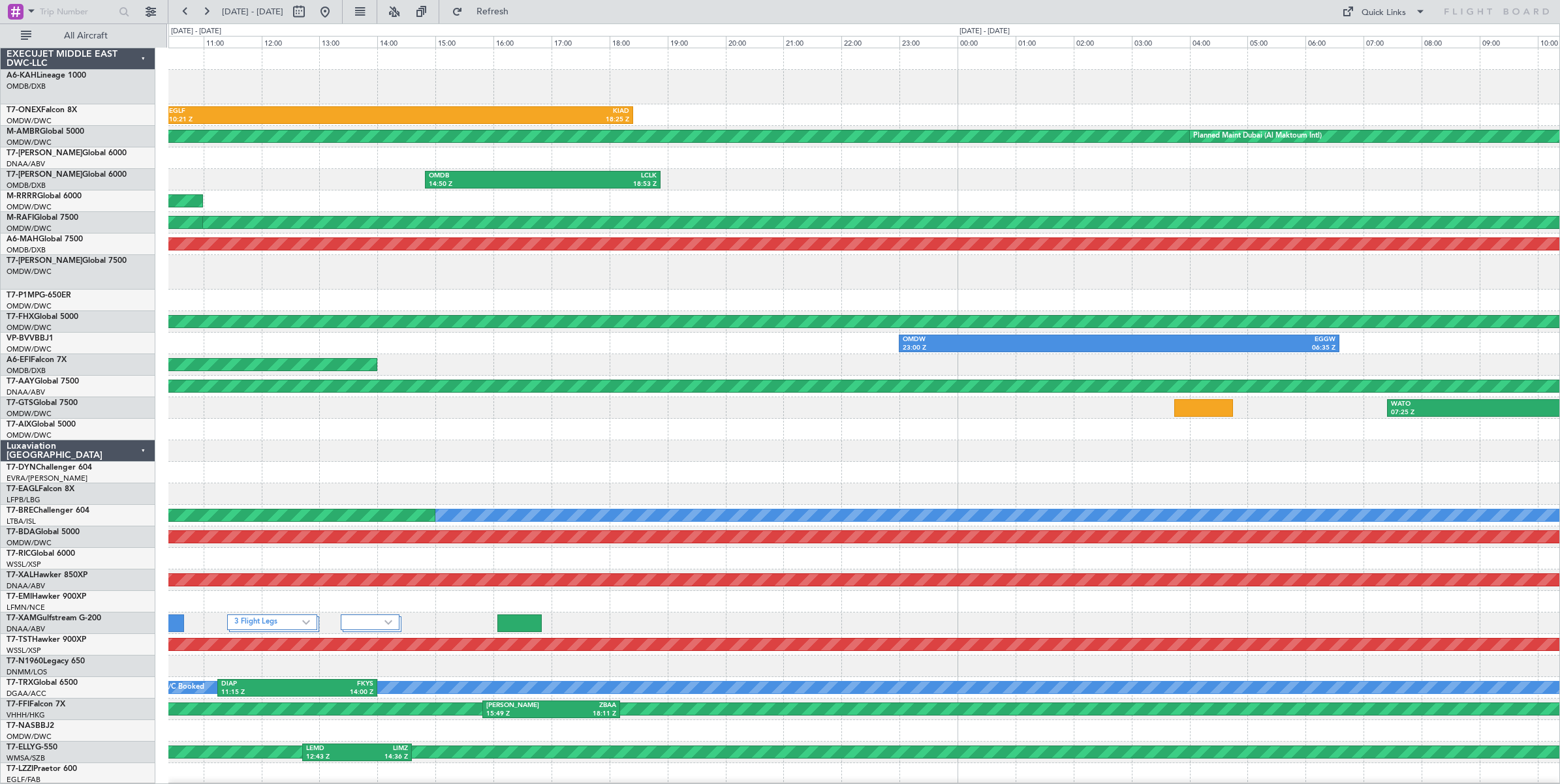
click at [1317, 111] on div "EGLF 10:21 Z KIAD 18:25 Z Planned Maint [GEOGRAPHIC_DATA] (Al Maktoum Intl) Pla…" at bounding box center [864, 438] width 1391 height 780
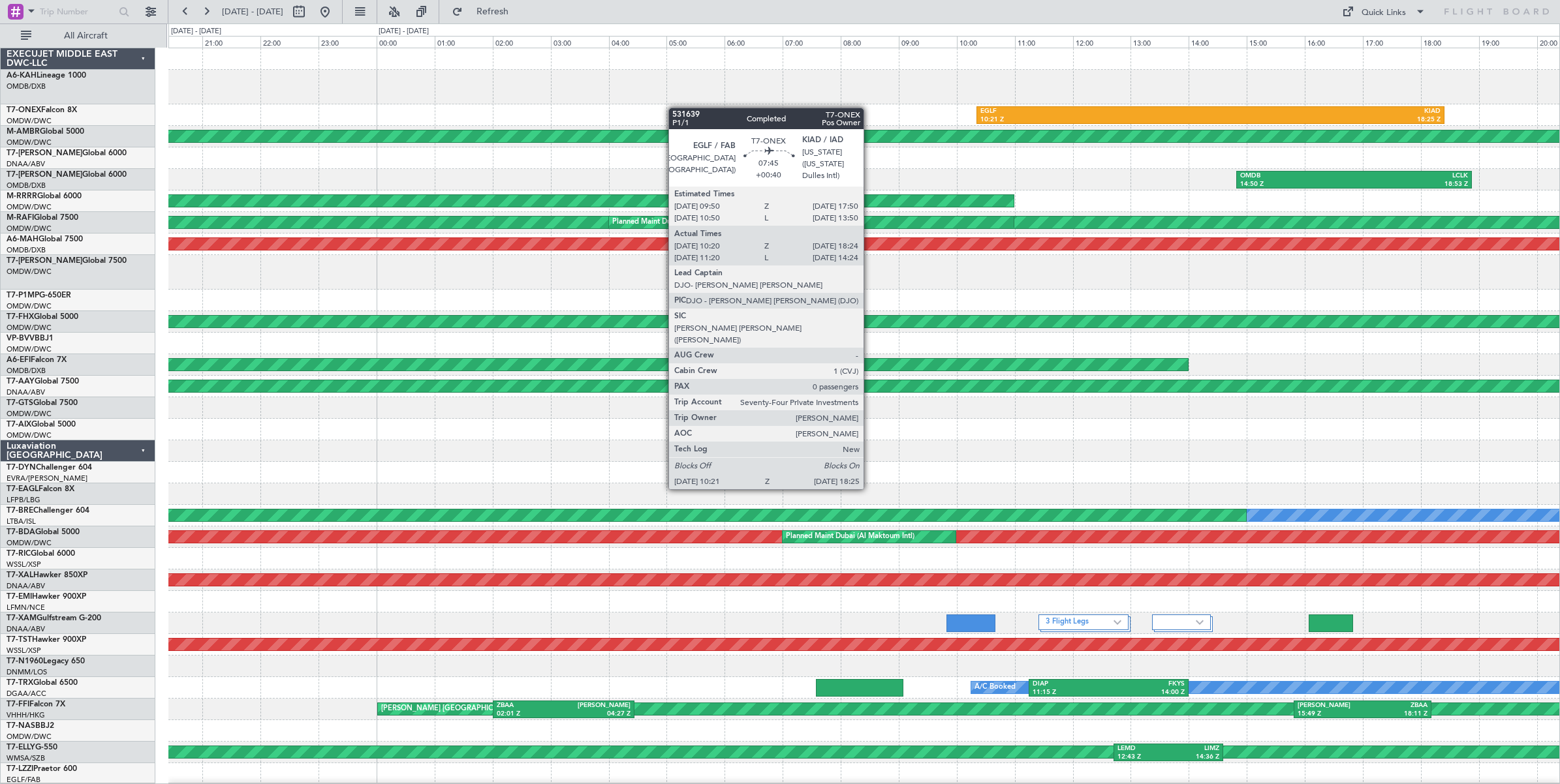
click at [1241, 121] on div "EGLF 10:21 Z KIAD 18:25 Z Planned Maint [GEOGRAPHIC_DATA] (Al Maktoum Intl) OMD…" at bounding box center [864, 438] width 1391 height 780
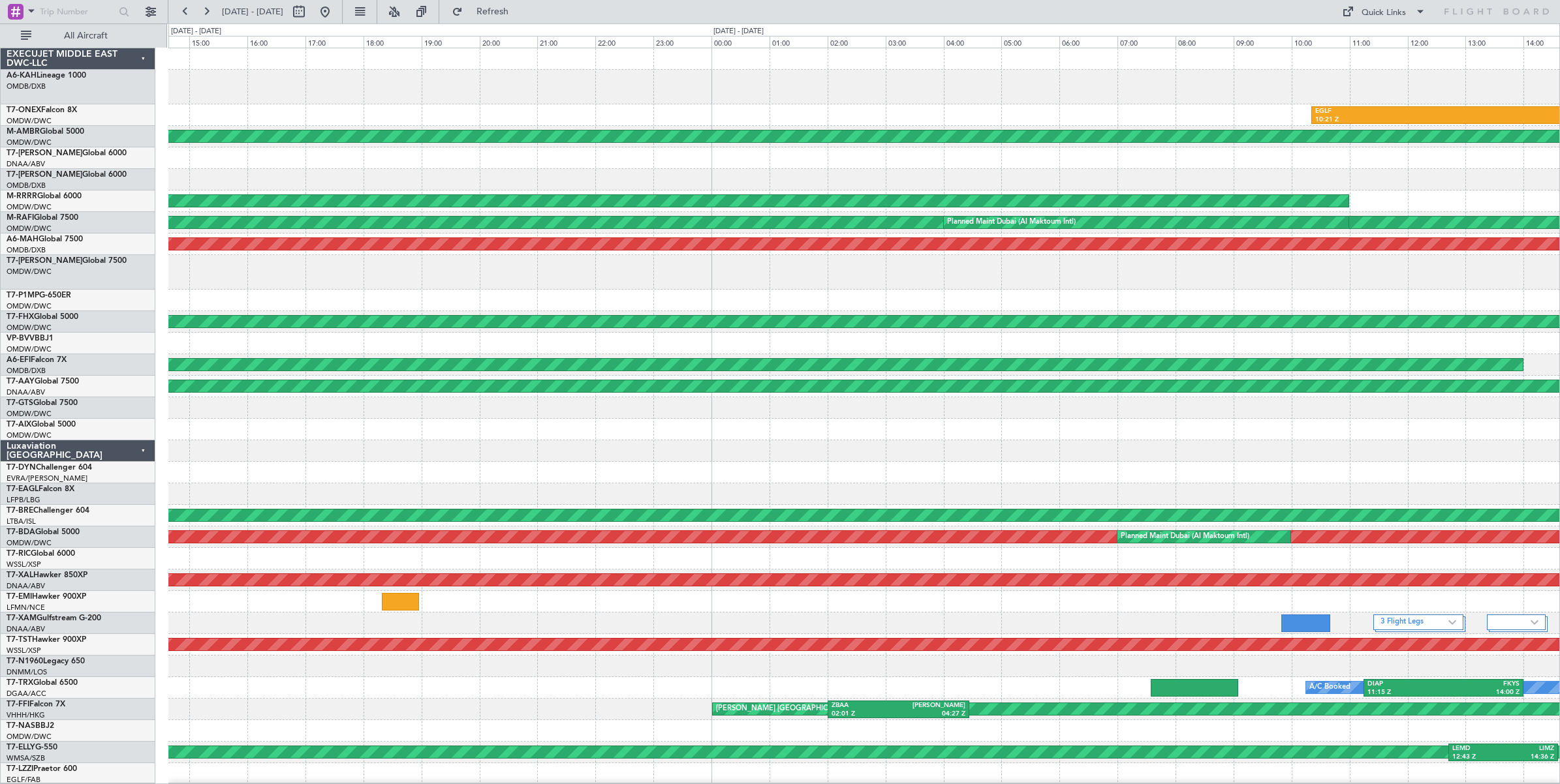
click at [784, 129] on div "EGLF 10:21 Z KIAD 18:25 Z Planned Maint [GEOGRAPHIC_DATA] (Al Maktoum Intl) OMD…" at bounding box center [864, 438] width 1391 height 780
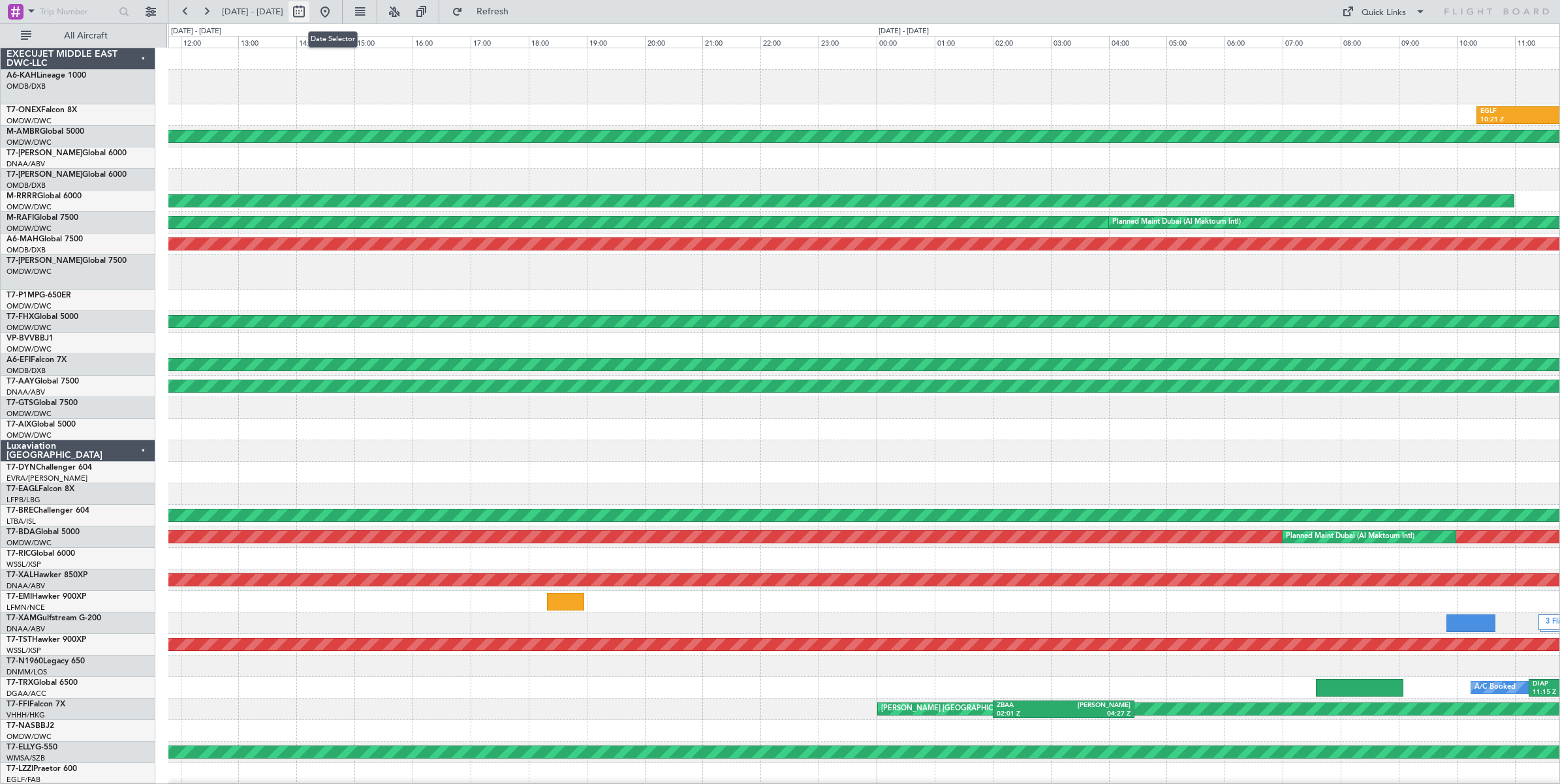
click at [310, 13] on button at bounding box center [299, 12] width 21 height 21
select select "7"
select select "2025"
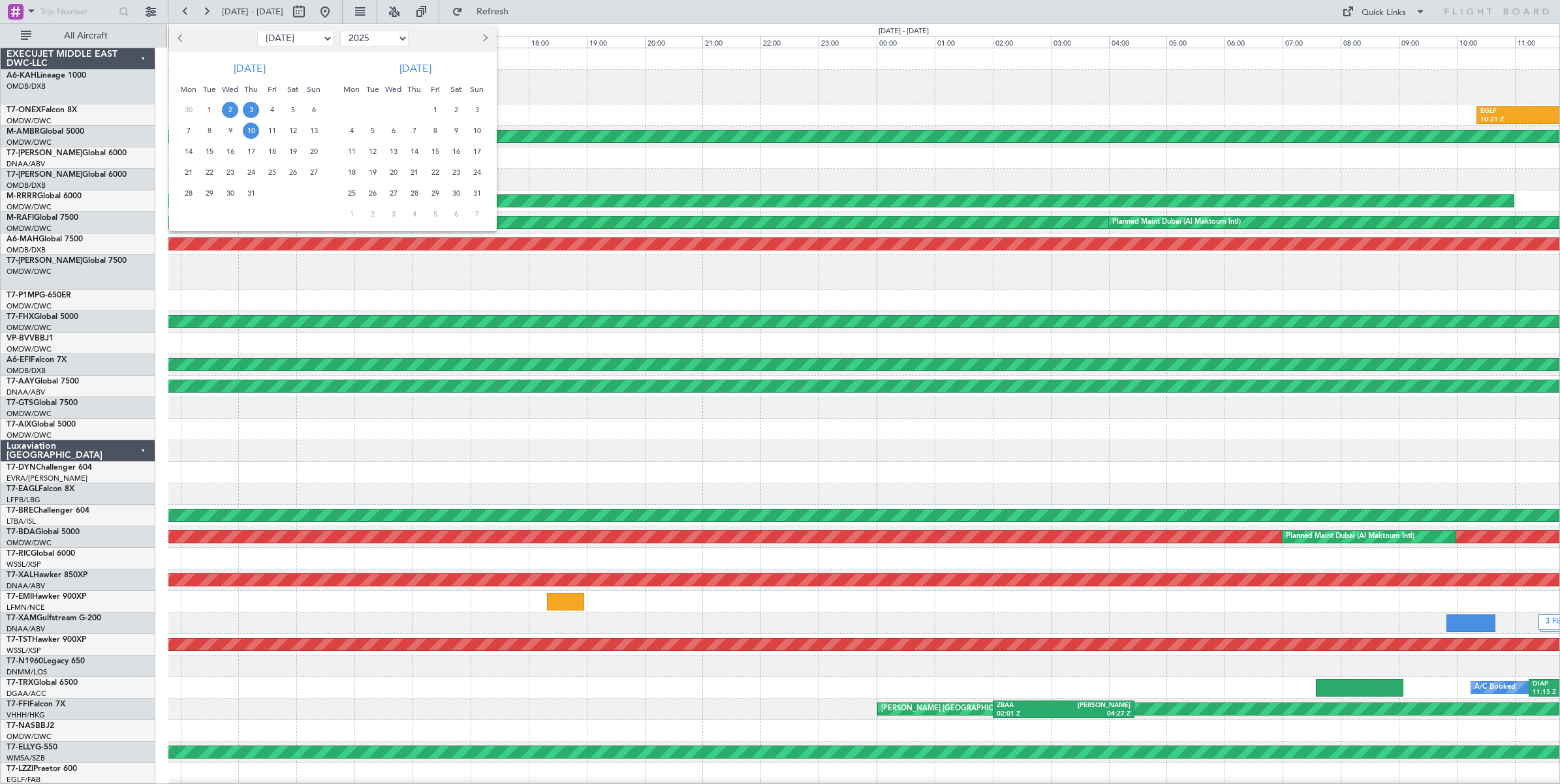
click at [252, 132] on span "10" at bounding box center [250, 131] width 16 height 16
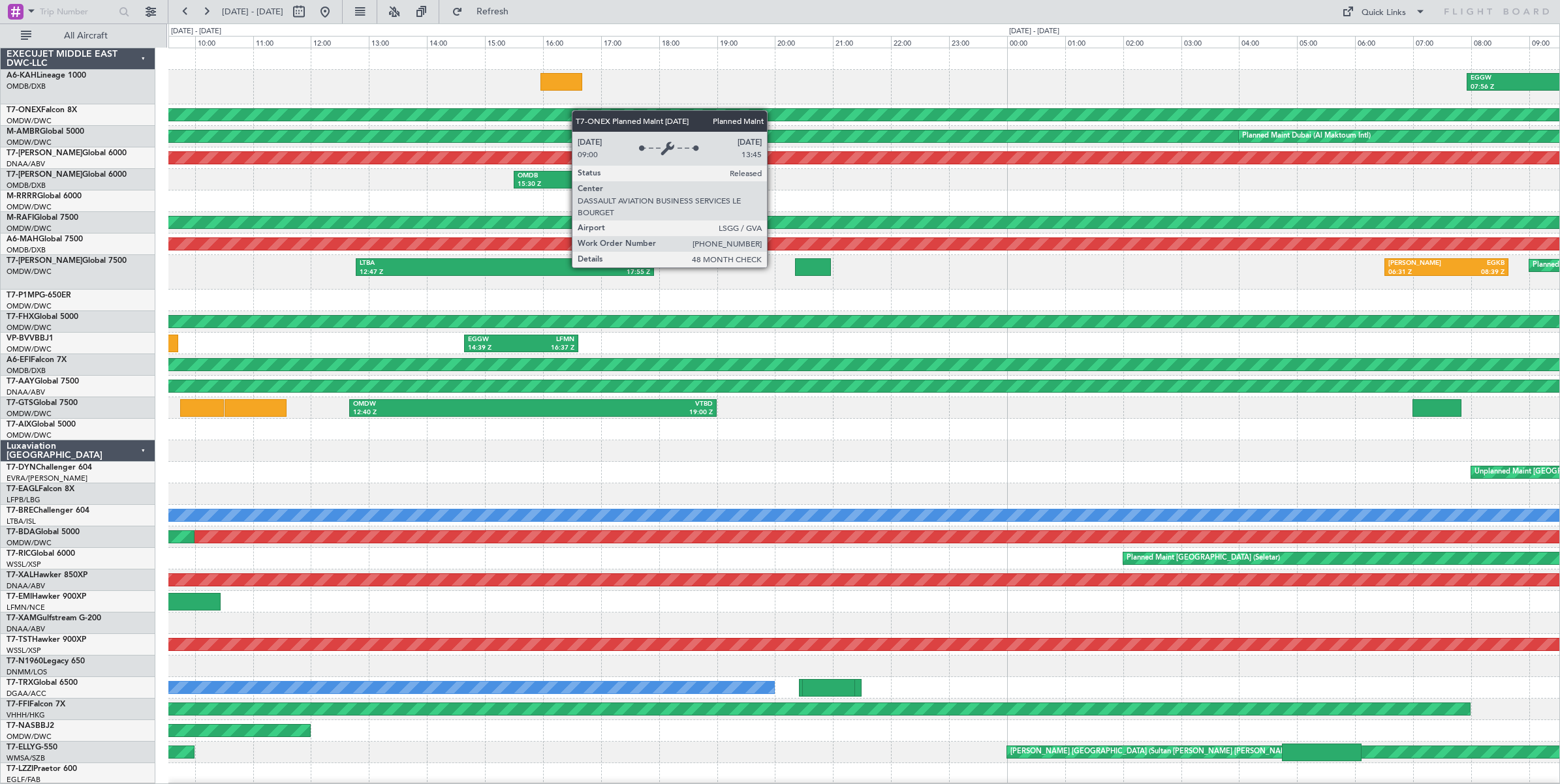
click at [376, 113] on div "EGGW 07:56 Z LHBP 10:29 Z Planned Maint Geneva ([GEOGRAPHIC_DATA]) Planned Main…" at bounding box center [864, 438] width 1391 height 780
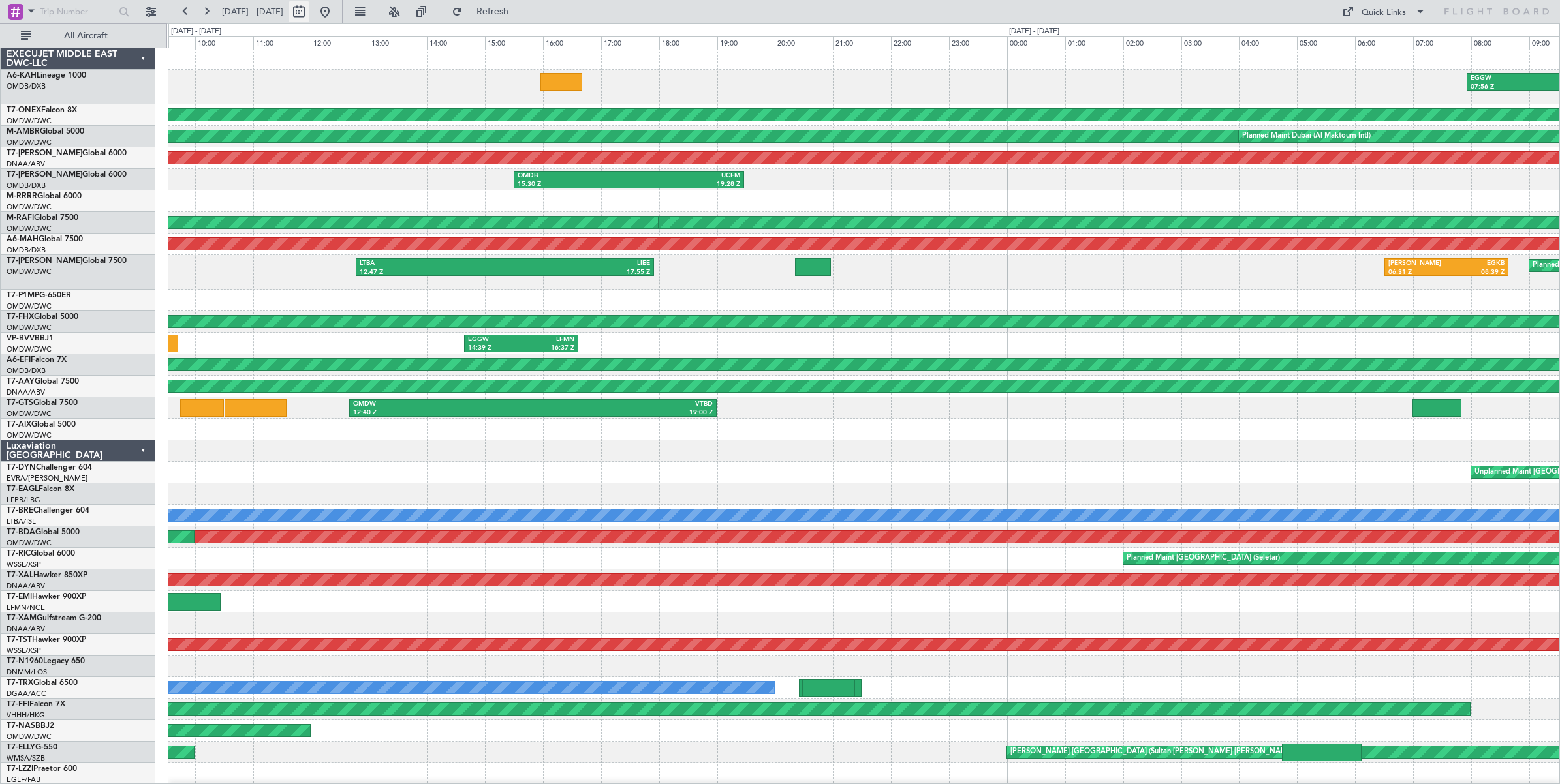
click at [310, 15] on button at bounding box center [299, 12] width 21 height 21
select select "7"
select select "2025"
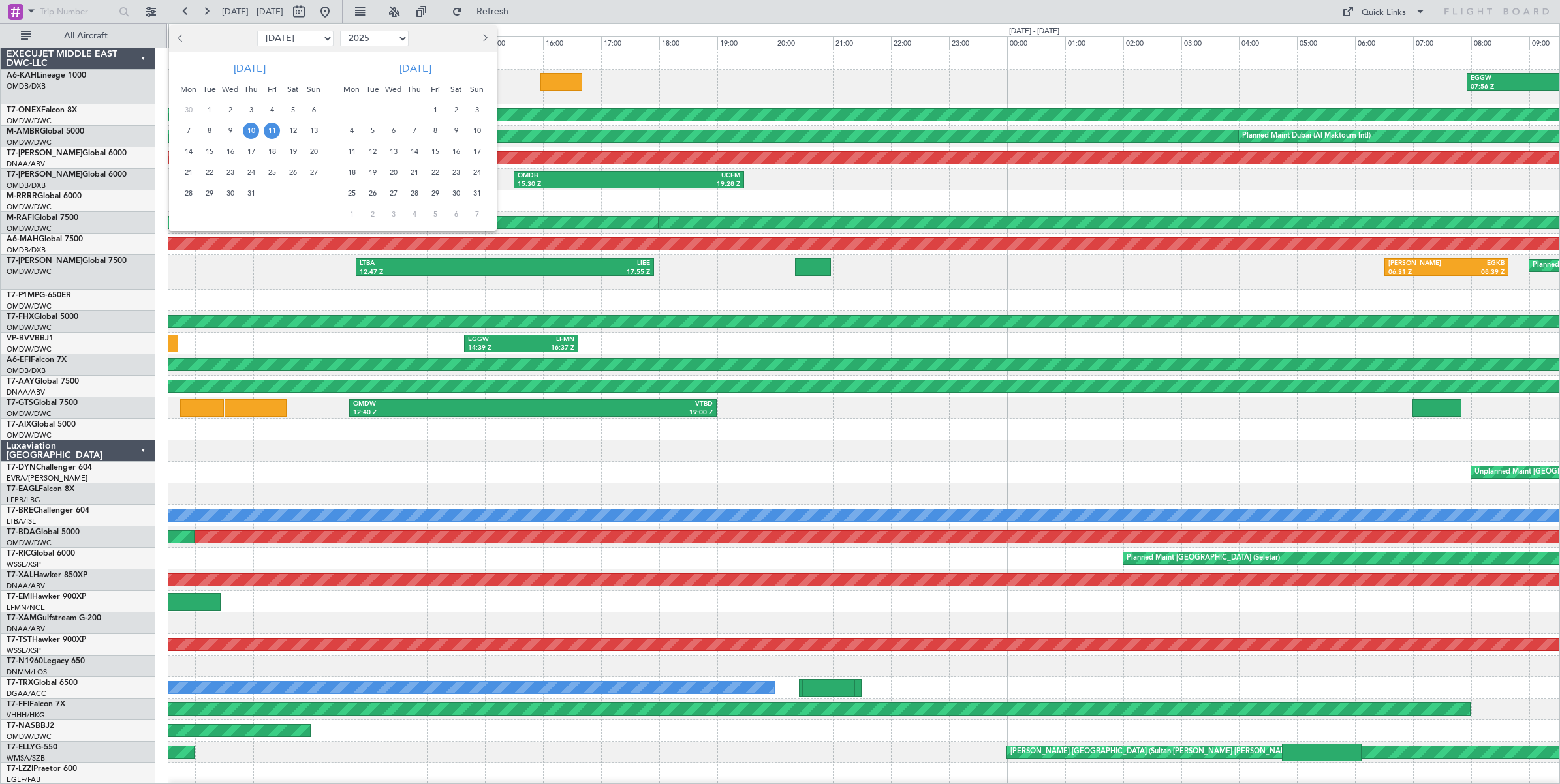
click at [296, 40] on select "Jan Feb Mar Apr May Jun [DATE] Aug Sep Oct Nov Dec" at bounding box center [295, 39] width 76 height 16
select select "6"
click at [257, 31] on select "Jan Feb Mar Apr May Jun [DATE] Aug Sep Oct Nov Dec" at bounding box center [295, 39] width 76 height 16
click at [232, 175] on span "18" at bounding box center [230, 172] width 16 height 16
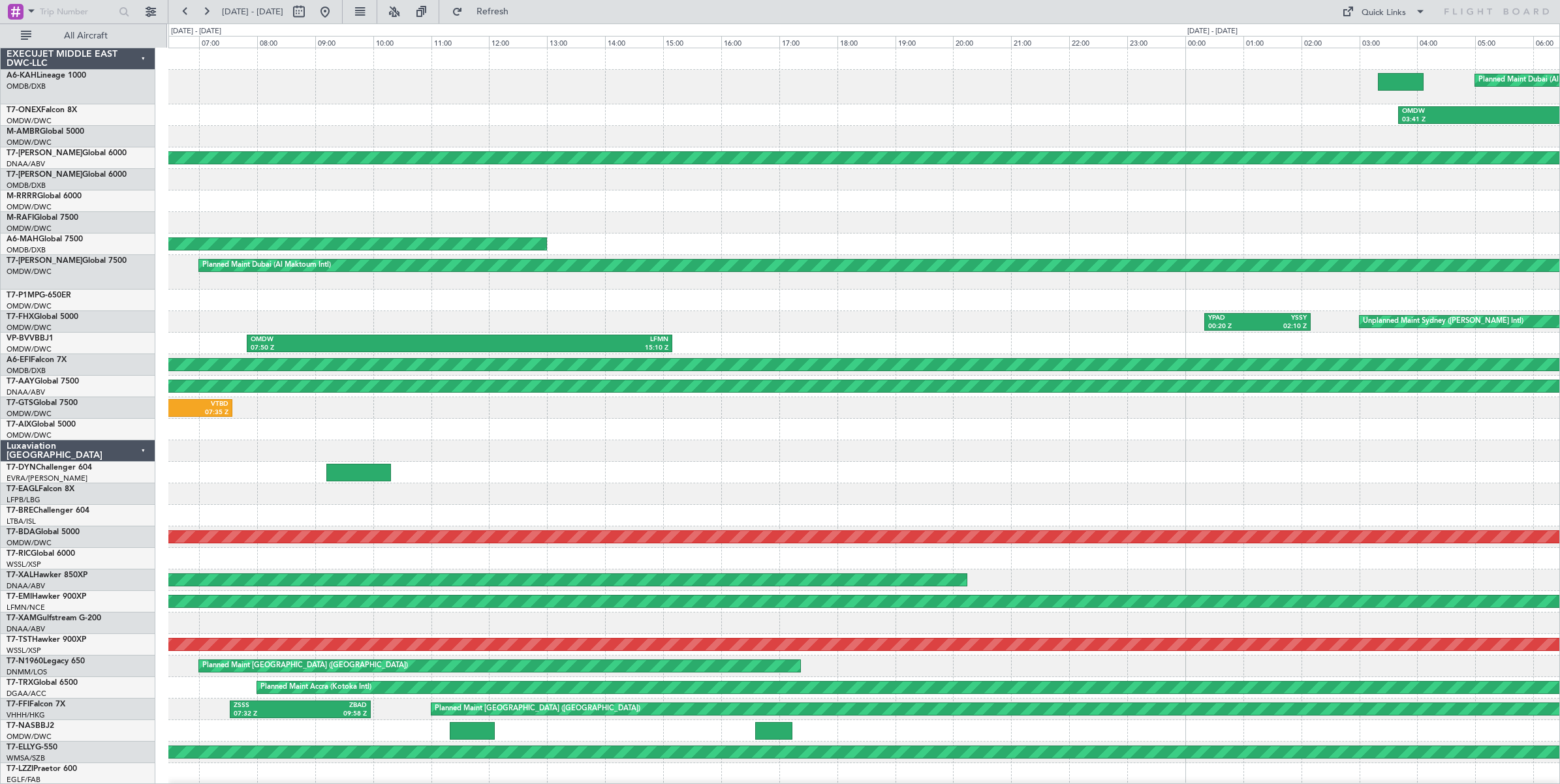
click at [379, 310] on div at bounding box center [864, 300] width 1391 height 22
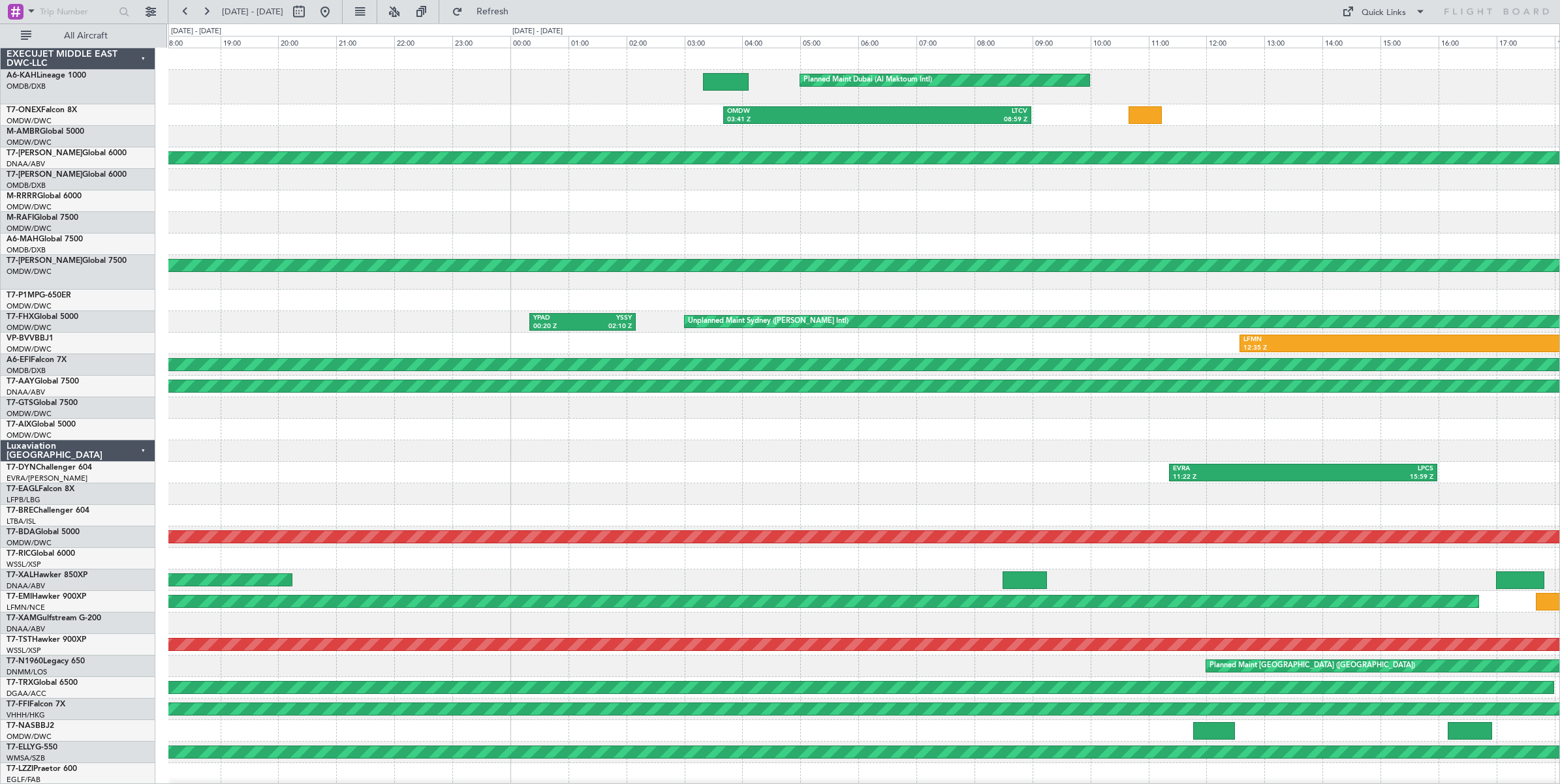
click at [352, 318] on div "Planned Maint Dubai (Al Maktoum Intl) OMDW 03:41 Z LTCV 08:59 Z Planned Maint A…" at bounding box center [864, 438] width 1391 height 780
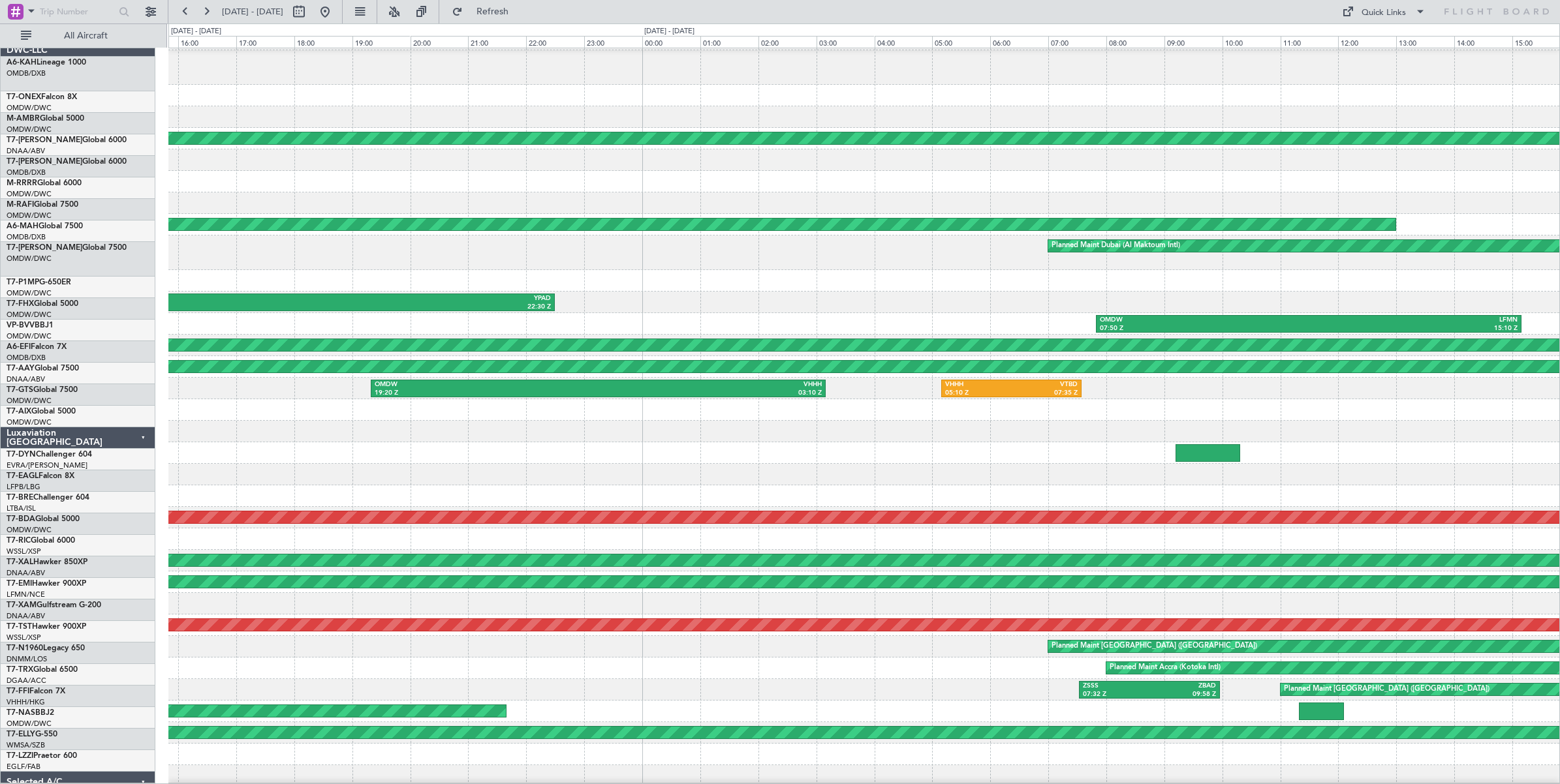
scroll to position [36, 0]
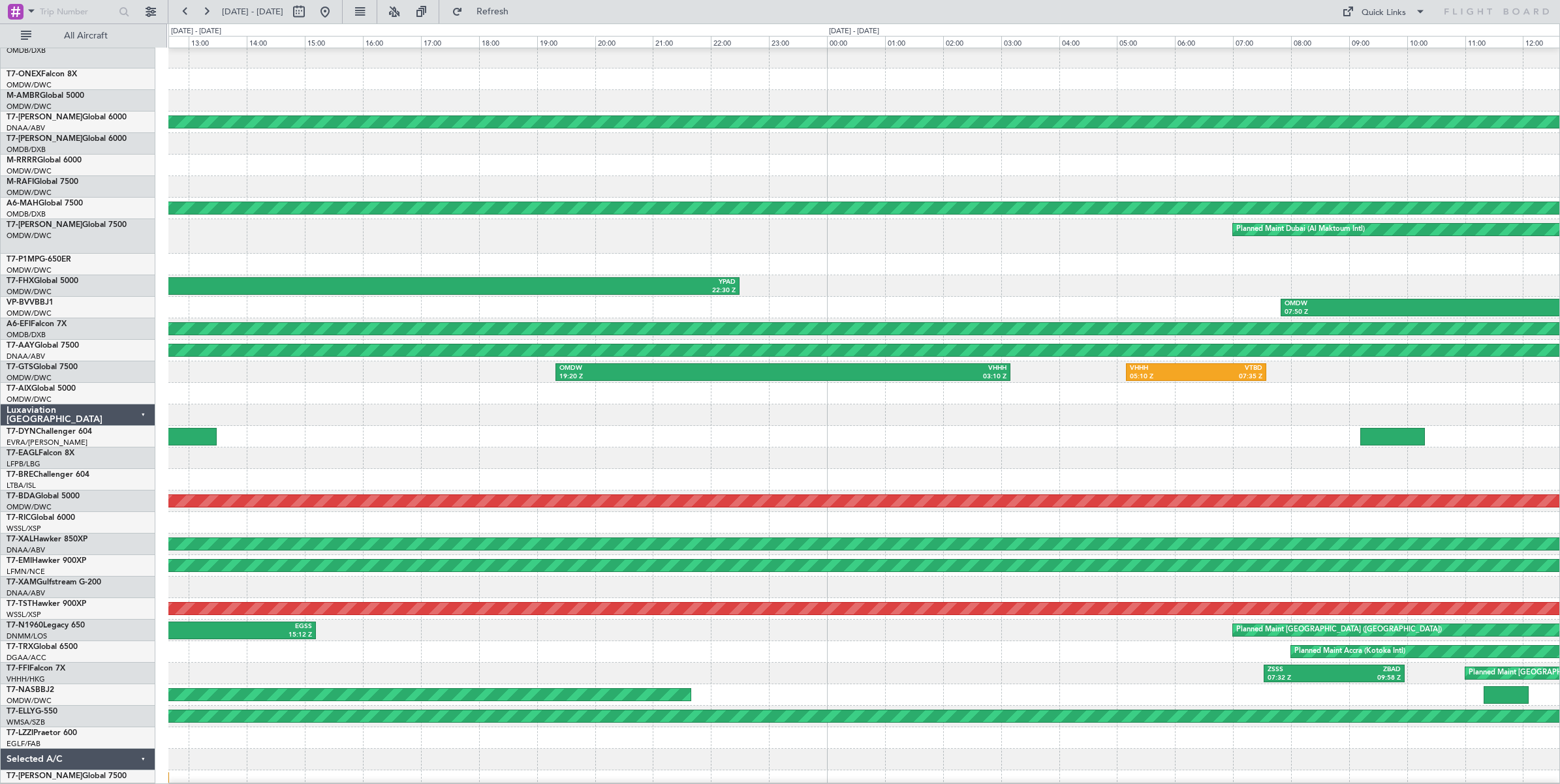
click at [1273, 283] on div "VABB 10:40 Z YPAD 22:30 Z" at bounding box center [864, 286] width 1391 height 22
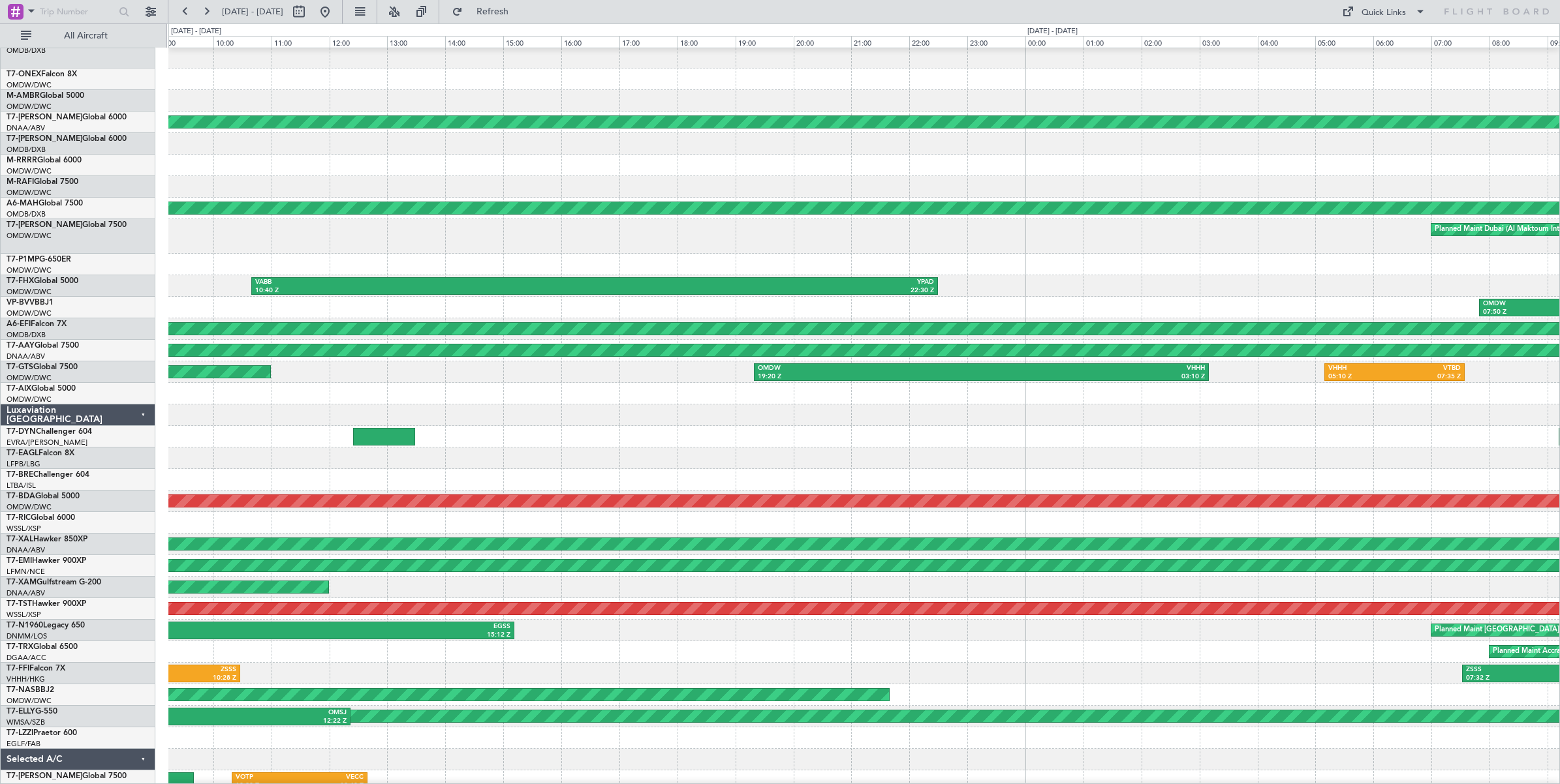
click at [558, 250] on div "Planned Maint Dubai (Al Maktoum Intl)" at bounding box center [864, 237] width 1391 height 35
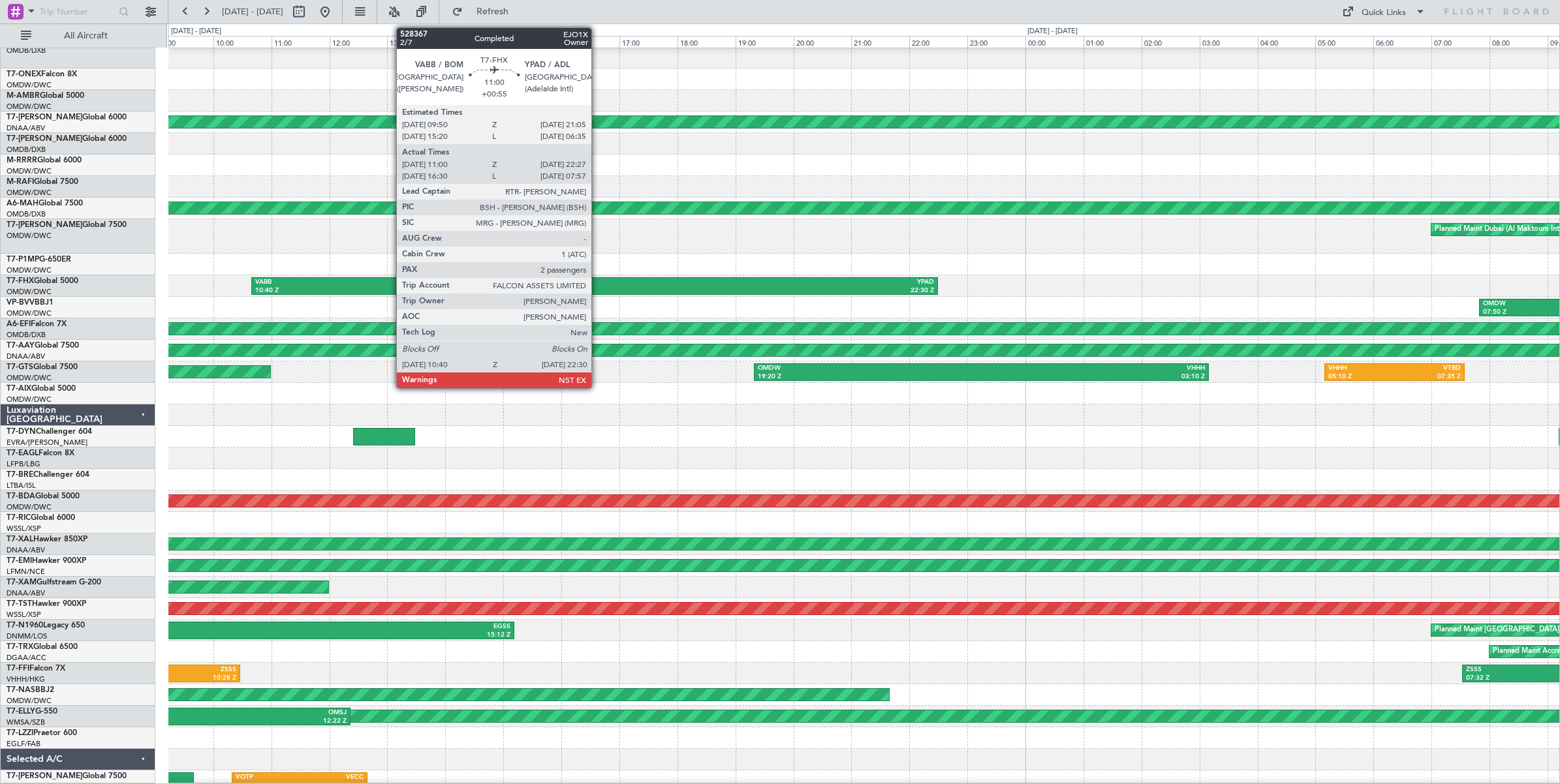
click at [598, 287] on div "22:30 Z" at bounding box center [765, 291] width 339 height 9
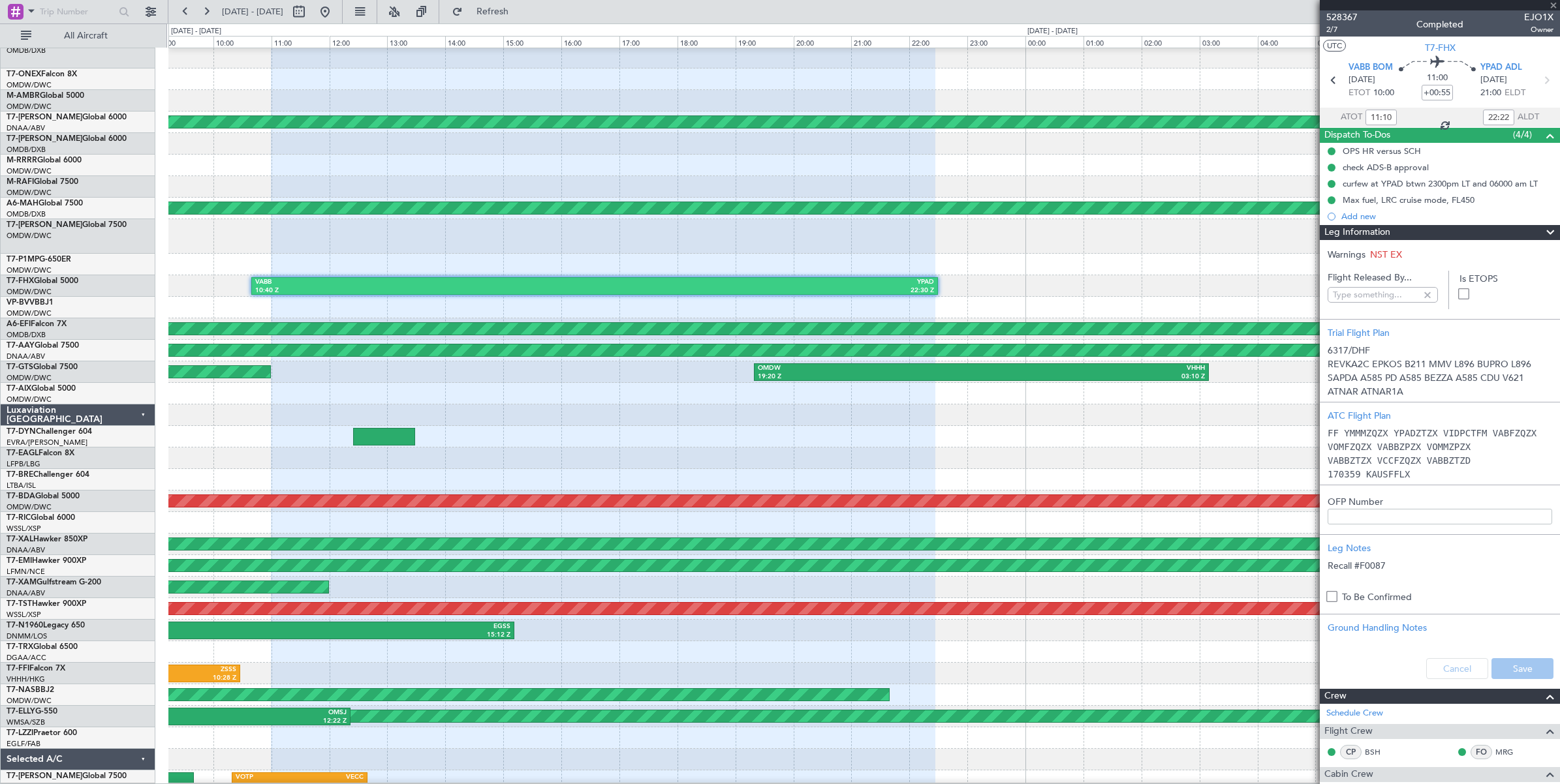
type input "[PERSON_NAME] (SYS)"
type input "6379"
type input "[PERSON_NAME] (SYS)"
type input "6379"
type input "[PERSON_NAME] (SYS)"
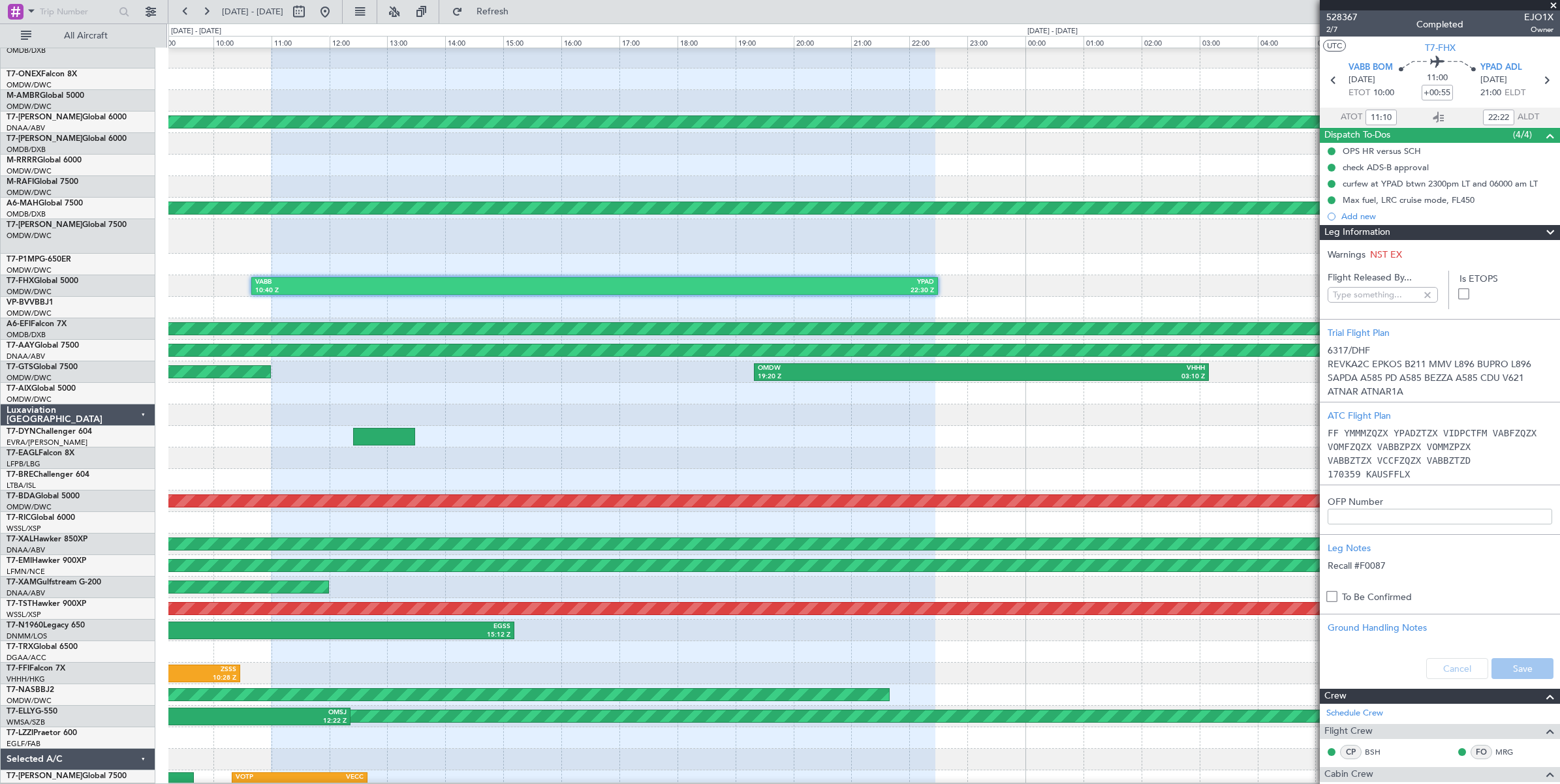
type input "6379"
type input "[PERSON_NAME] (SYS)"
type input "6379"
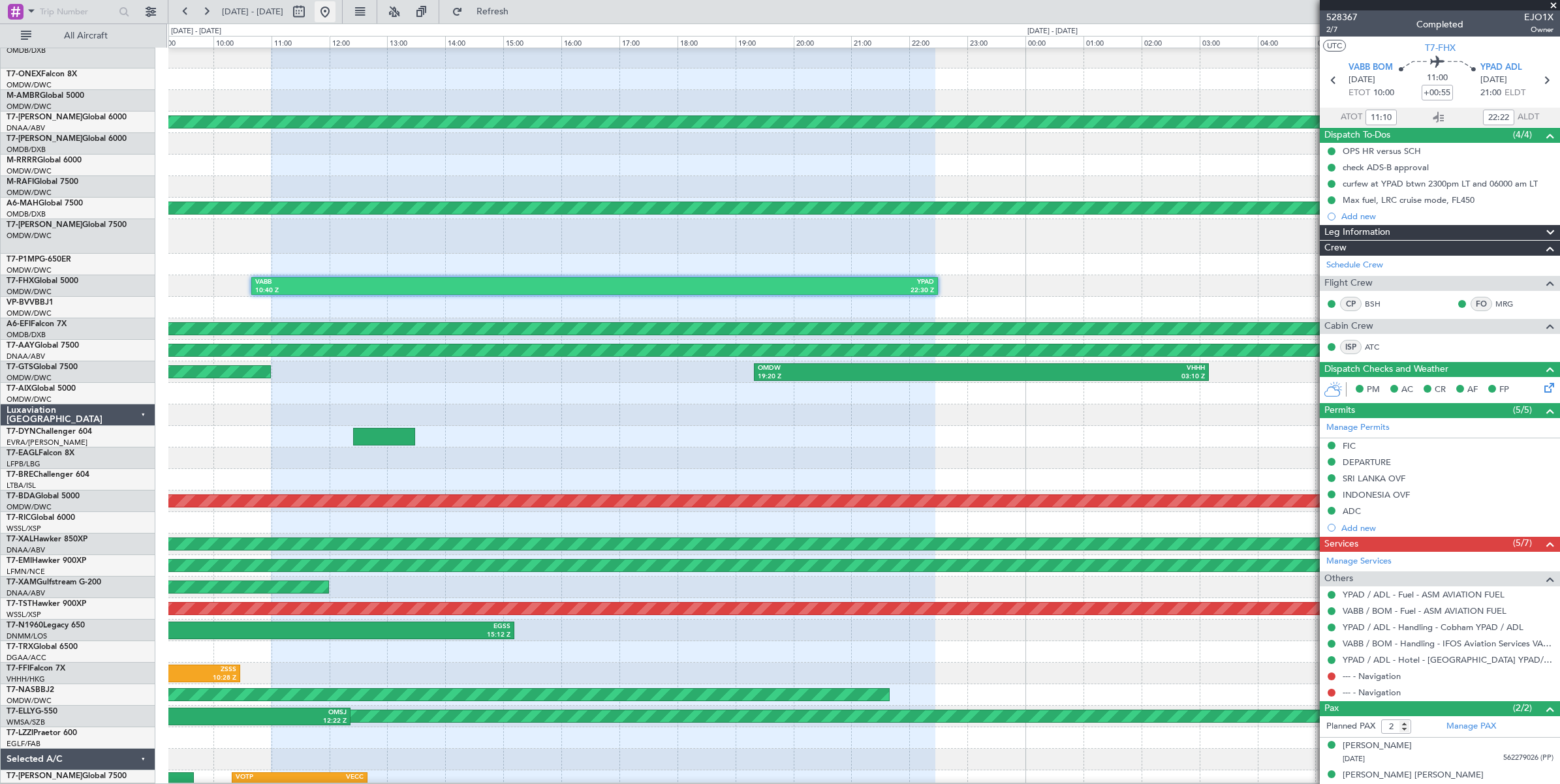
click at [335, 11] on button at bounding box center [325, 12] width 21 height 21
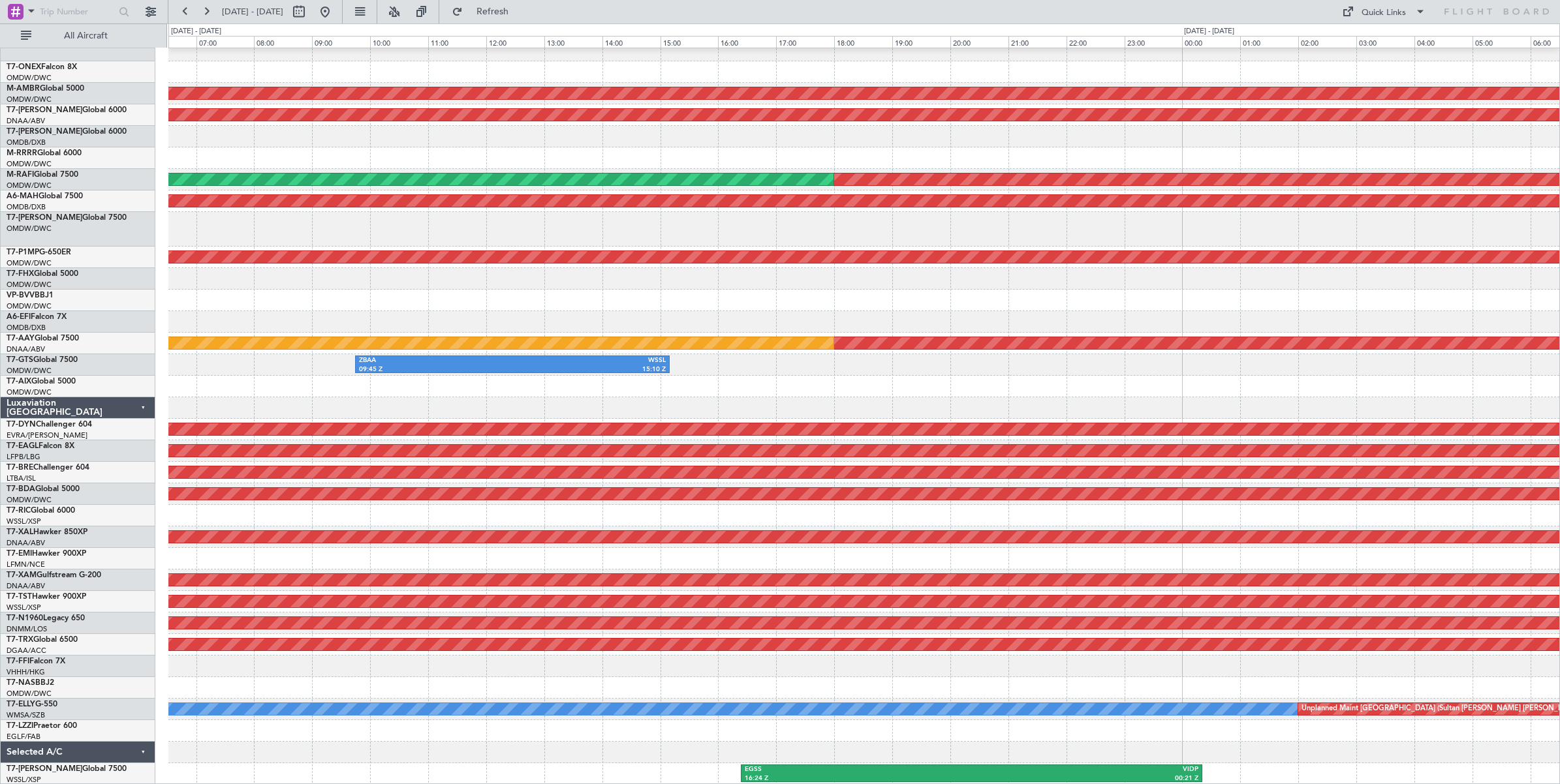
scroll to position [43, 0]
click at [1405, 223] on div at bounding box center [864, 229] width 1391 height 35
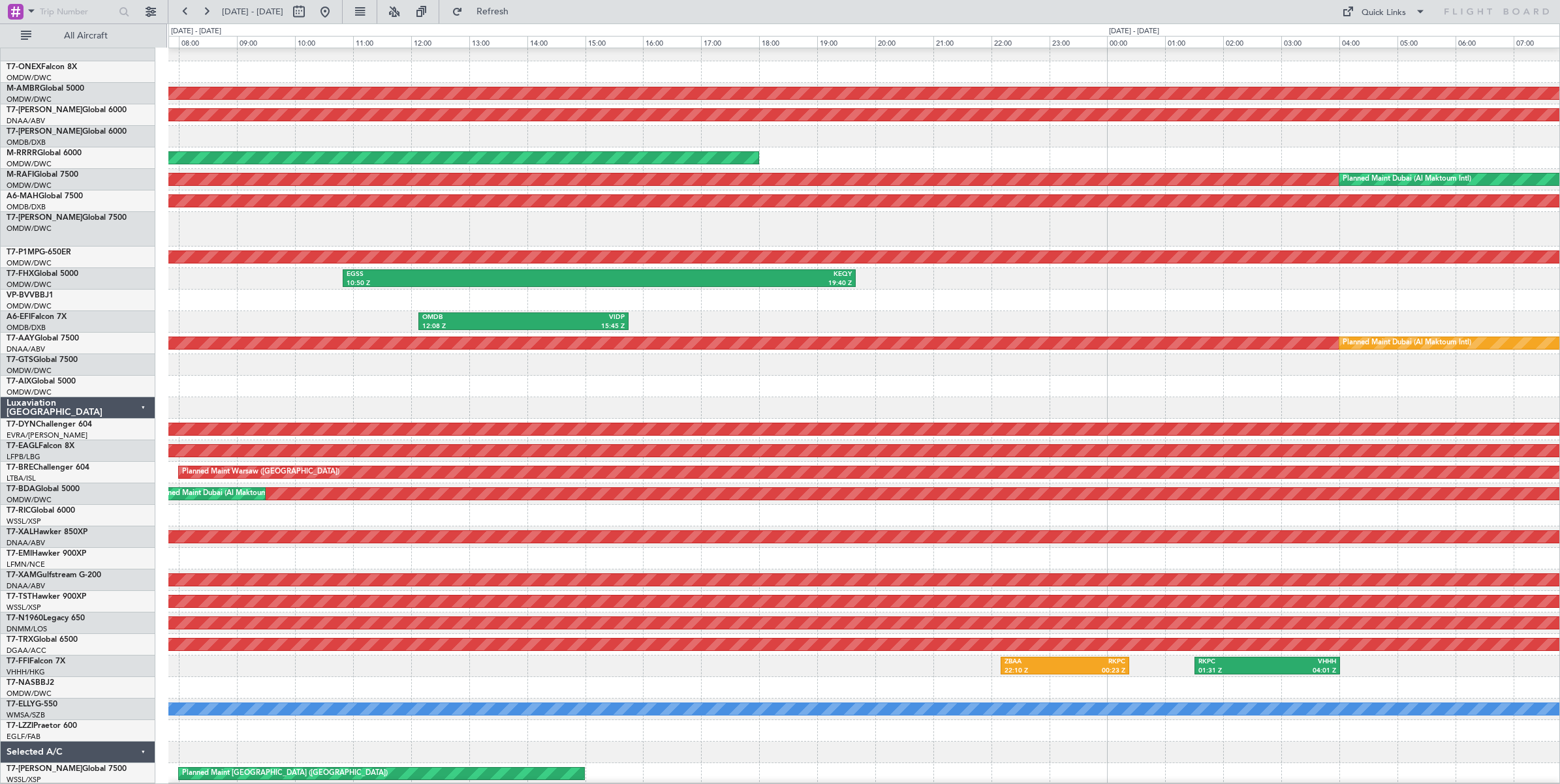
click at [1512, 211] on div "Unplanned Maint Budapest ([PERSON_NAME] Intl) EGGW 07:18 Z LHBP 09:26 Z Planned…" at bounding box center [864, 395] width 1391 height 780
click at [55, 217] on link "T7-AYA Global 7500" at bounding box center [66, 218] width 120 height 8
click at [66, 379] on link "T7-AIX Global 5000" at bounding box center [41, 382] width 69 height 8
